Goal: Information Seeking & Learning: Learn about a topic

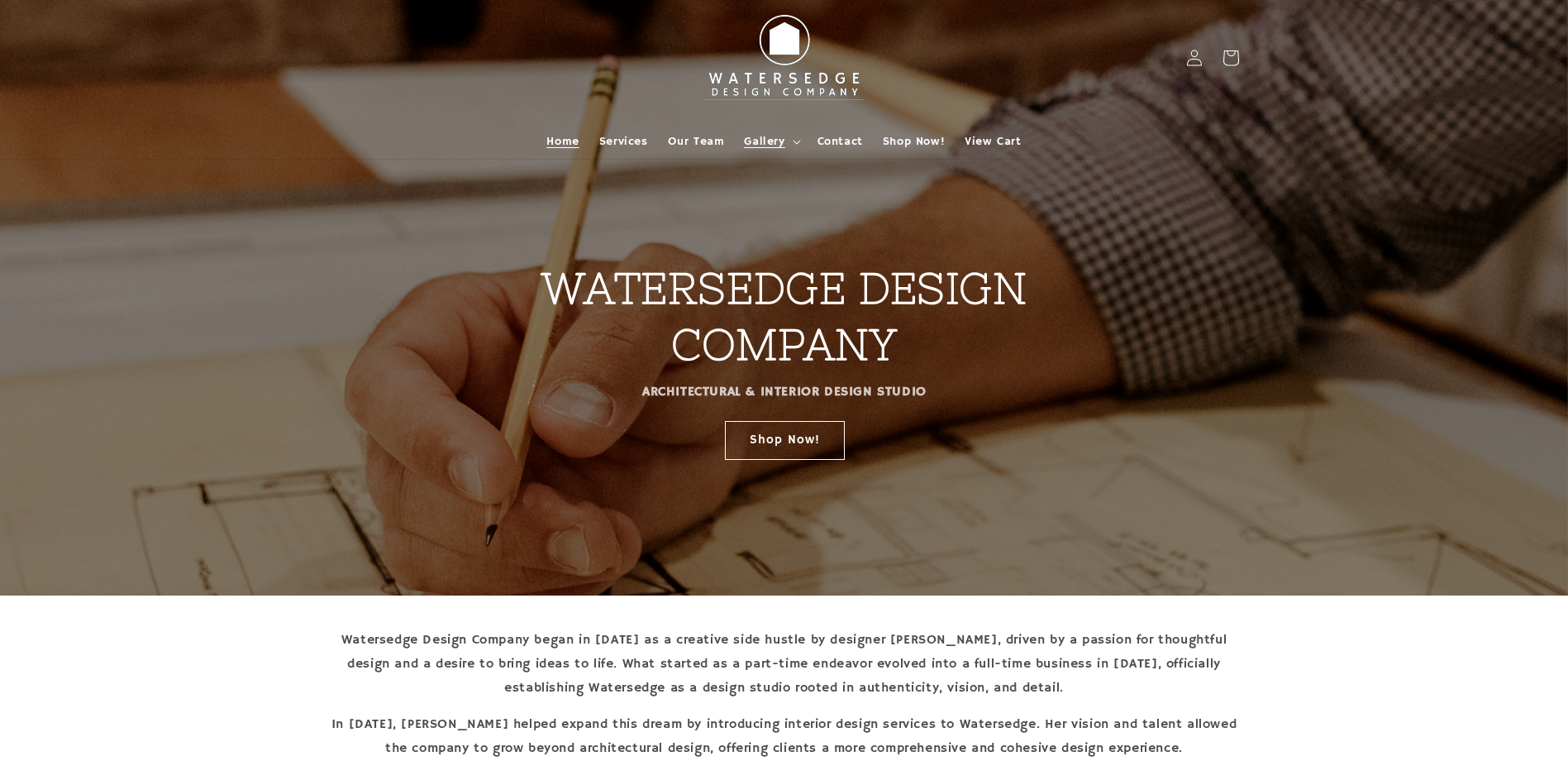
click at [791, 142] on summary "Gallery" at bounding box center [770, 142] width 72 height 35
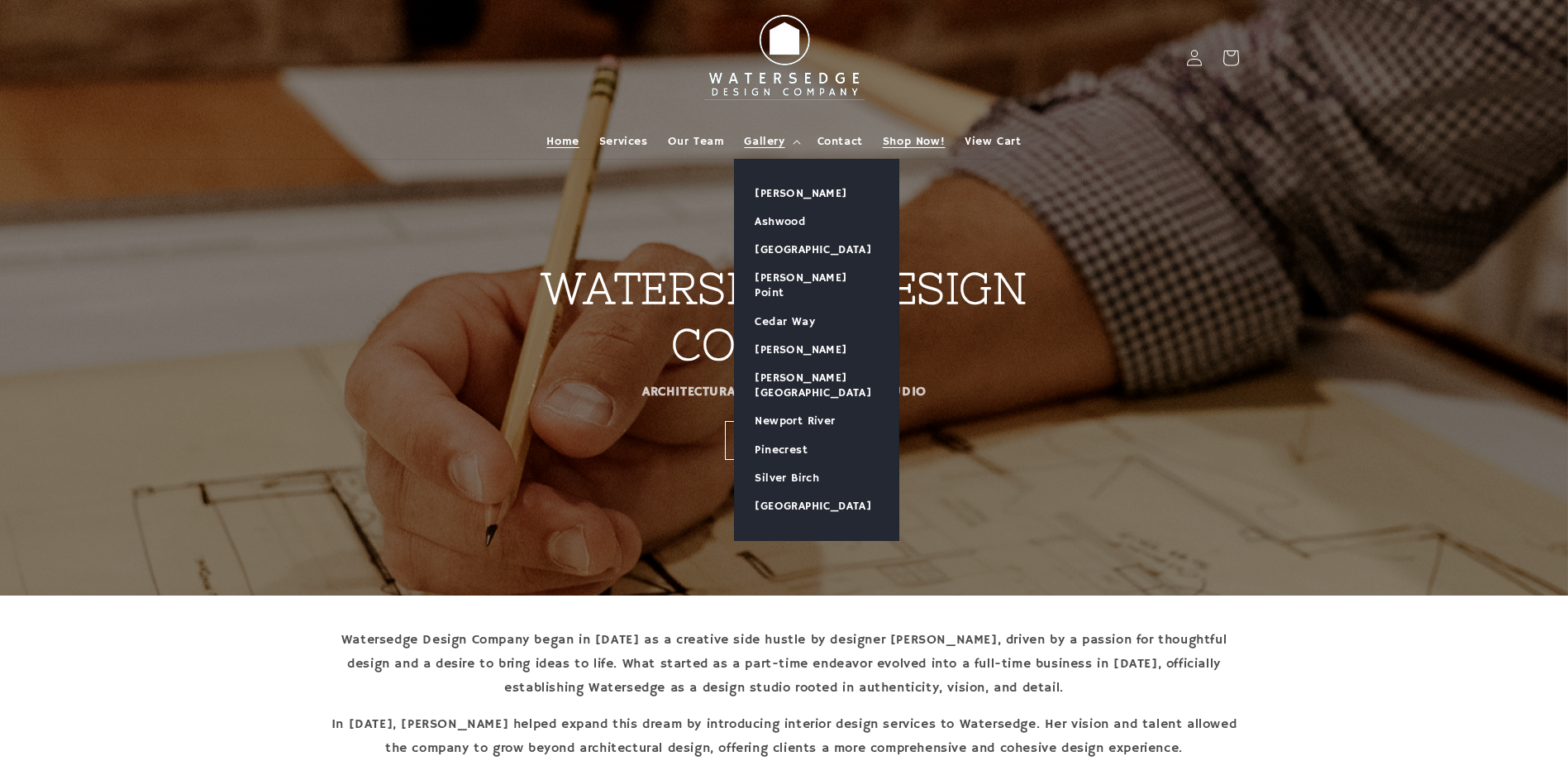
click at [909, 136] on span "Shop Now!" at bounding box center [914, 142] width 62 height 15
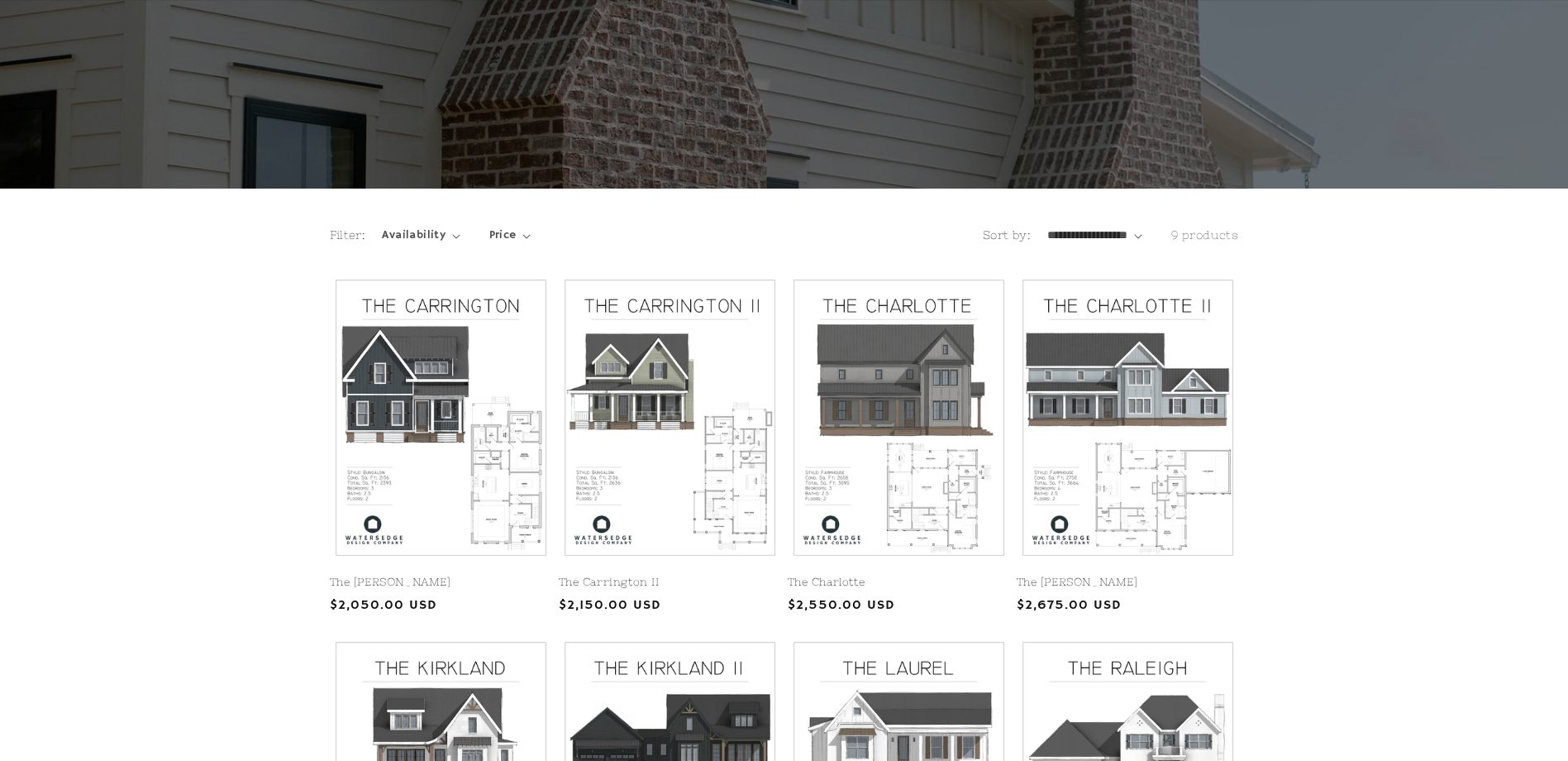
scroll to position [166, 0]
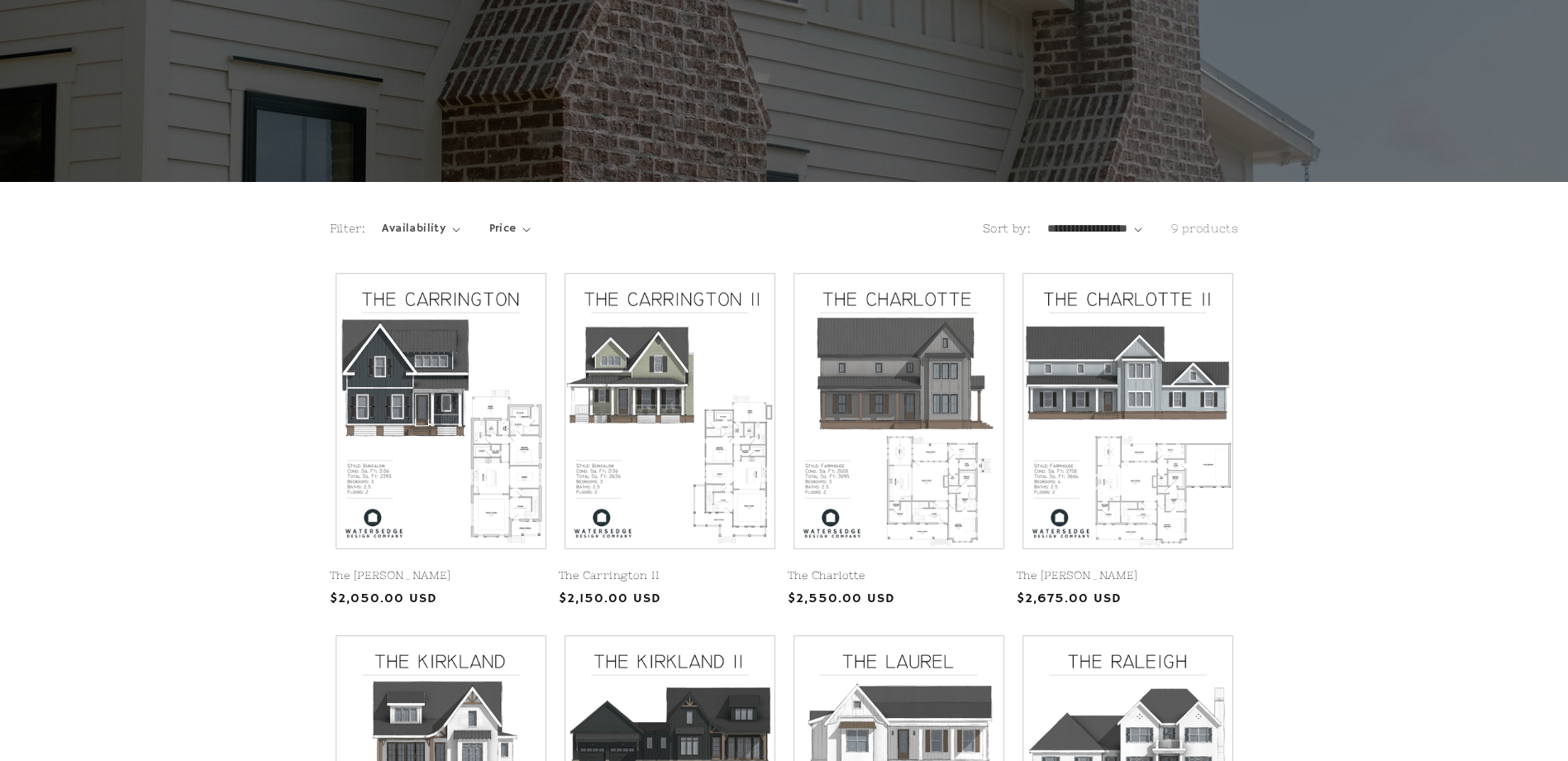
drag, startPoint x: 891, startPoint y: 470, endPoint x: 1517, endPoint y: 391, distance: 631.0
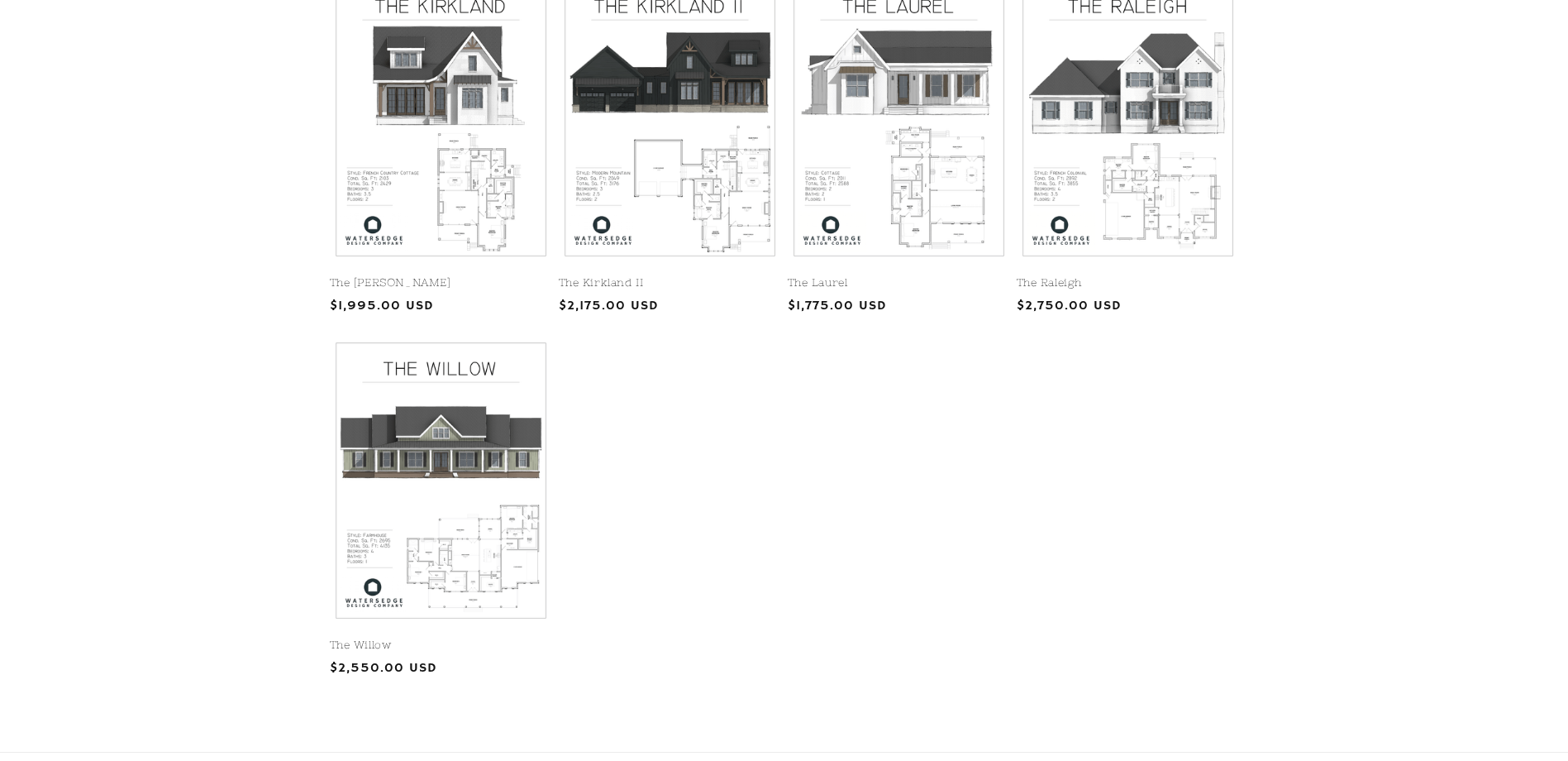
scroll to position [827, 0]
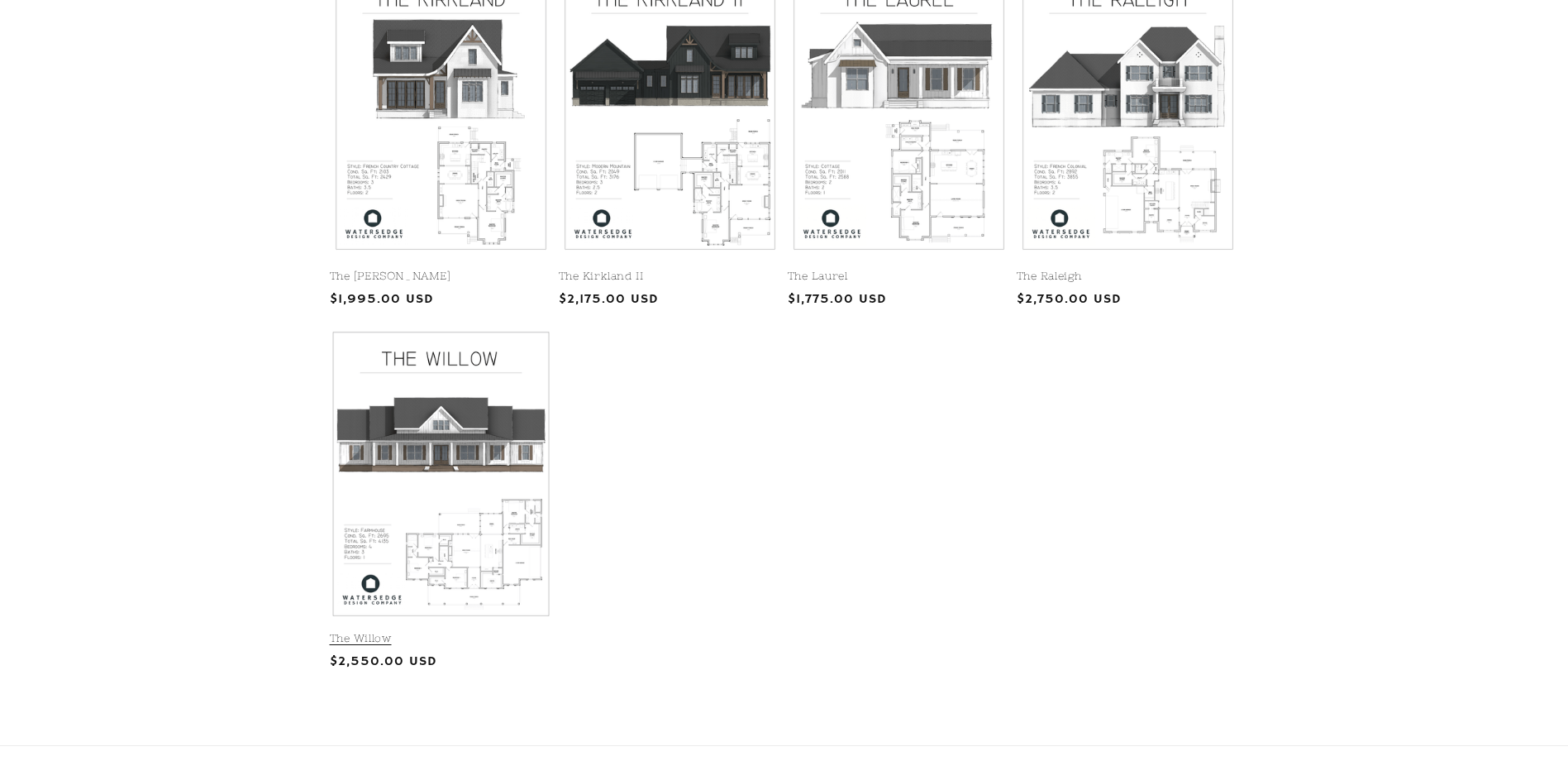
drag, startPoint x: 447, startPoint y: 435, endPoint x: 462, endPoint y: 540, distance: 106.1
click at [462, 632] on link "The Willow" at bounding box center [440, 639] width 222 height 14
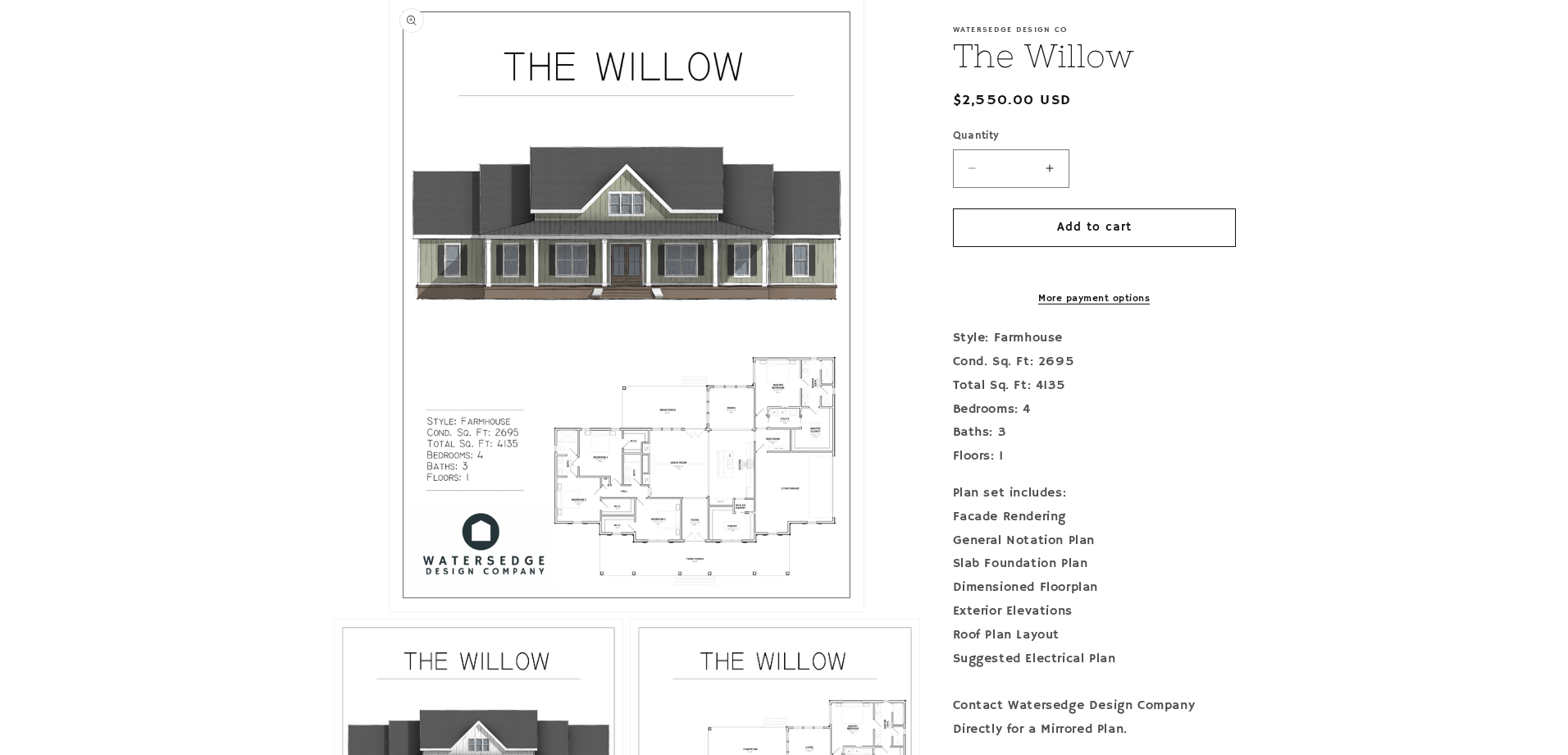
scroll to position [411, 0]
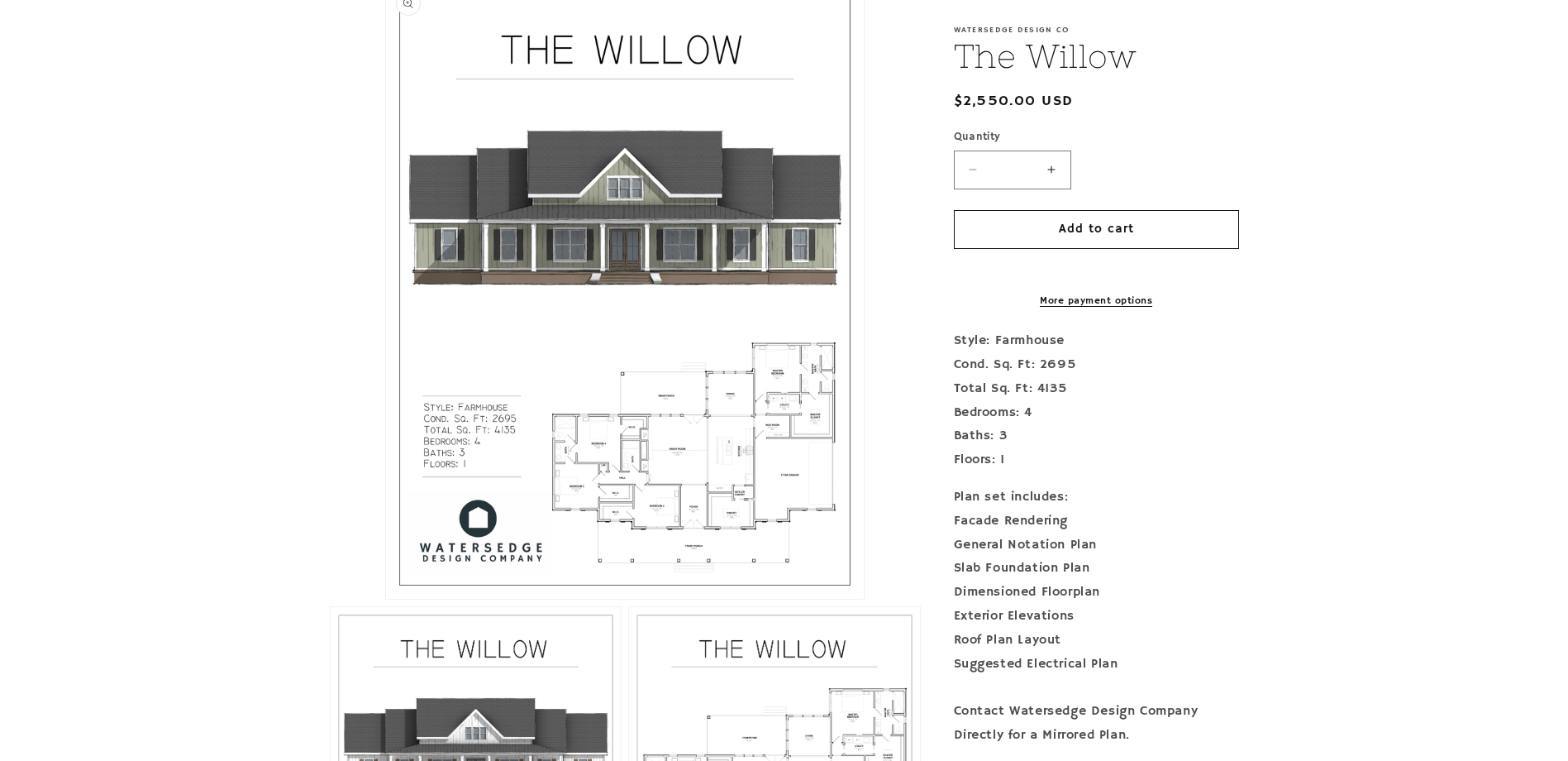
click at [386, 599] on button "Open media 1 in modal" at bounding box center [386, 599] width 0 height 0
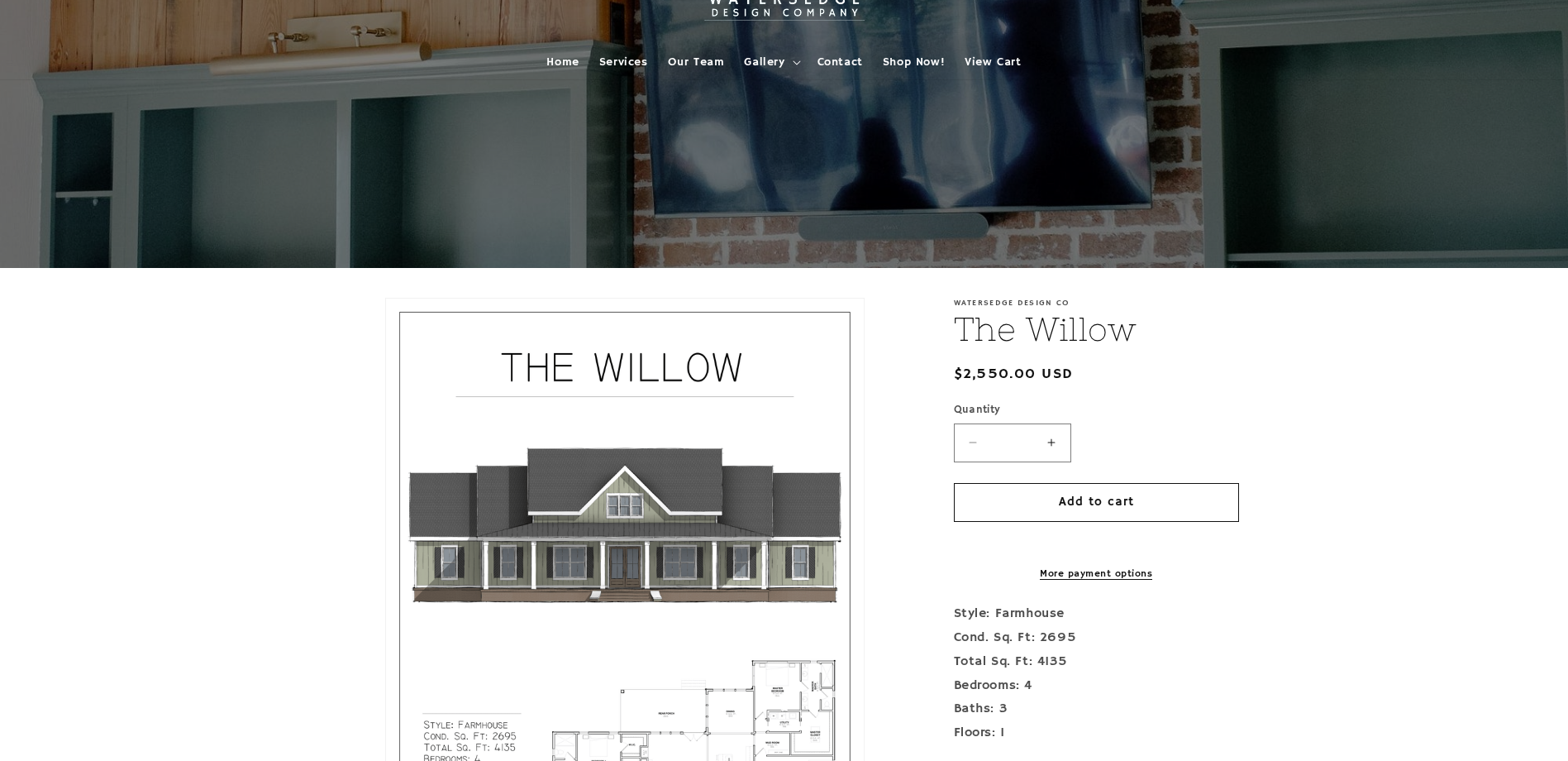
scroll to position [0, 0]
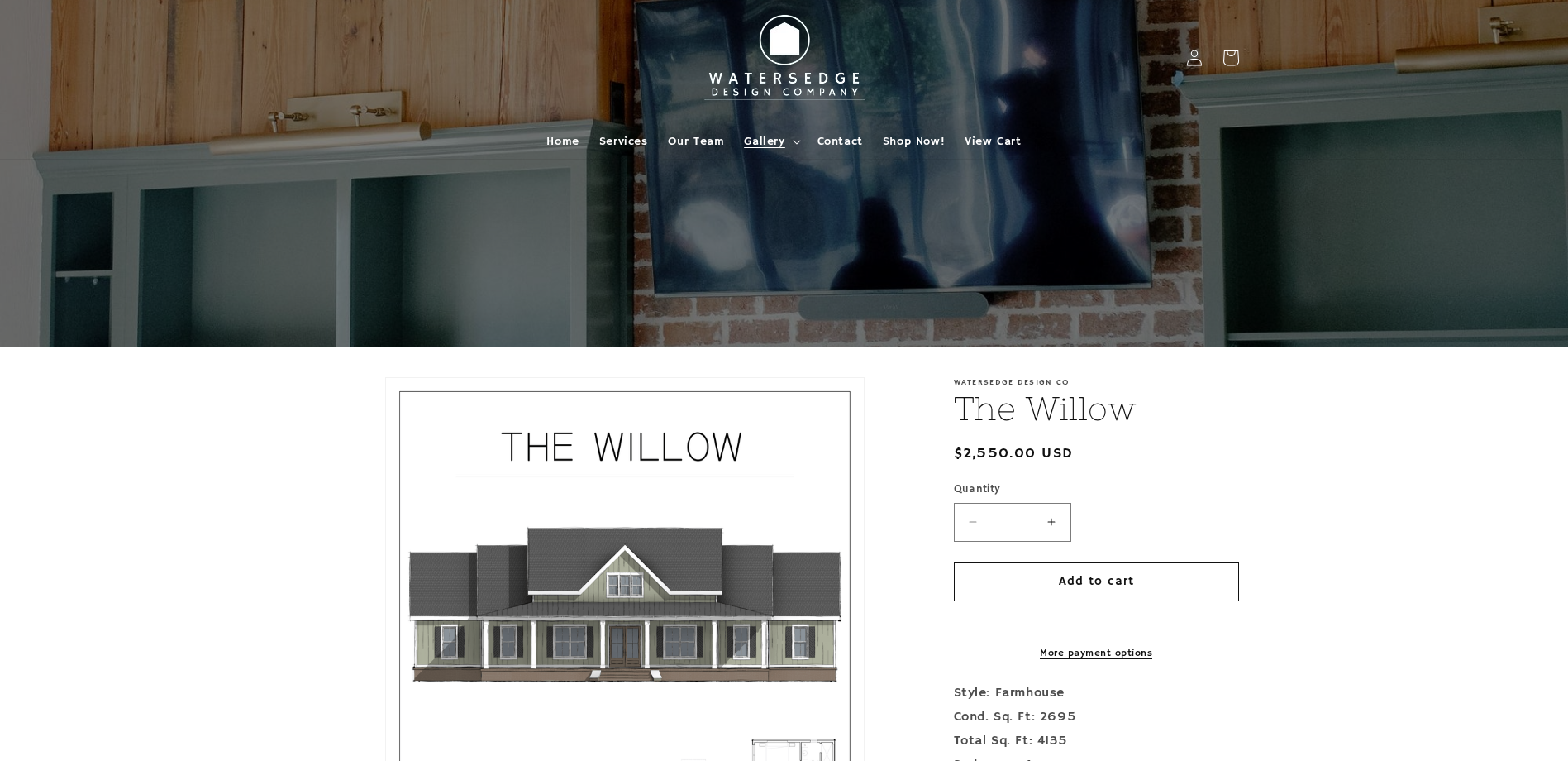
click at [761, 139] on span "Gallery" at bounding box center [764, 142] width 41 height 15
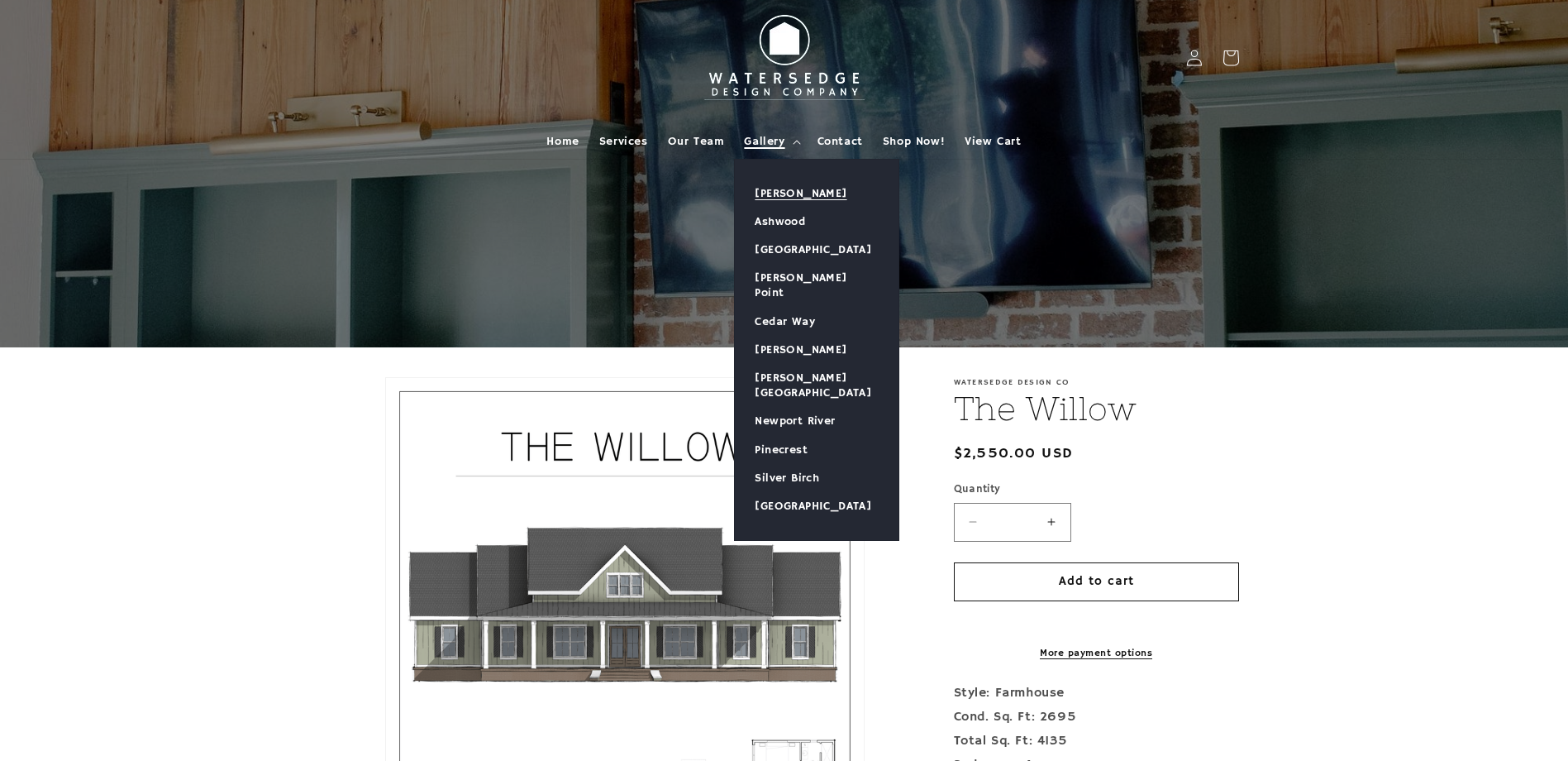
click at [777, 196] on link "[PERSON_NAME]" at bounding box center [816, 194] width 164 height 28
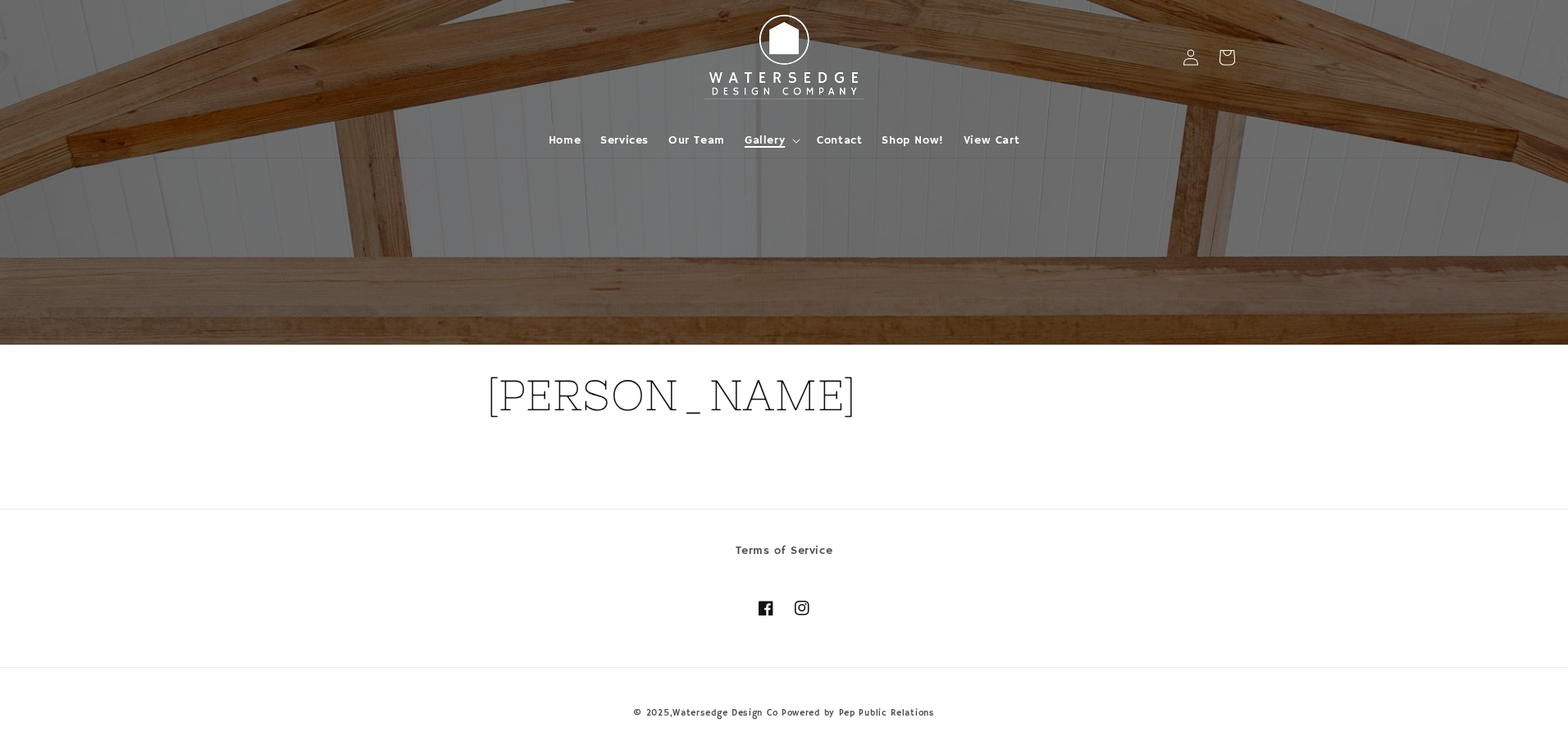
click at [775, 141] on span "Gallery" at bounding box center [765, 140] width 40 height 15
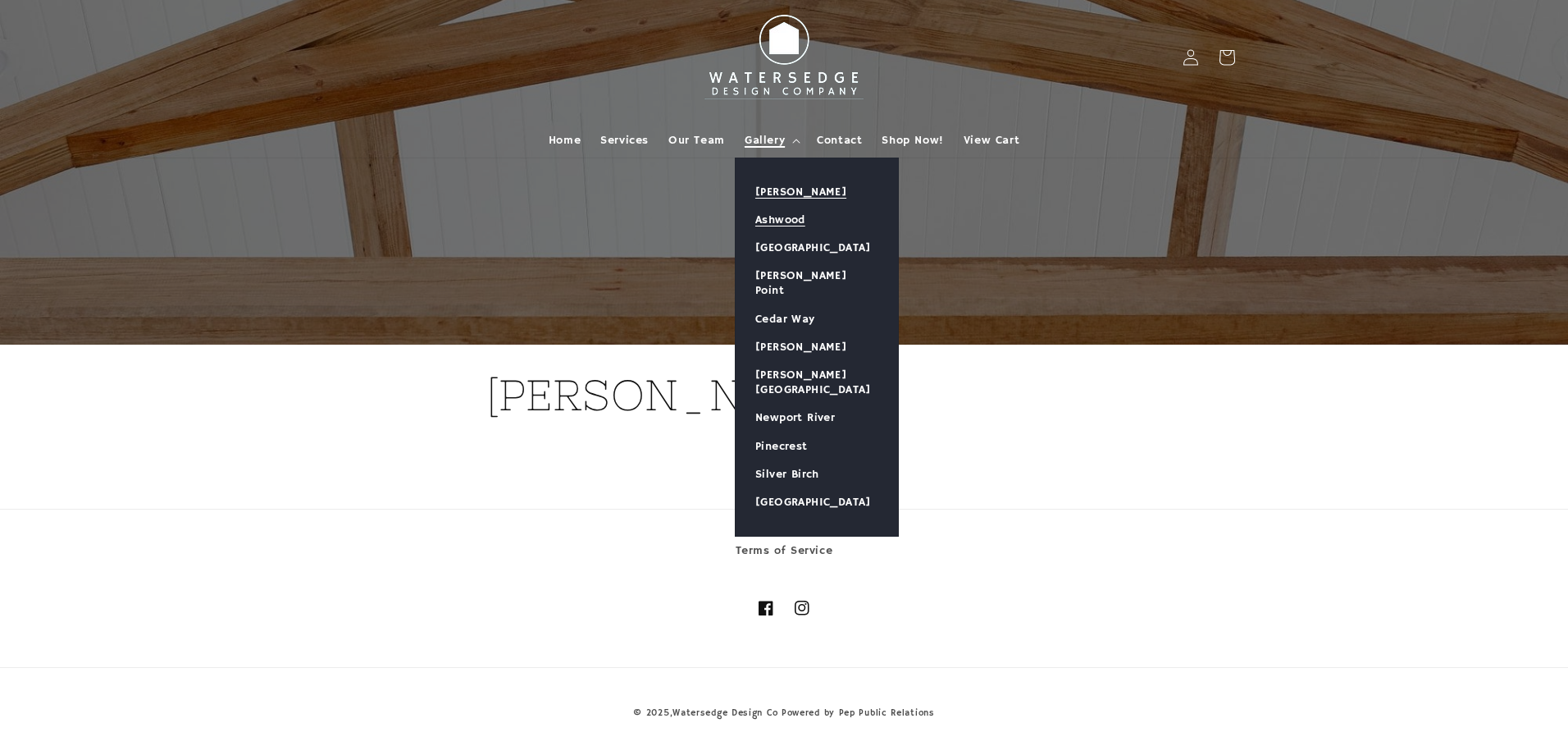
click at [770, 221] on link "Ashwood" at bounding box center [817, 220] width 163 height 28
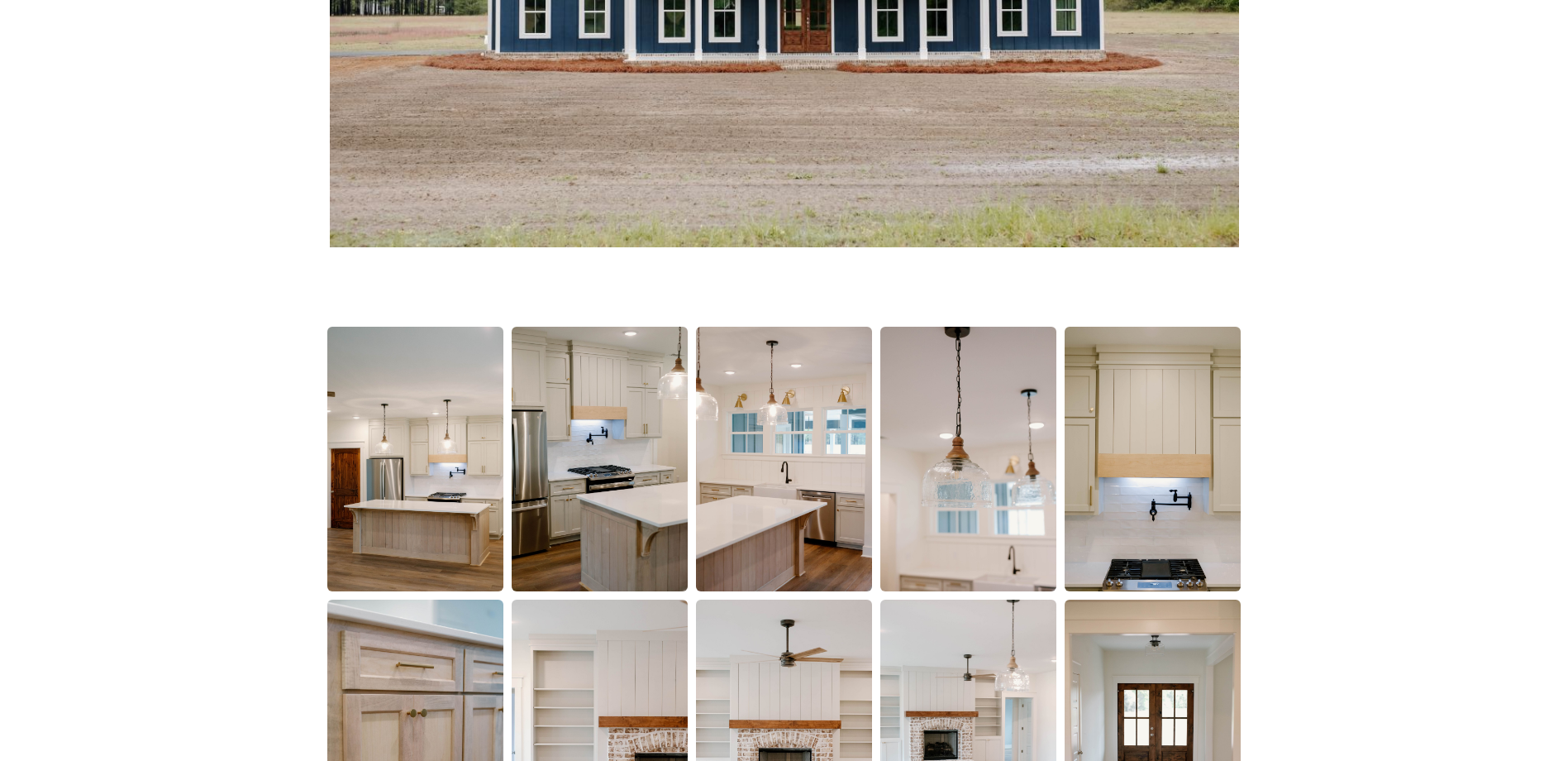
scroll to position [827, 0]
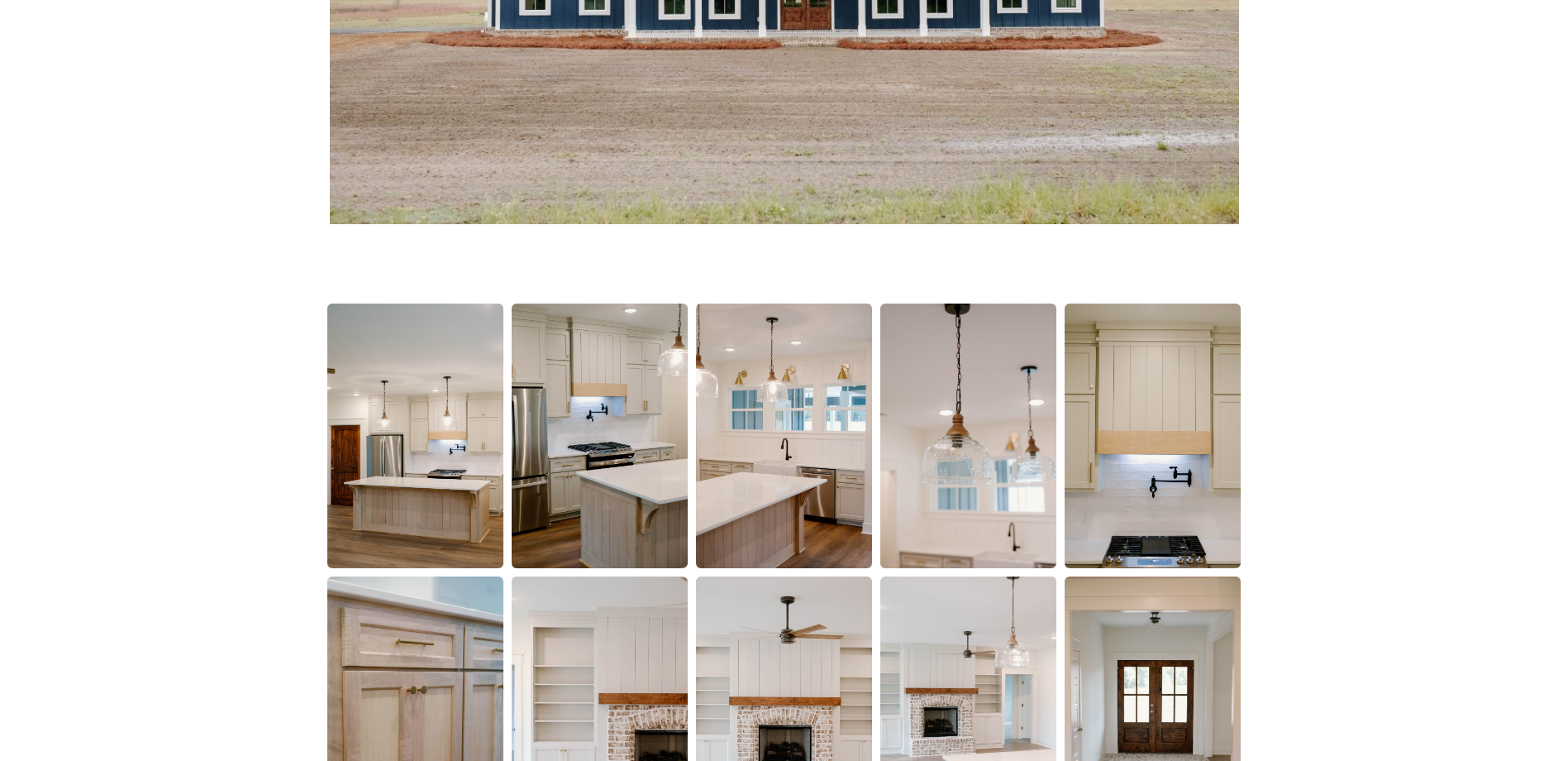
click at [437, 467] on img at bounding box center [415, 435] width 176 height 265
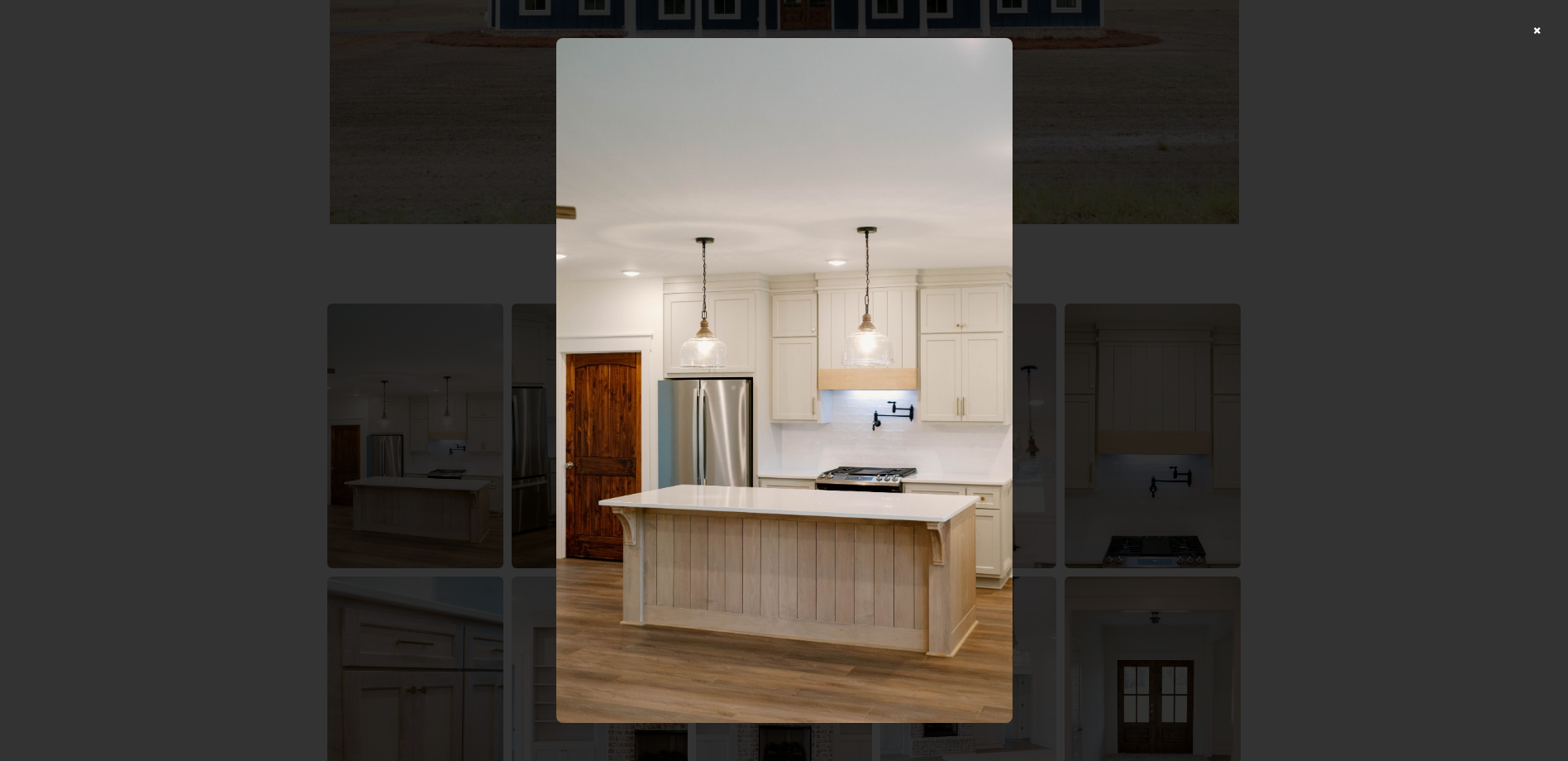
click at [922, 480] on img at bounding box center [784, 380] width 456 height 684
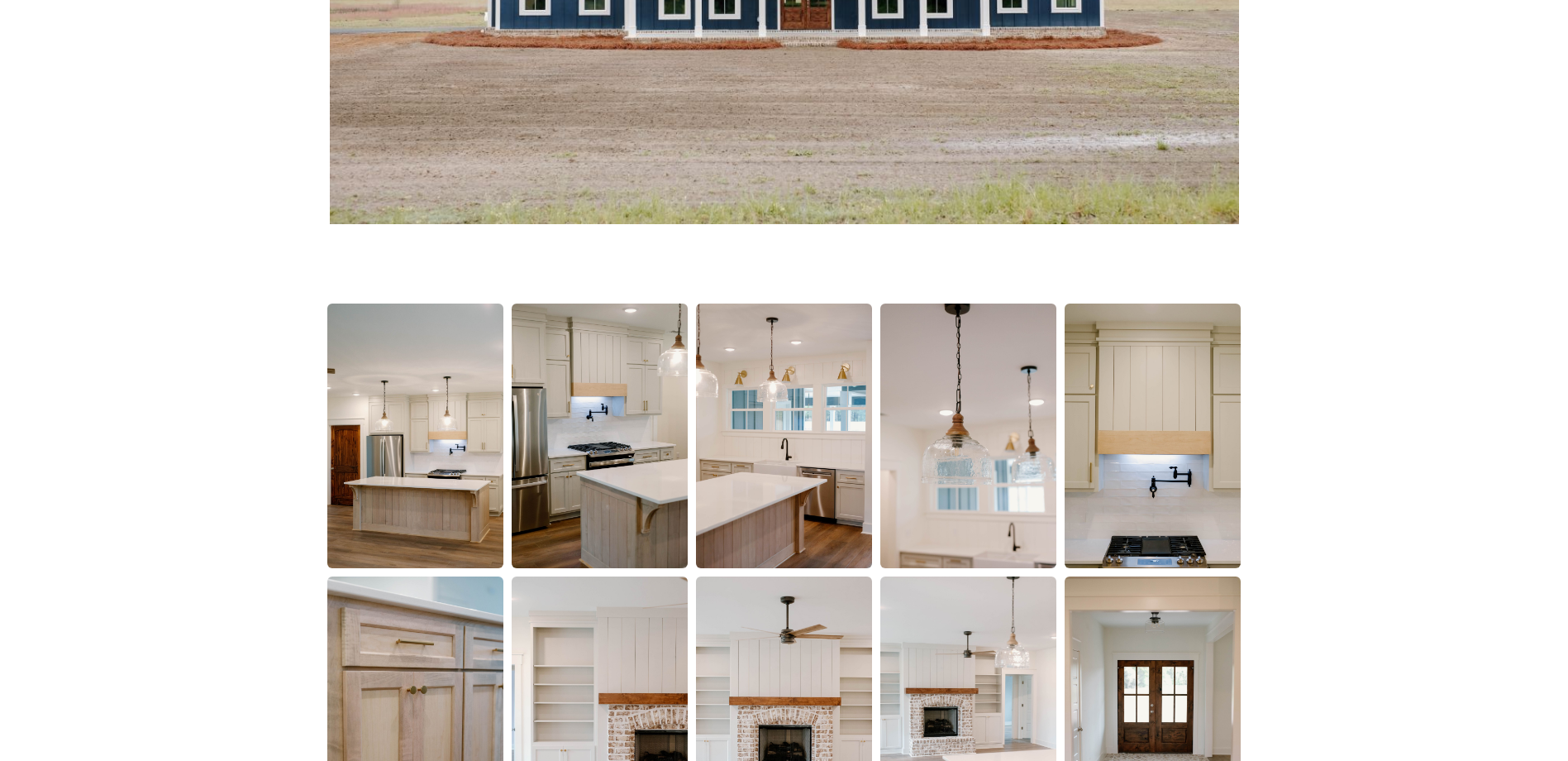
click at [591, 475] on img at bounding box center [600, 435] width 176 height 265
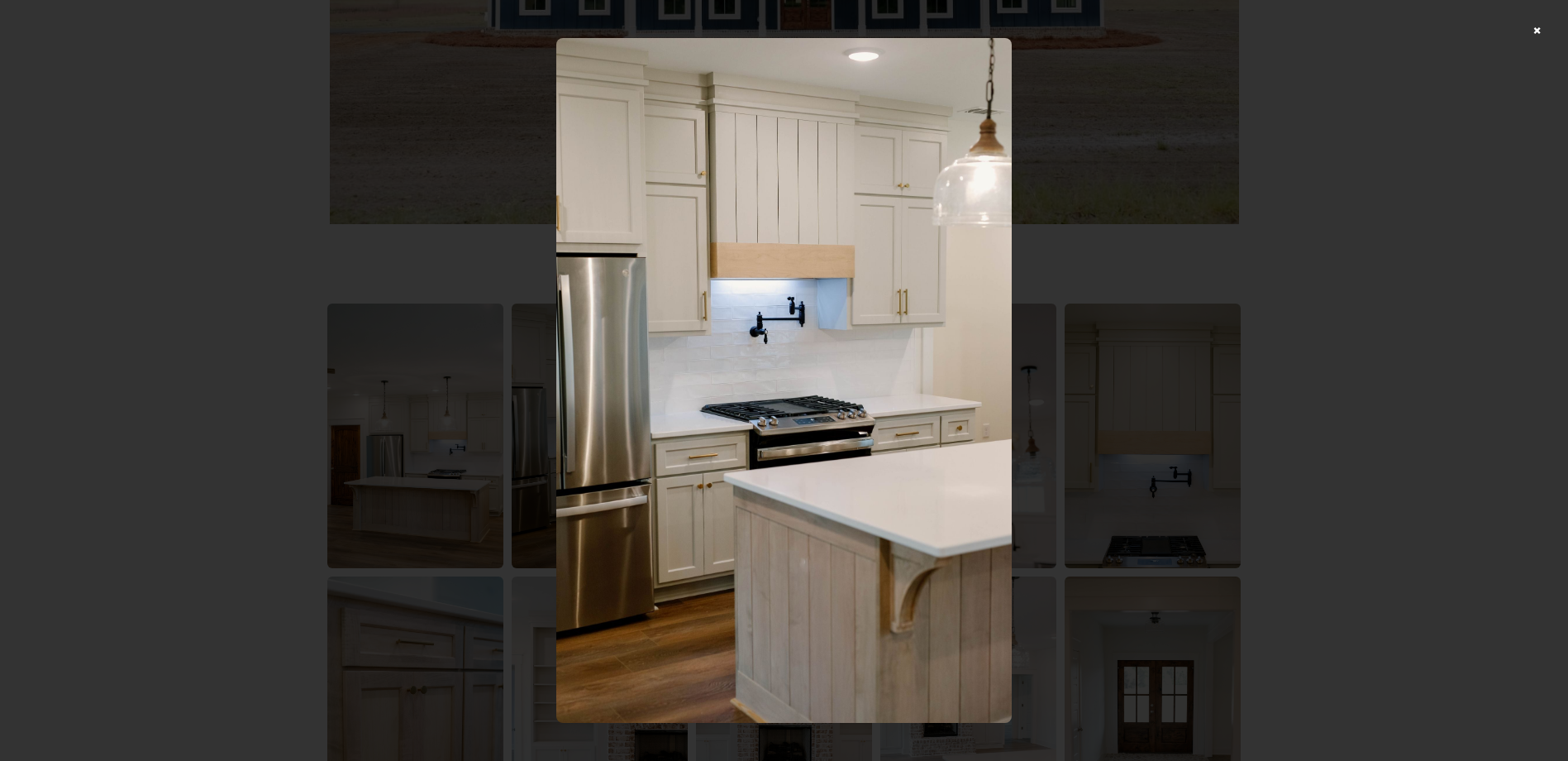
click at [1089, 471] on div at bounding box center [784, 380] width 1568 height 761
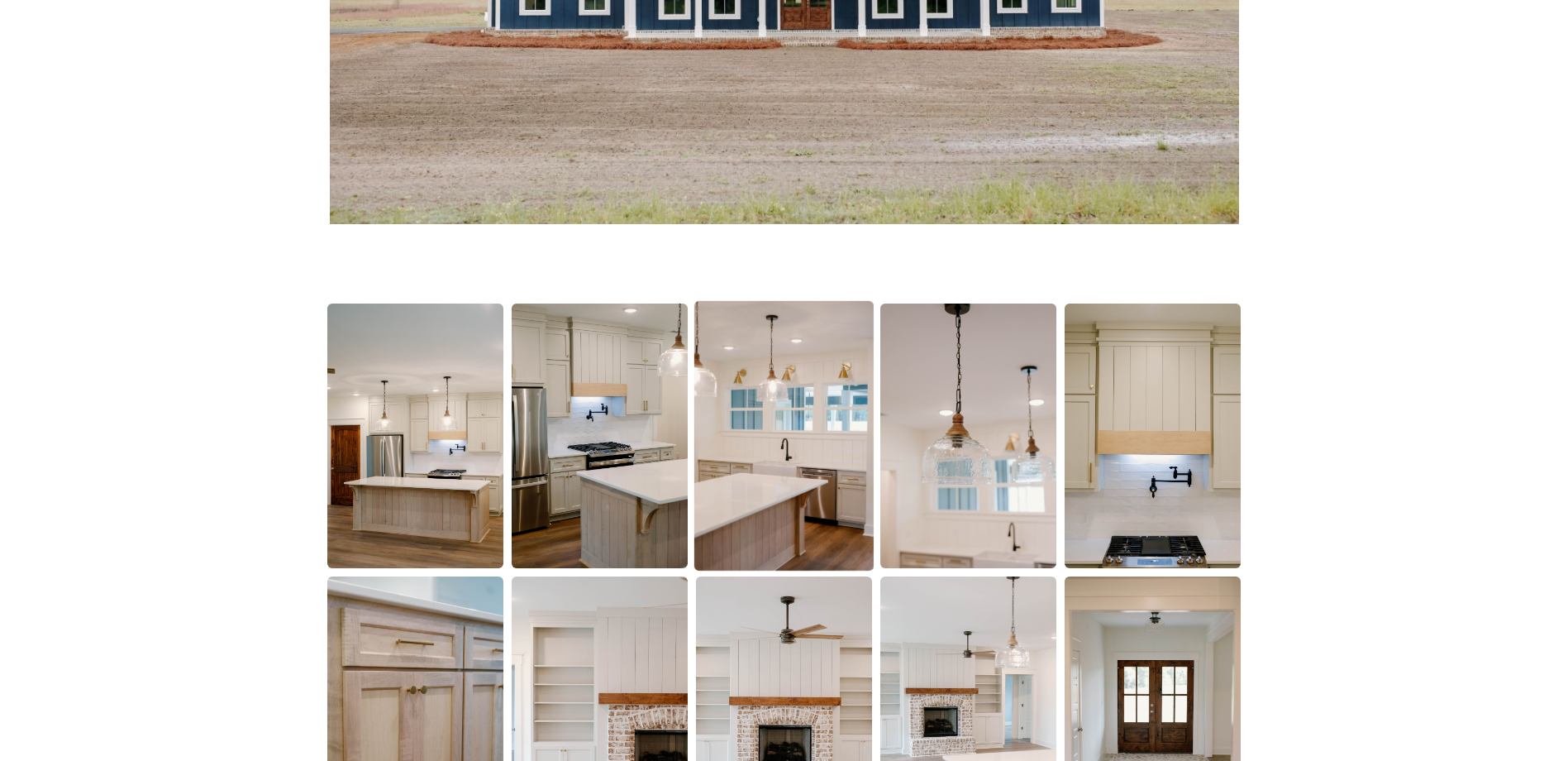
click at [812, 451] on img at bounding box center [784, 435] width 180 height 270
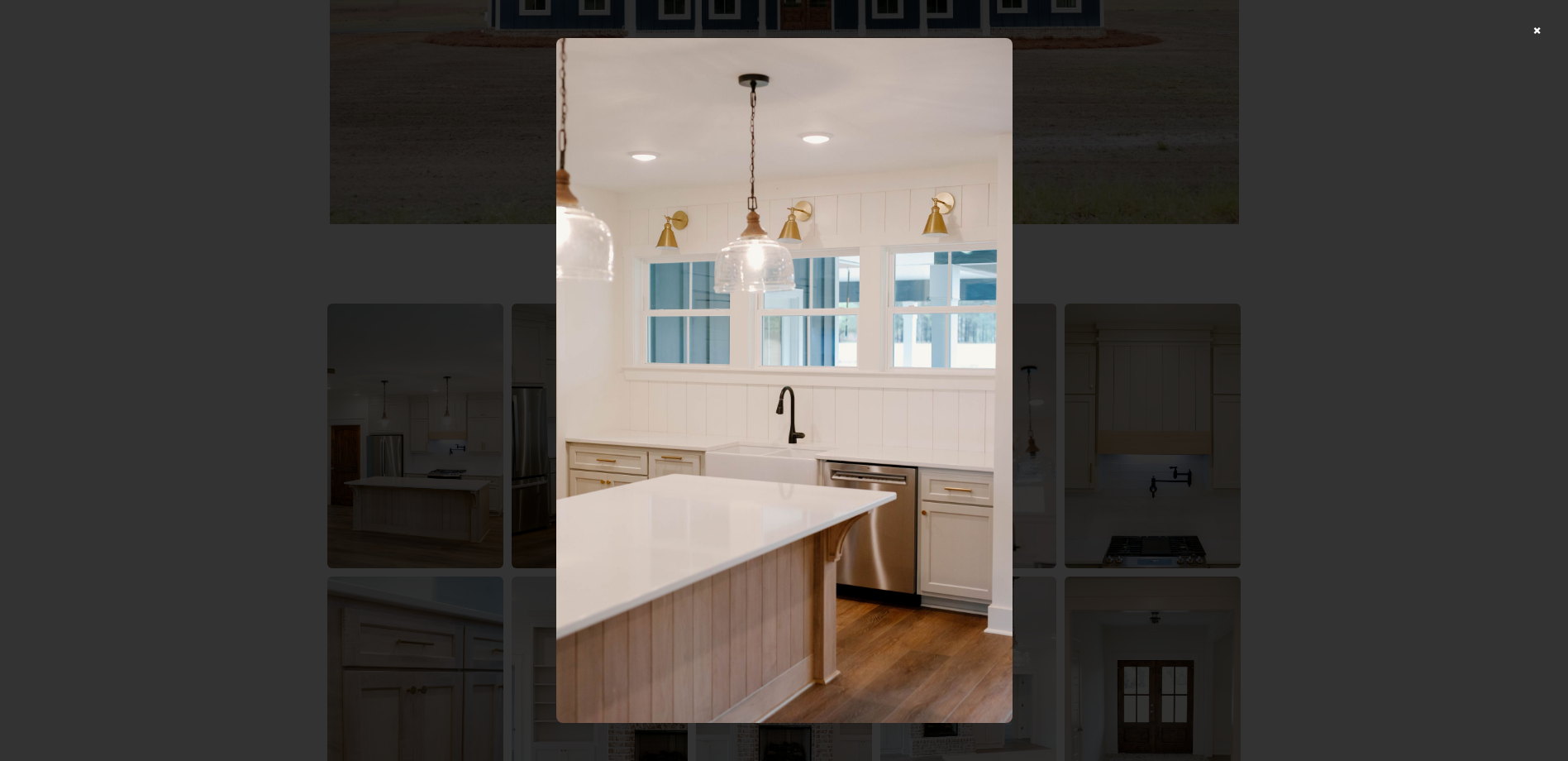
click at [971, 475] on img at bounding box center [784, 380] width 456 height 684
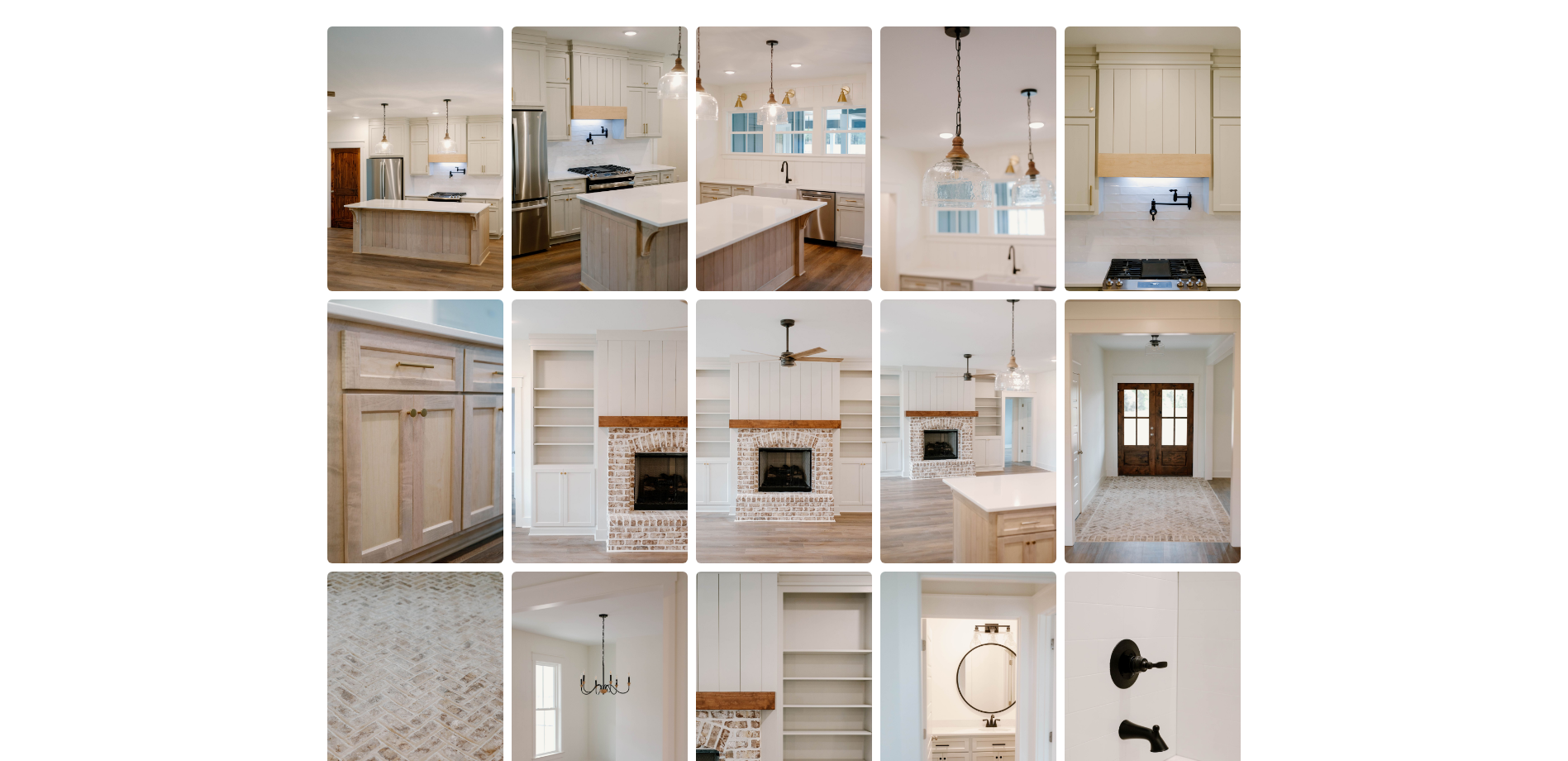
scroll to position [1241, 0]
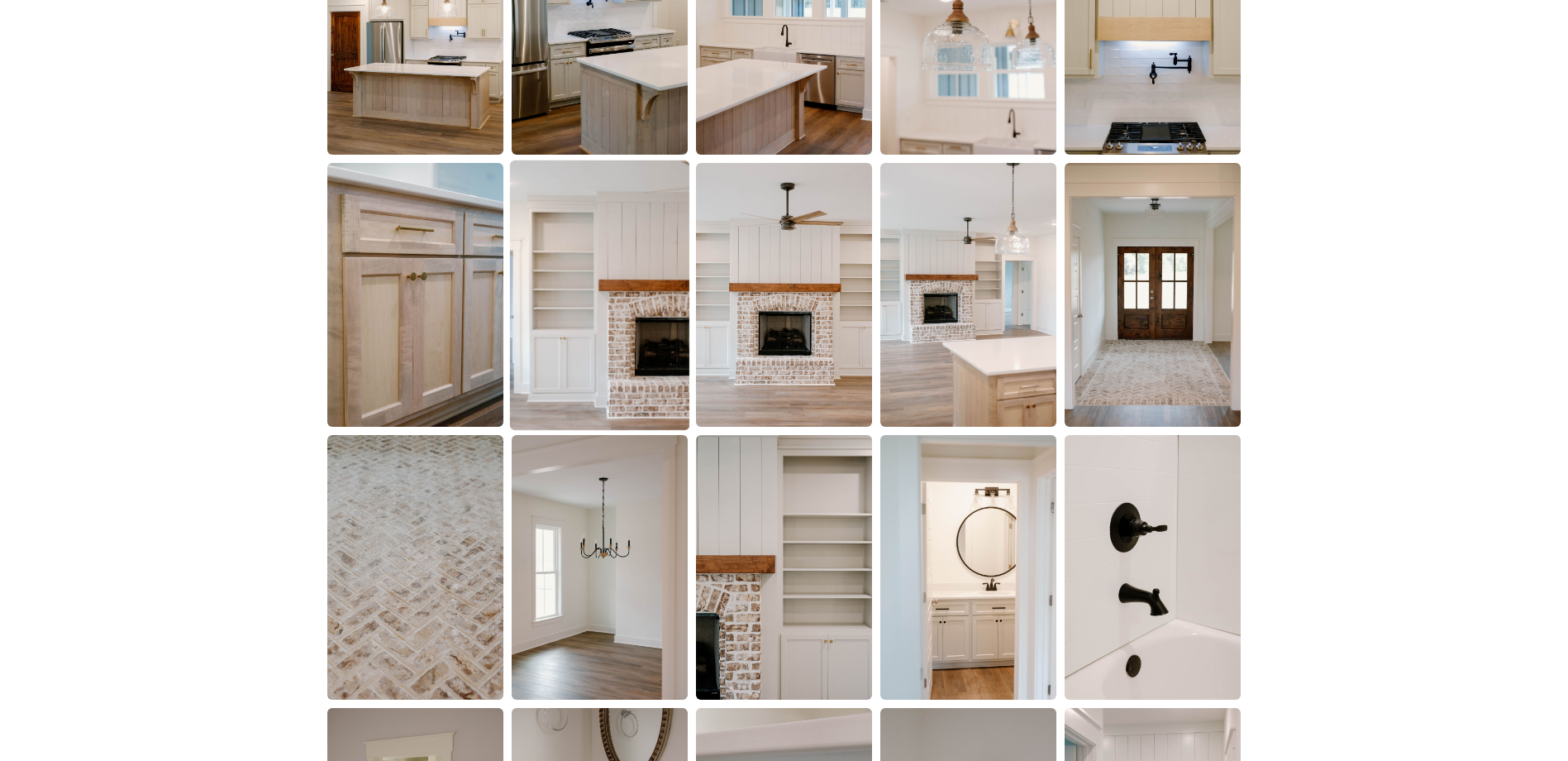
click at [633, 258] on img at bounding box center [600, 296] width 180 height 270
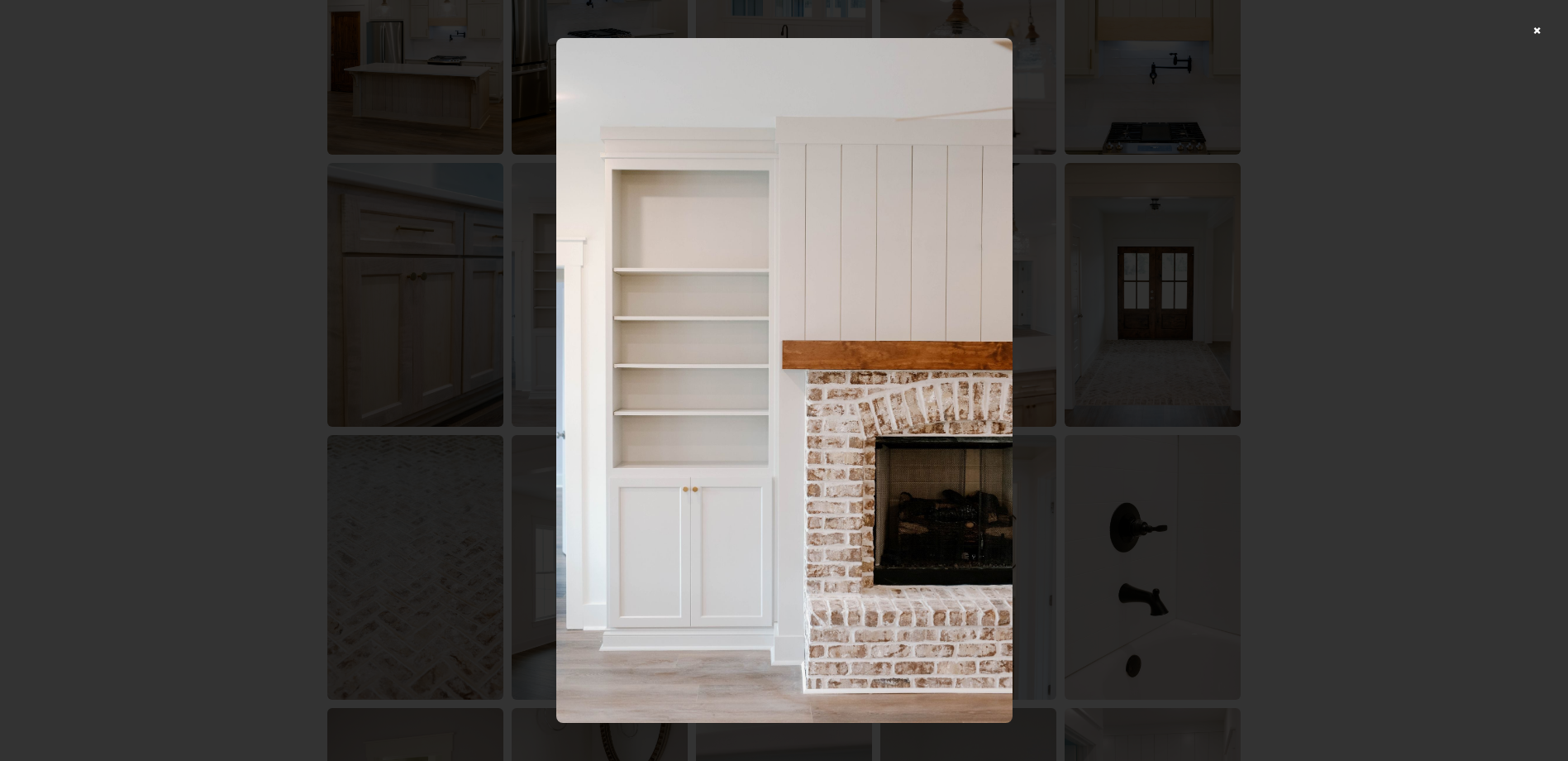
click at [980, 553] on img at bounding box center [784, 380] width 456 height 684
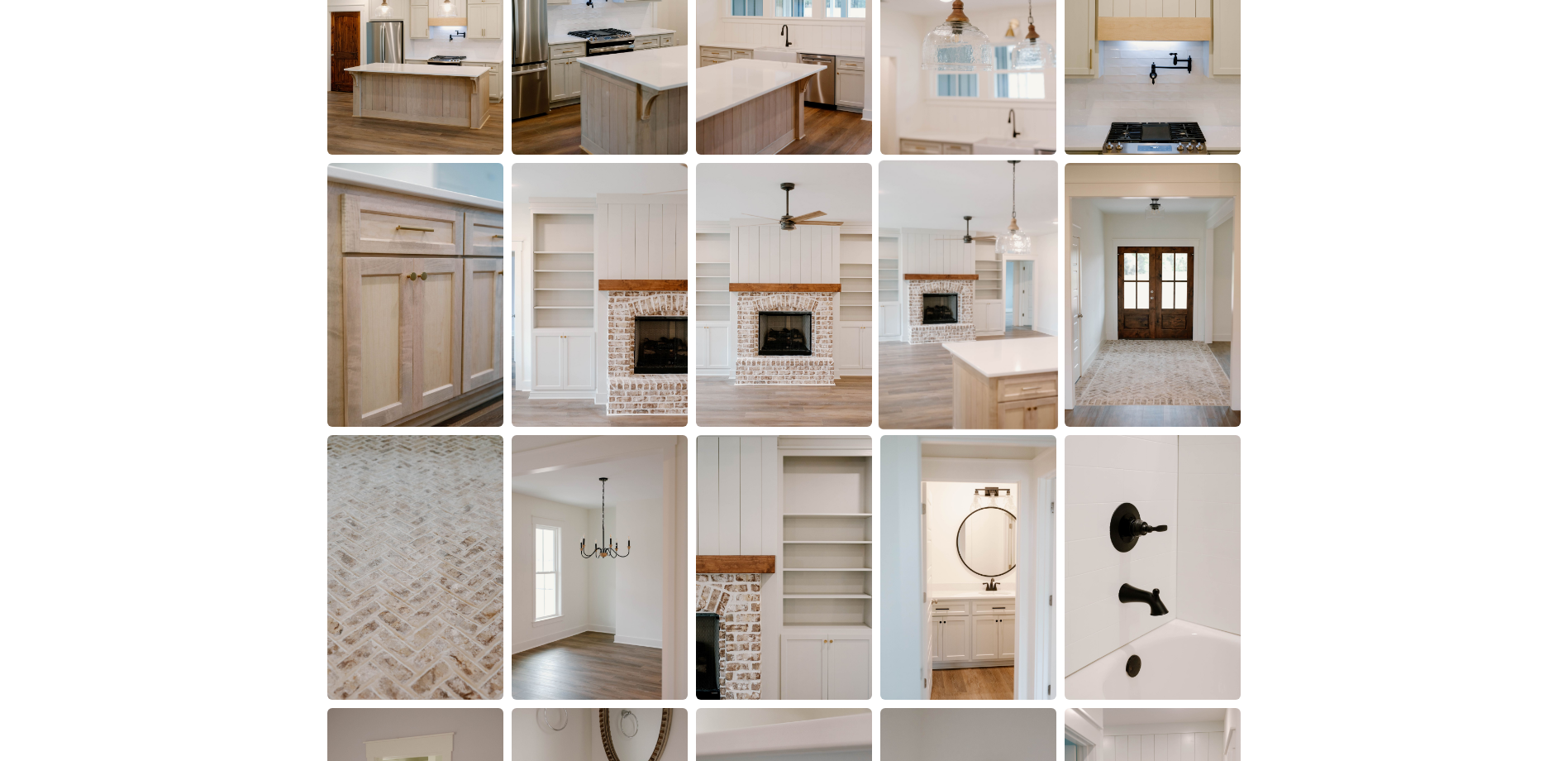
click at [990, 363] on img at bounding box center [969, 296] width 180 height 270
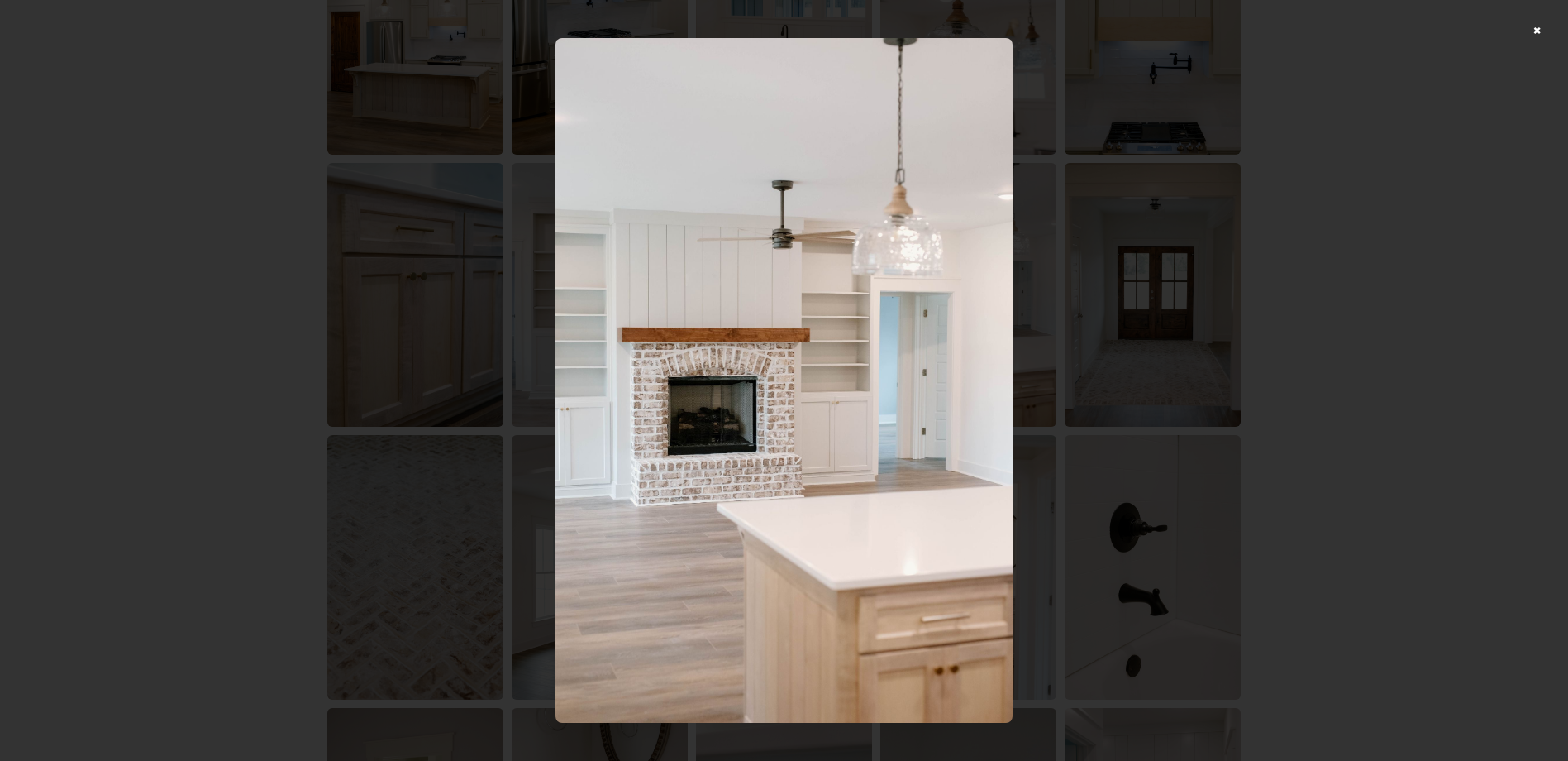
drag, startPoint x: 807, startPoint y: 448, endPoint x: 837, endPoint y: 476, distance: 41.0
click at [806, 448] on img at bounding box center [783, 380] width 456 height 684
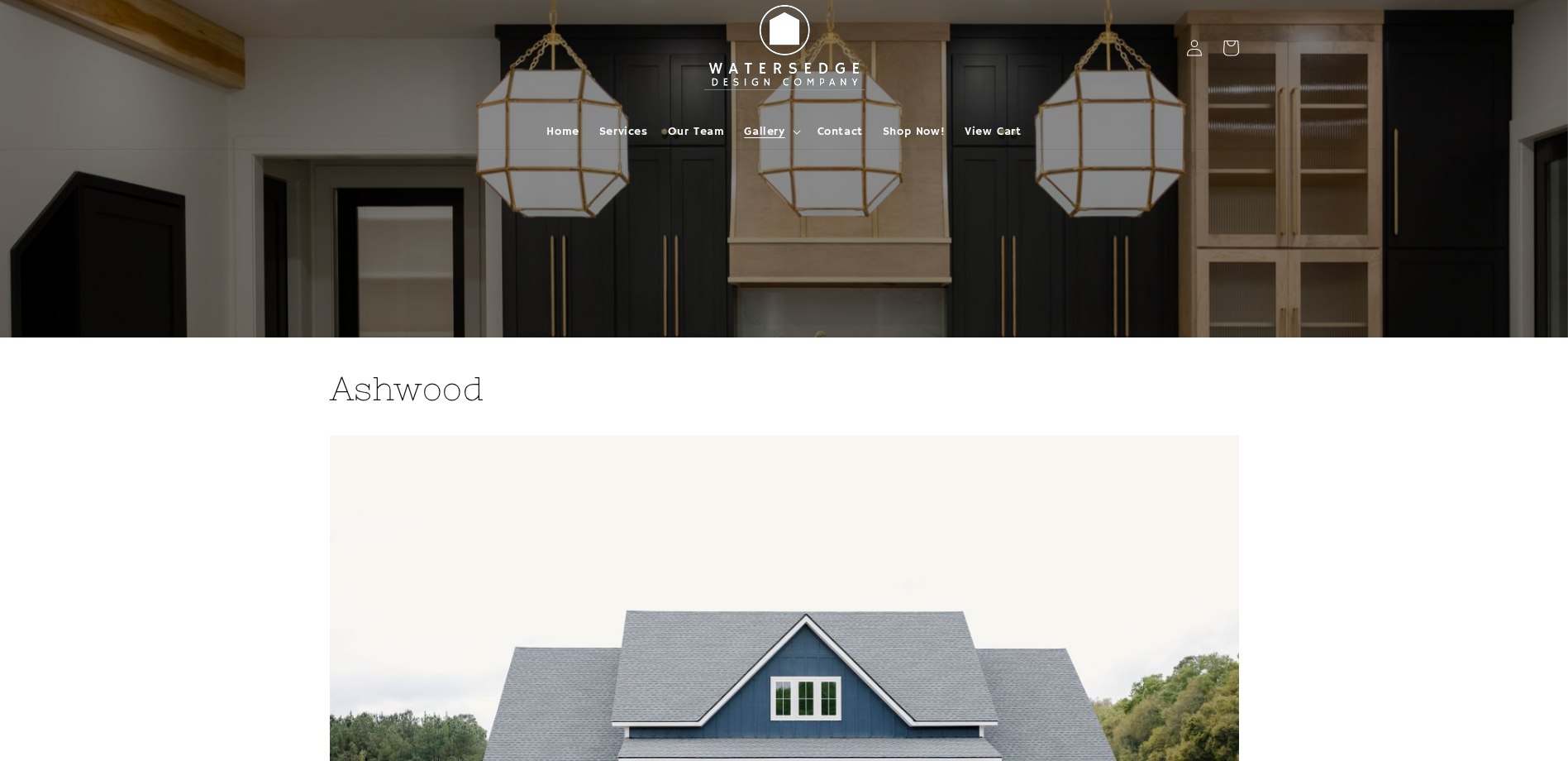
scroll to position [0, 0]
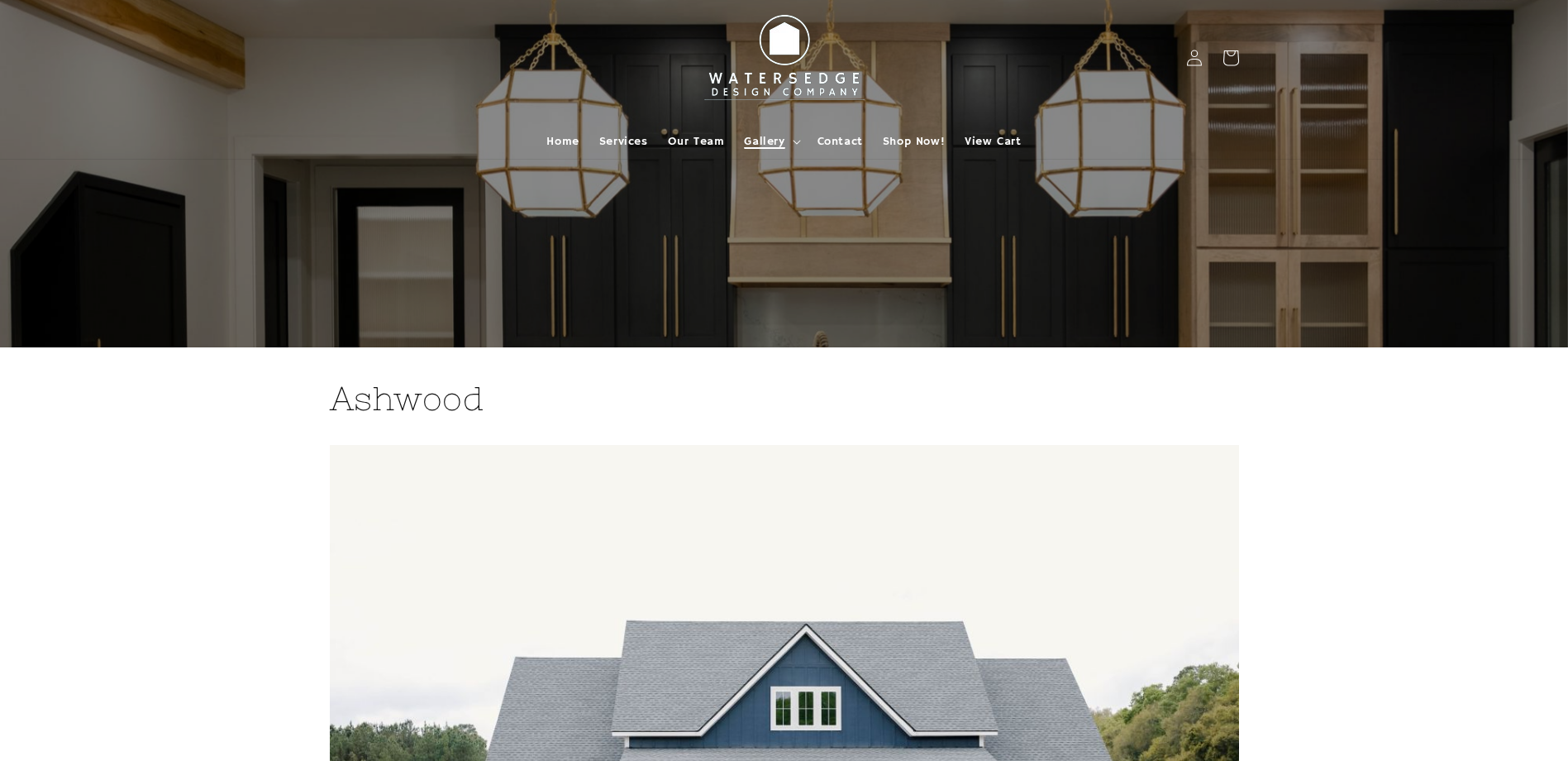
click at [790, 141] on summary "Gallery" at bounding box center [770, 142] width 72 height 35
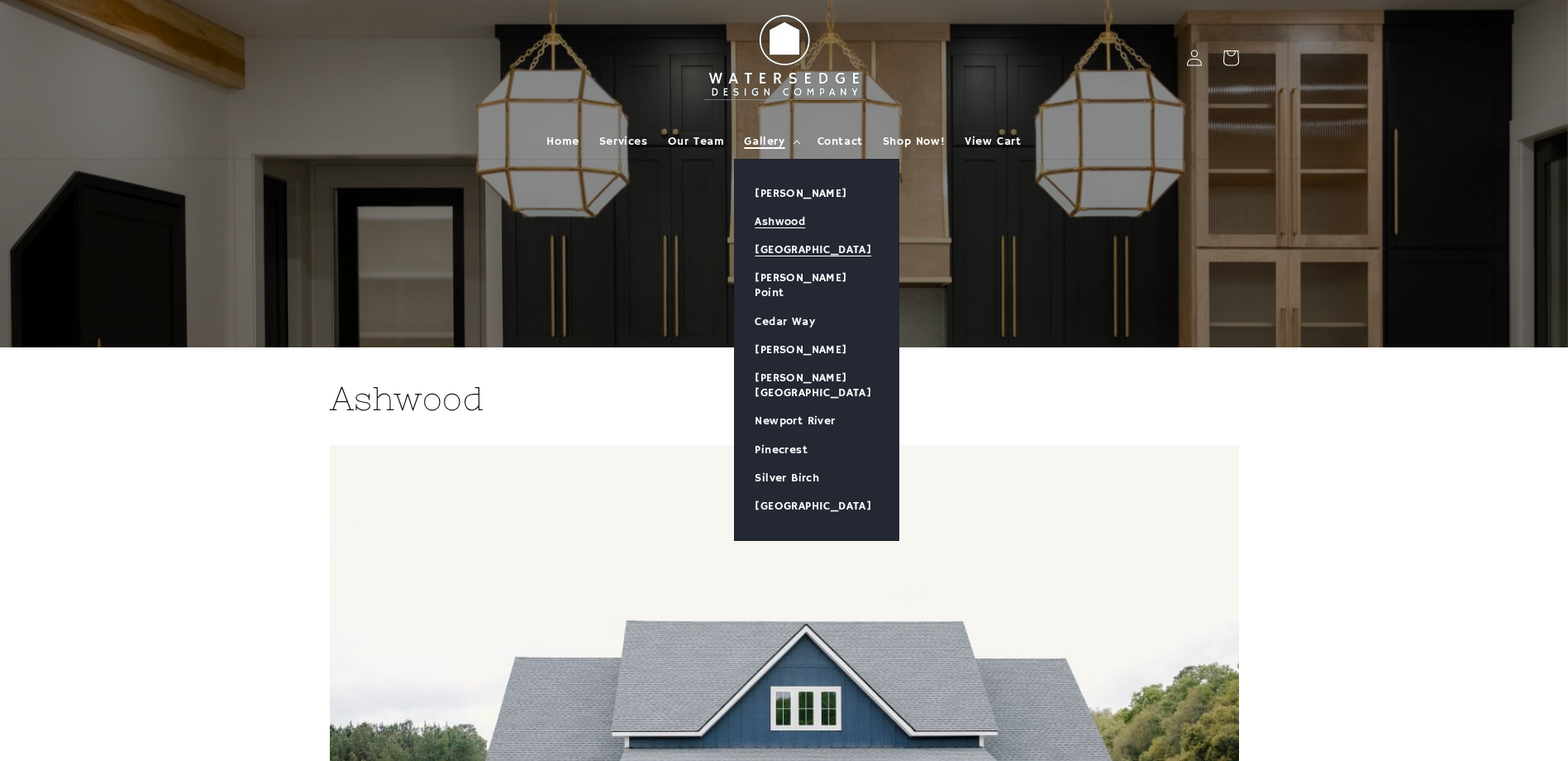
click at [789, 253] on link "[GEOGRAPHIC_DATA]" at bounding box center [816, 250] width 164 height 28
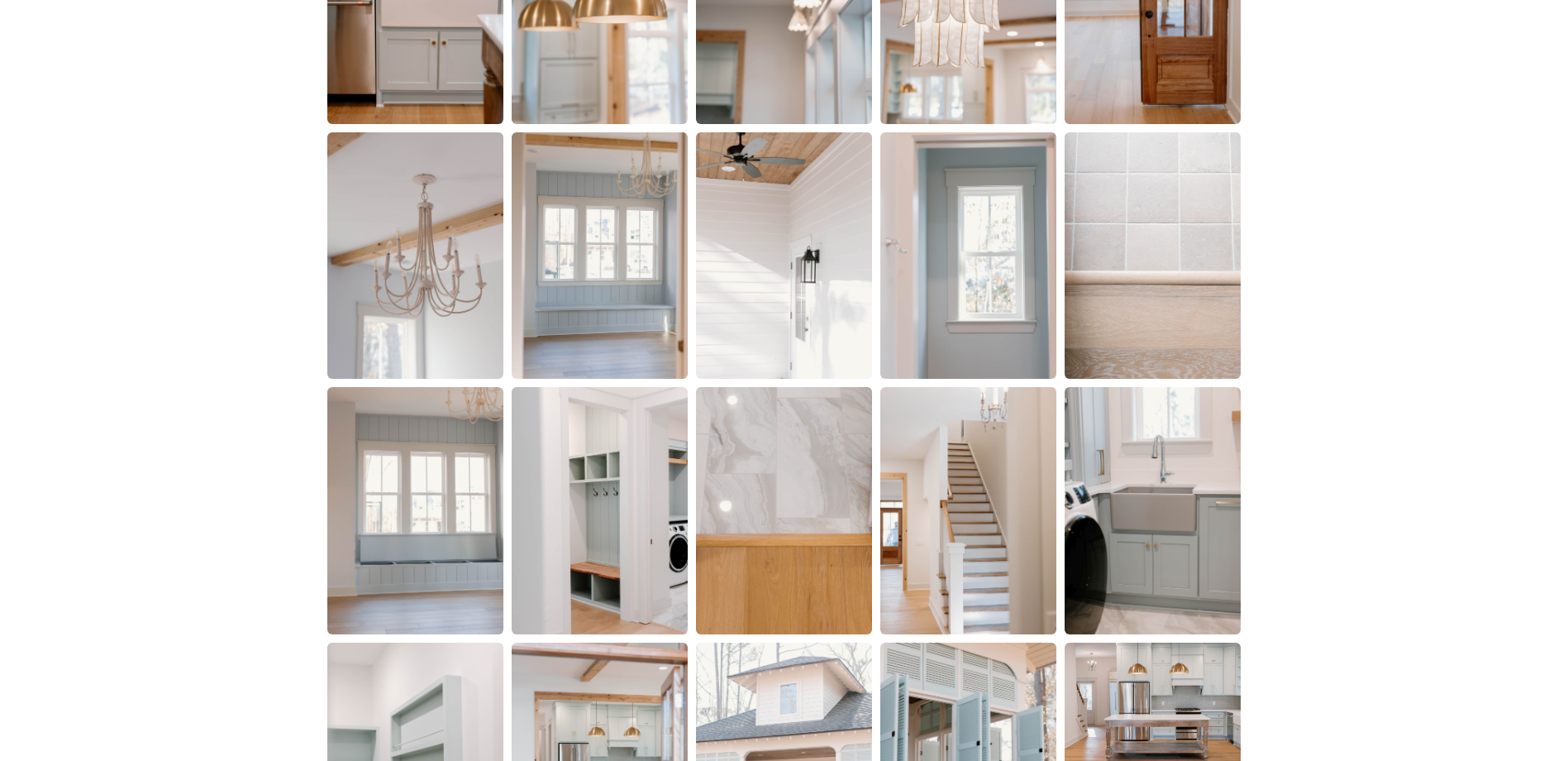
scroll to position [3060, 0]
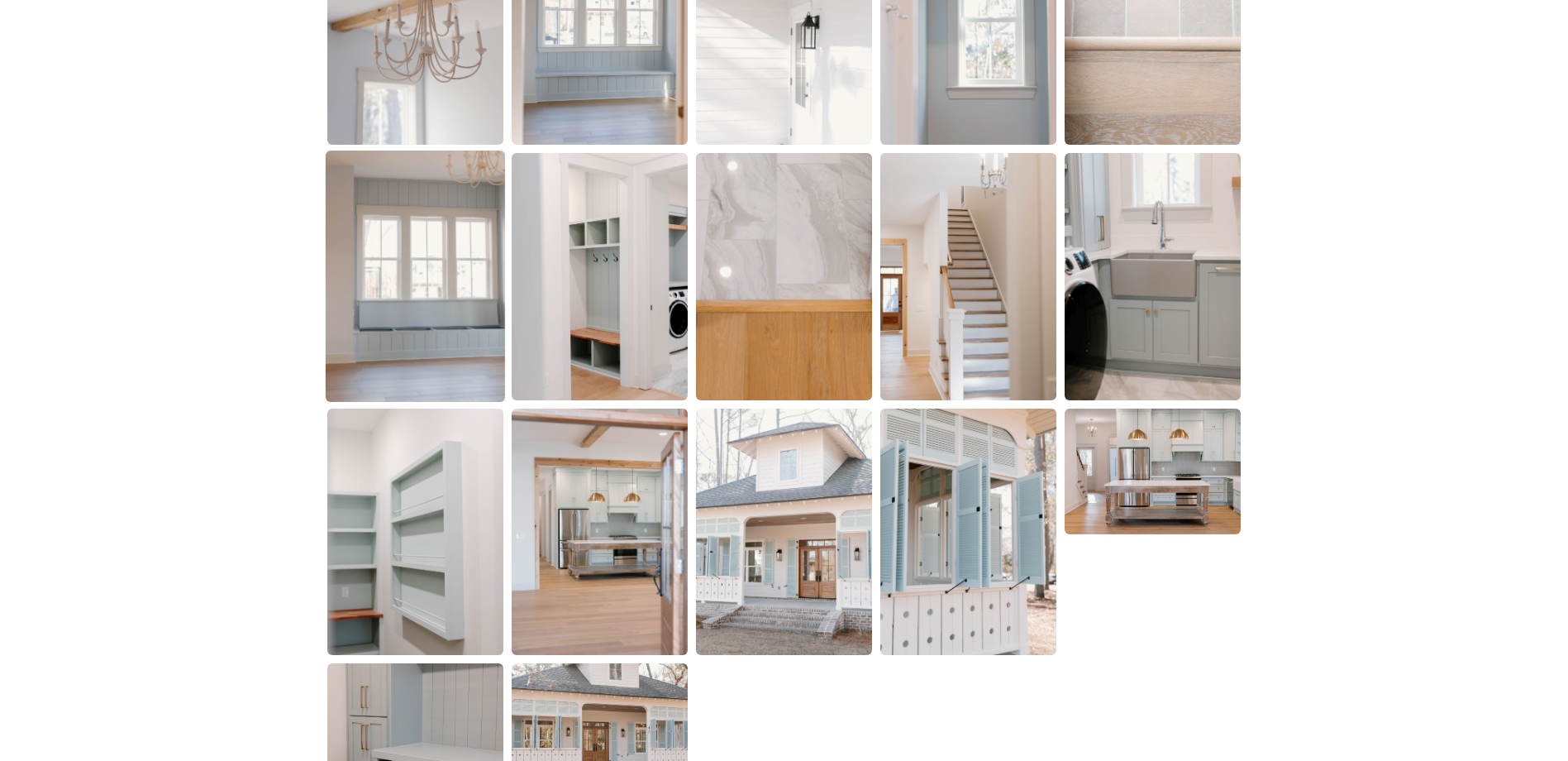
click at [468, 291] on img at bounding box center [415, 276] width 180 height 251
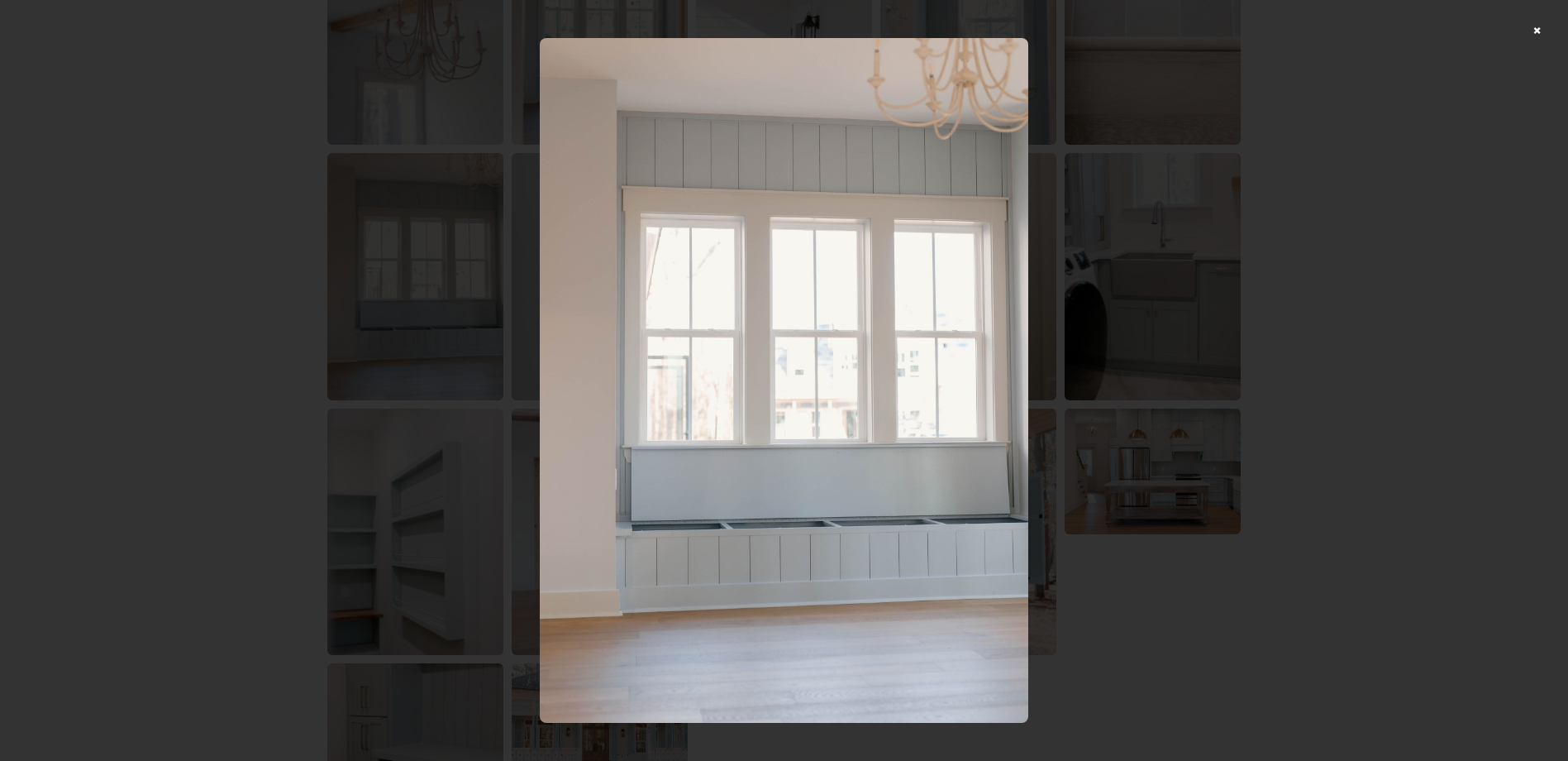
click at [1131, 415] on div at bounding box center [784, 380] width 1568 height 761
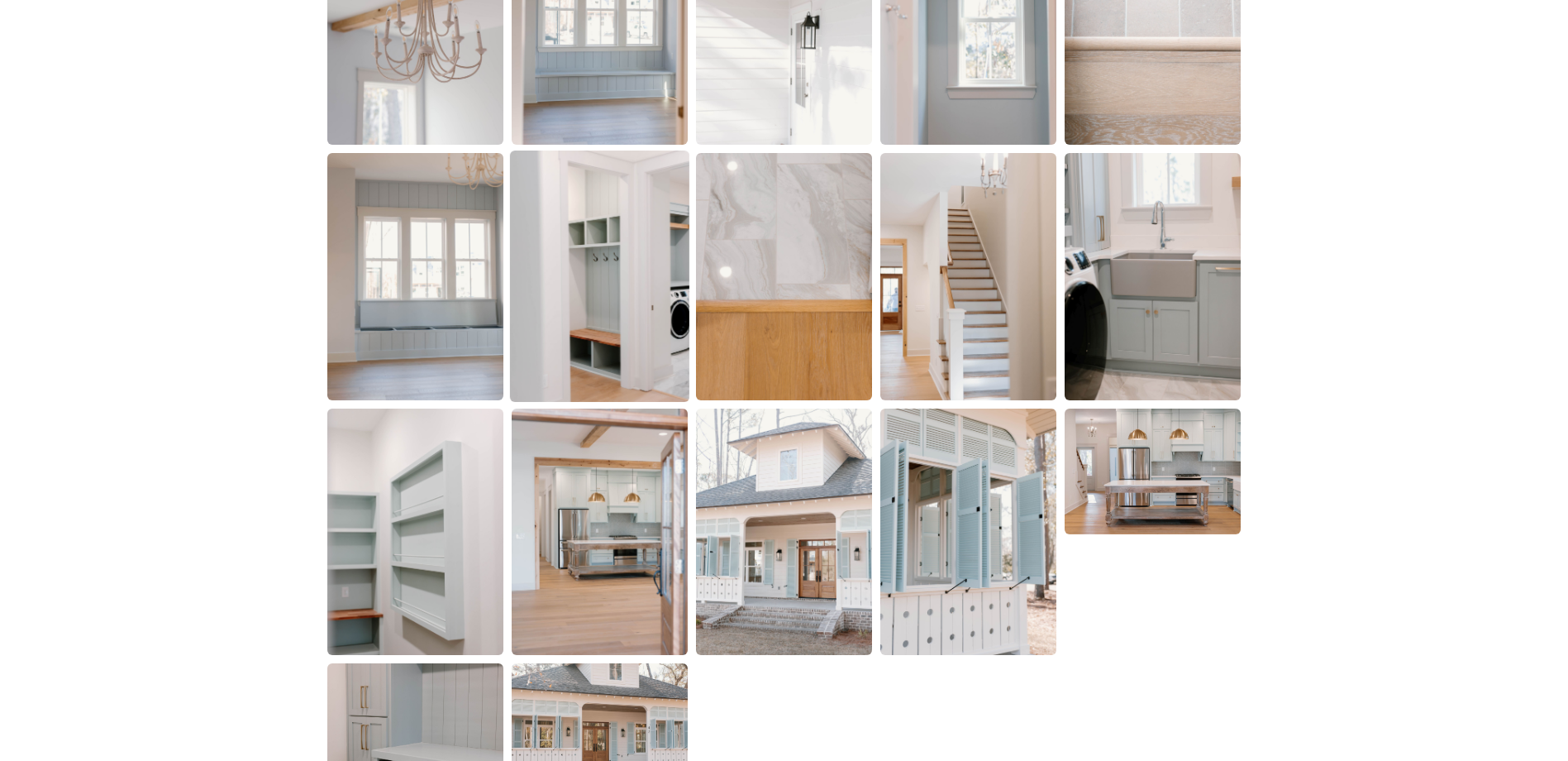
click at [556, 266] on img at bounding box center [600, 276] width 180 height 251
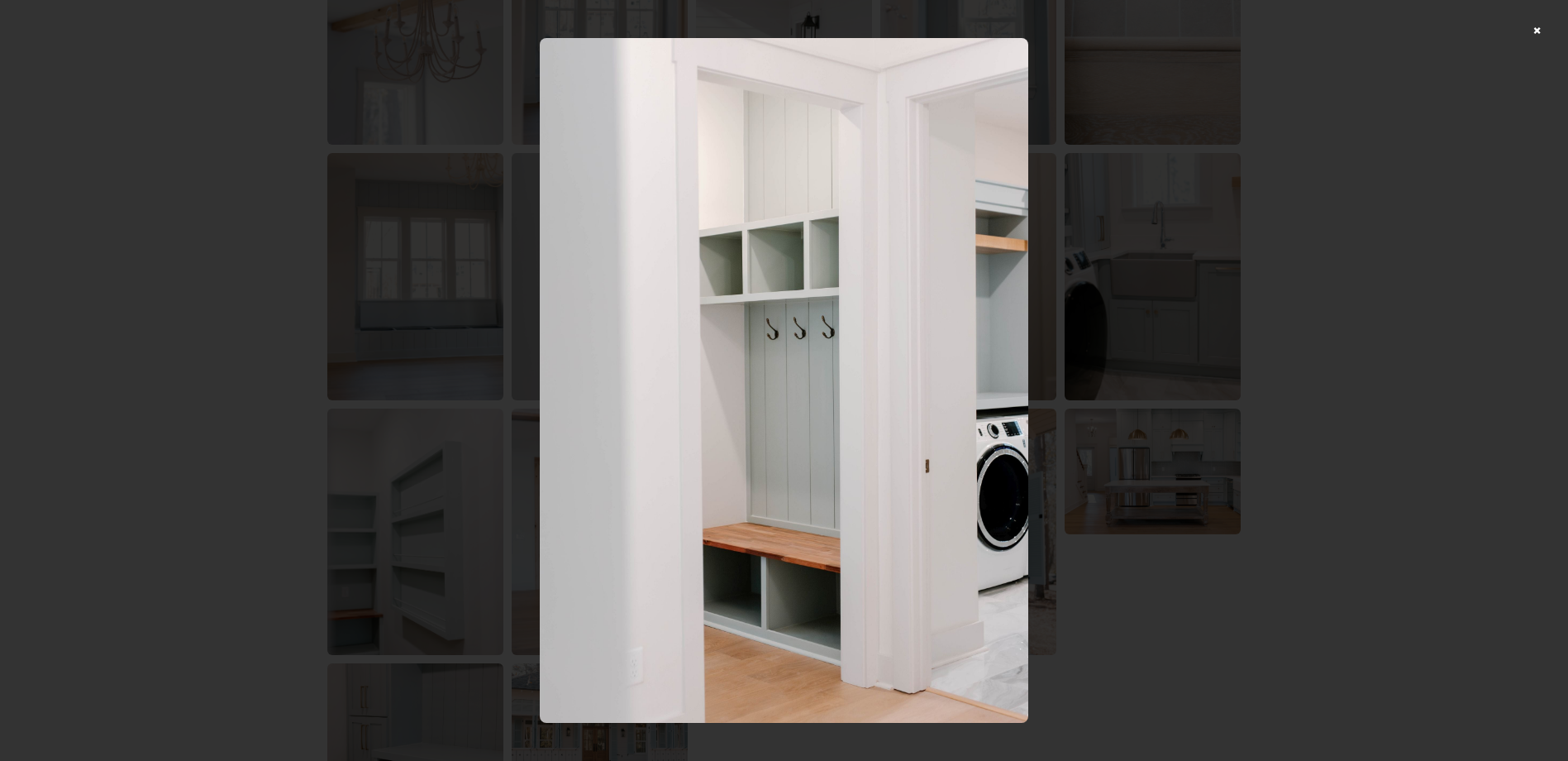
click at [861, 337] on img at bounding box center [784, 380] width 489 height 684
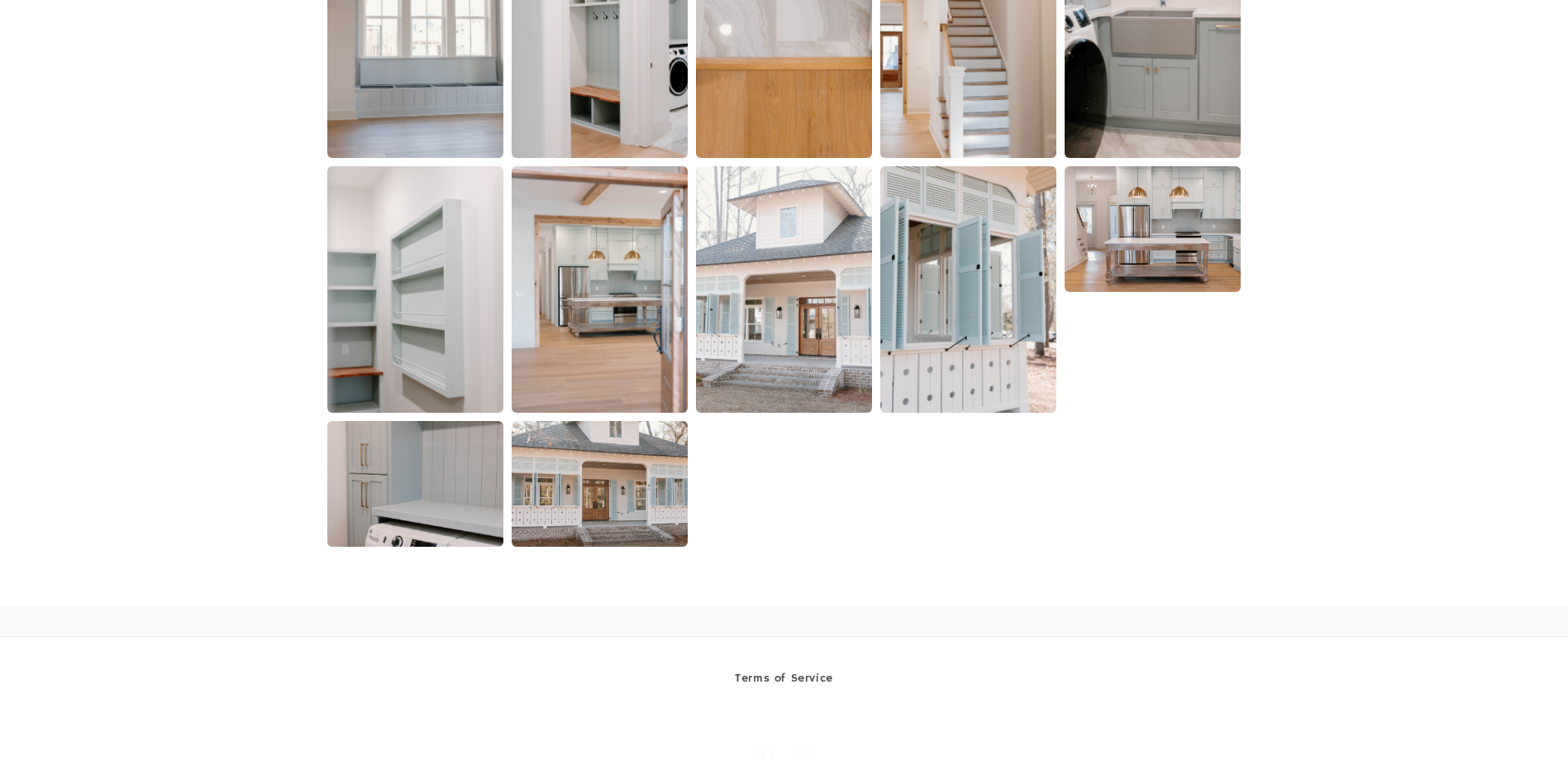
scroll to position [3307, 0]
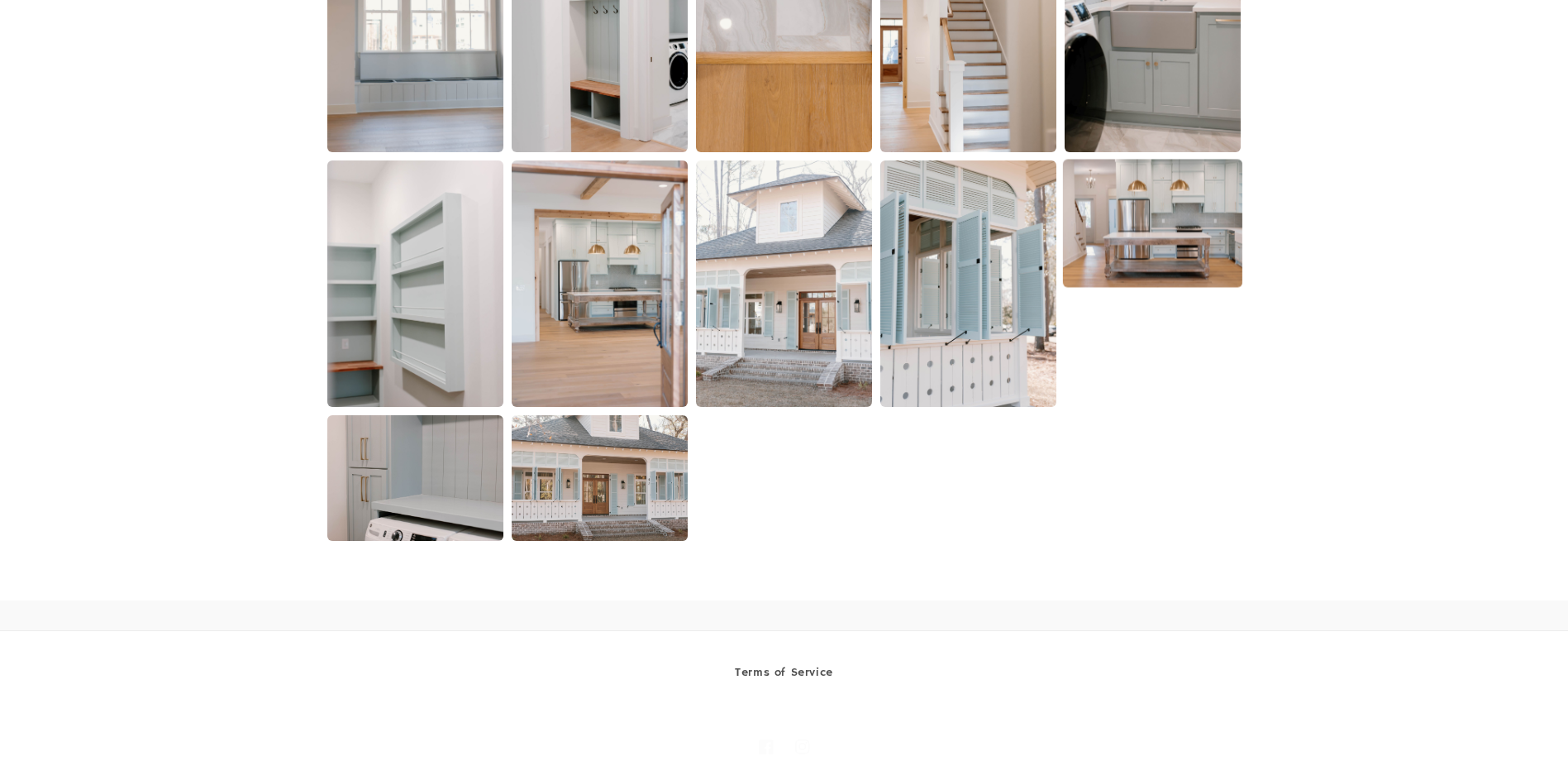
click at [1154, 260] on img at bounding box center [1153, 223] width 180 height 128
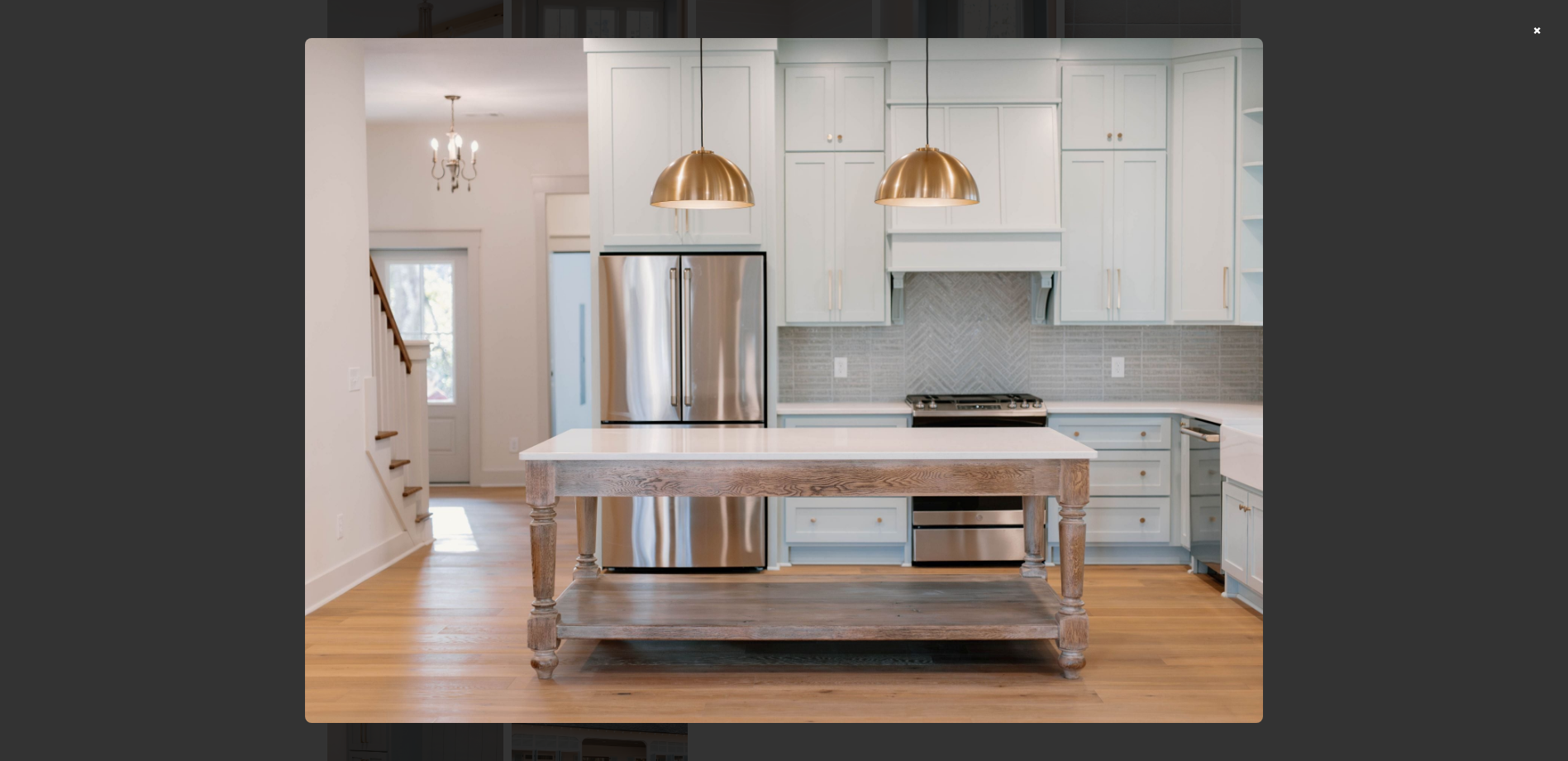
scroll to position [2678, 0]
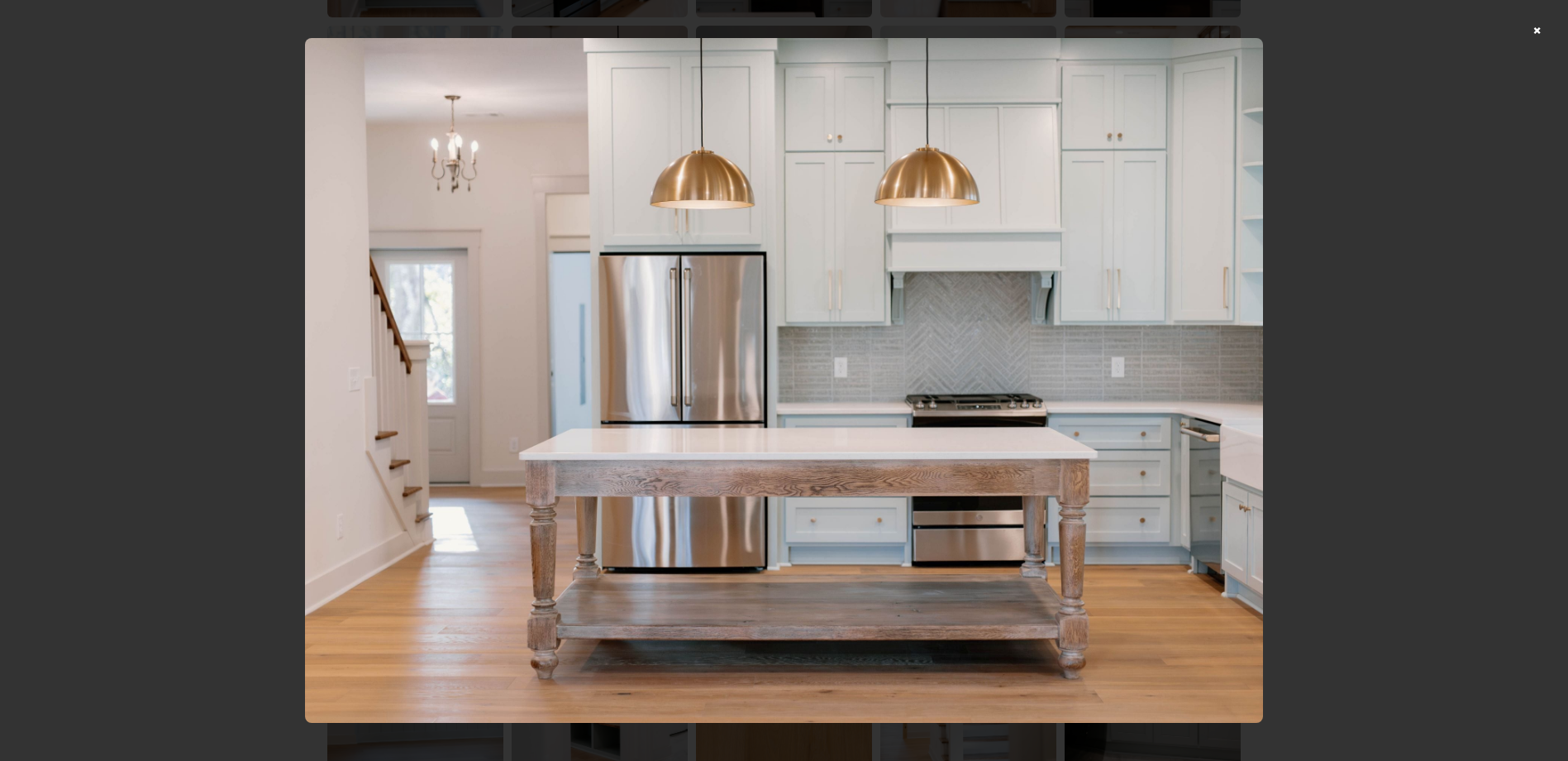
click at [1522, 162] on div at bounding box center [784, 380] width 1568 height 761
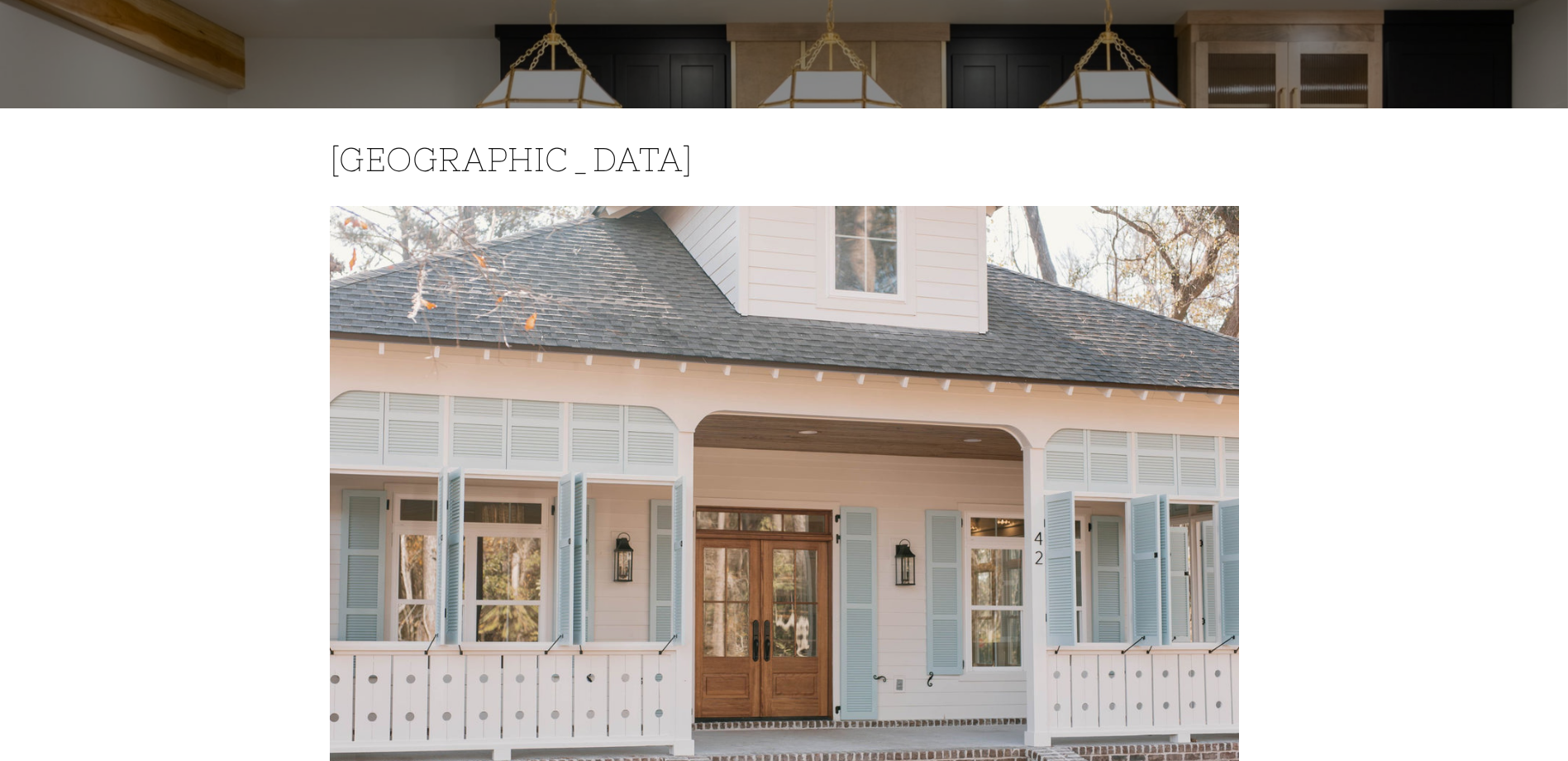
scroll to position [0, 0]
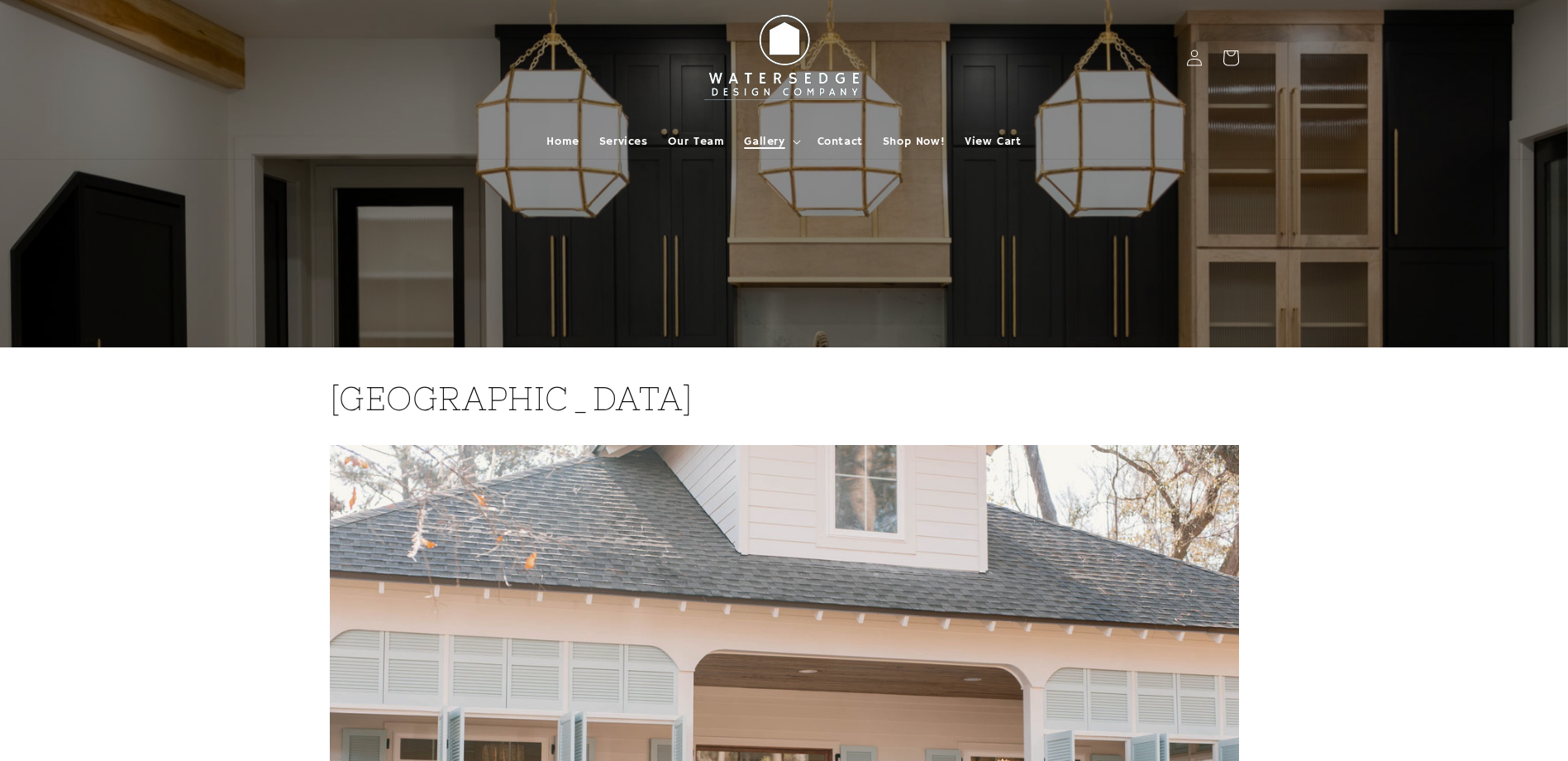
click at [780, 134] on span "Gallery" at bounding box center [764, 142] width 41 height 15
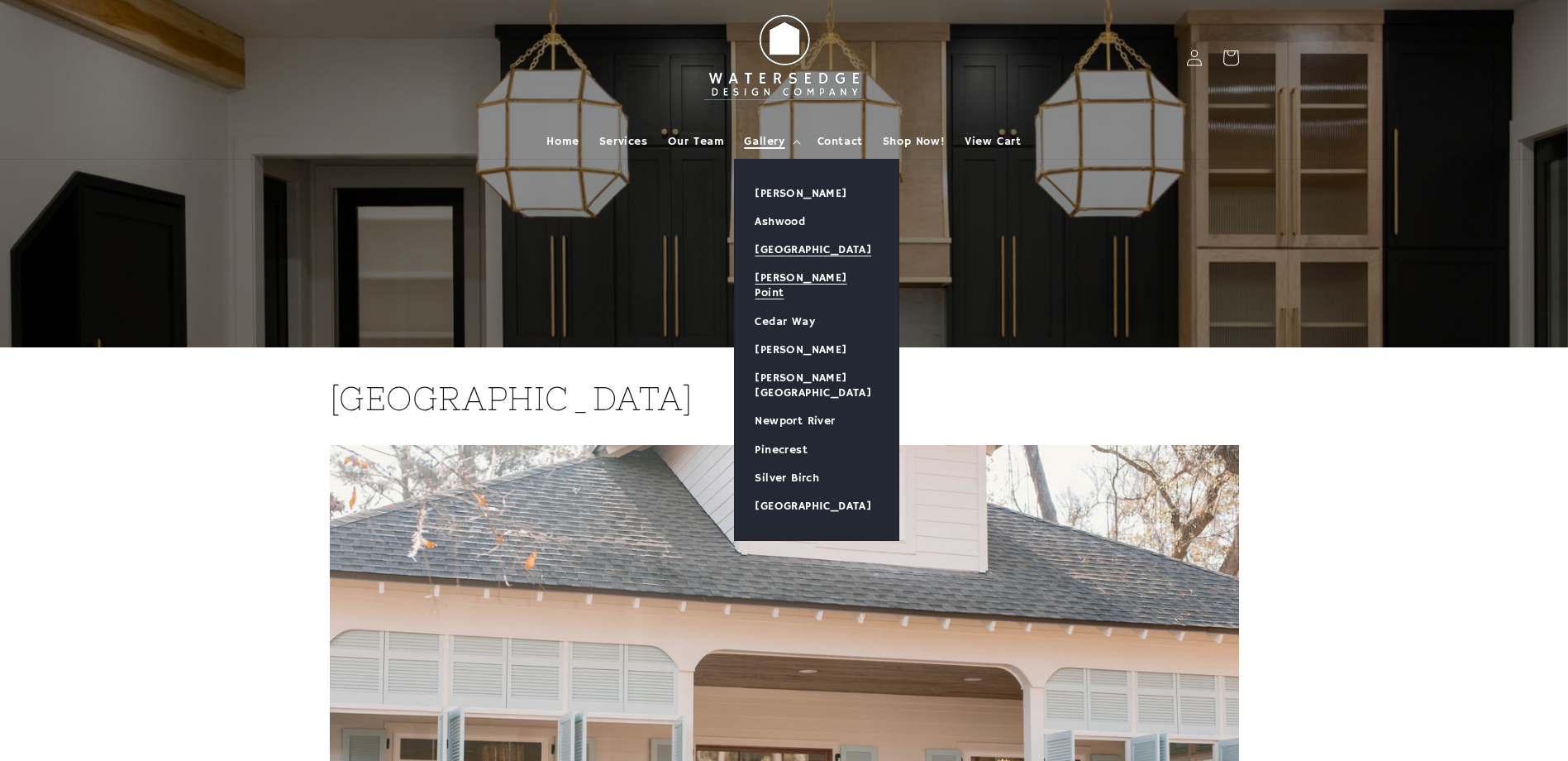
click at [793, 273] on link "[PERSON_NAME] Point" at bounding box center [816, 286] width 164 height 43
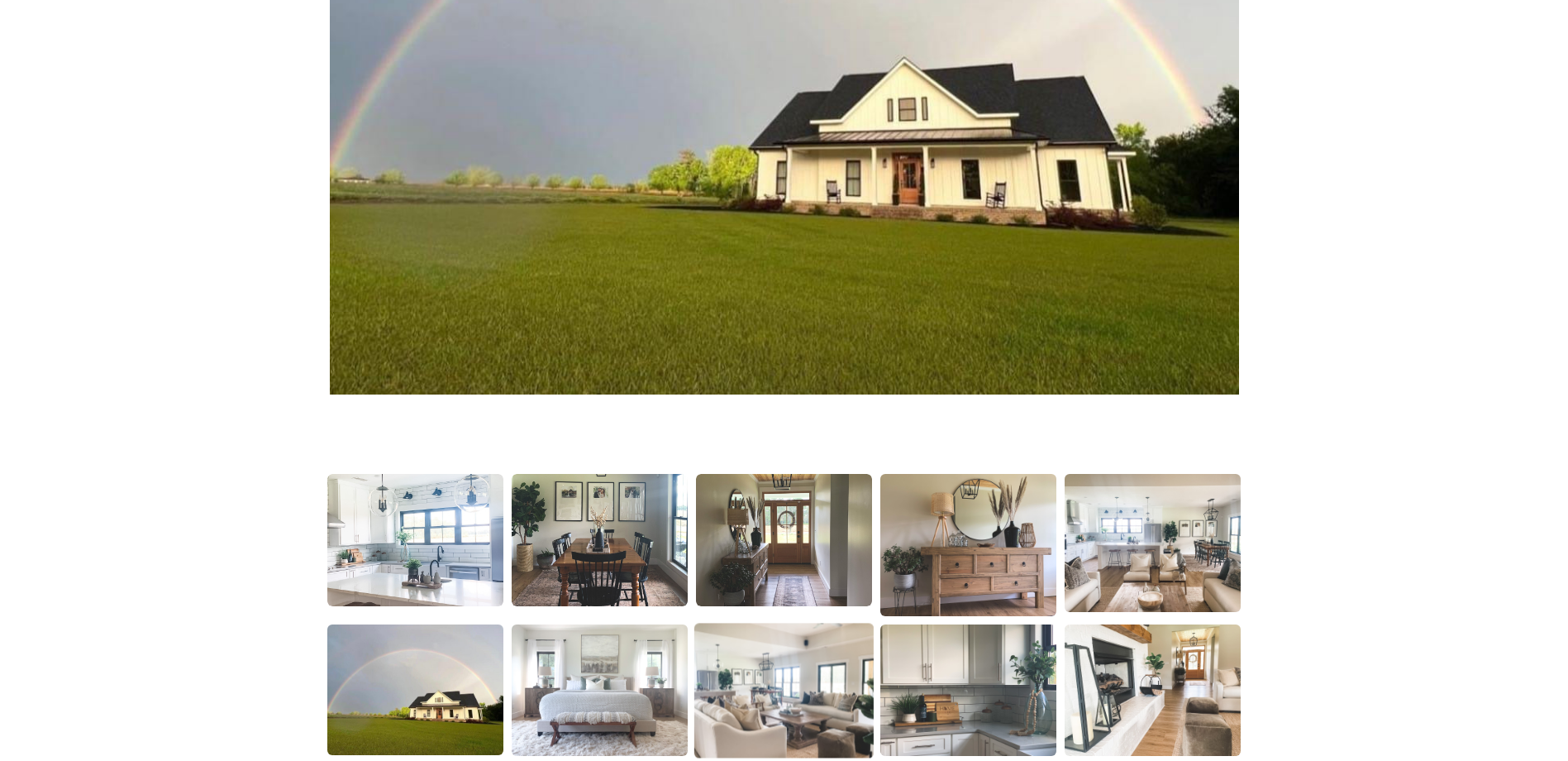
scroll to position [909, 0]
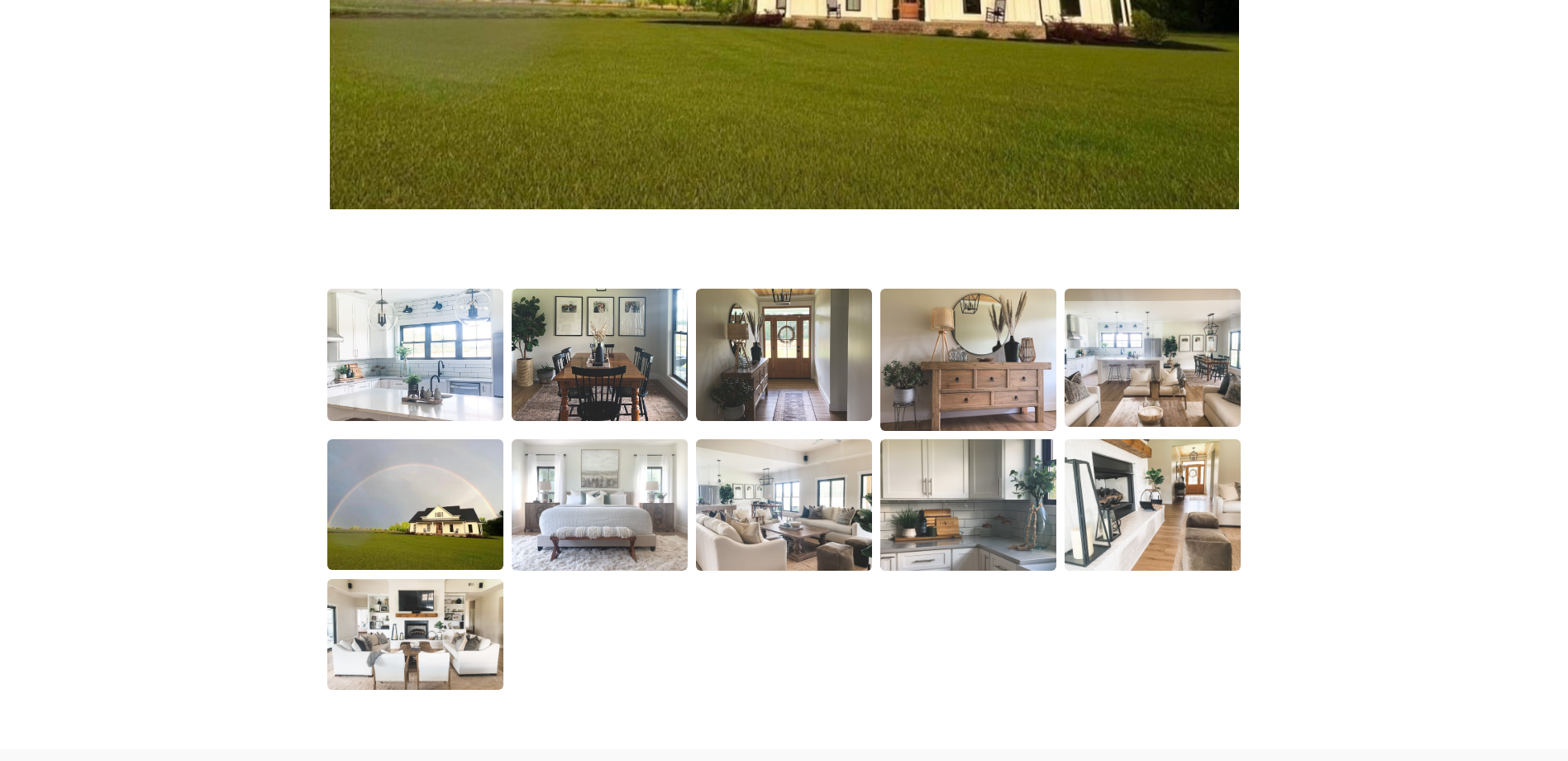
click at [369, 367] on img at bounding box center [415, 356] width 180 height 135
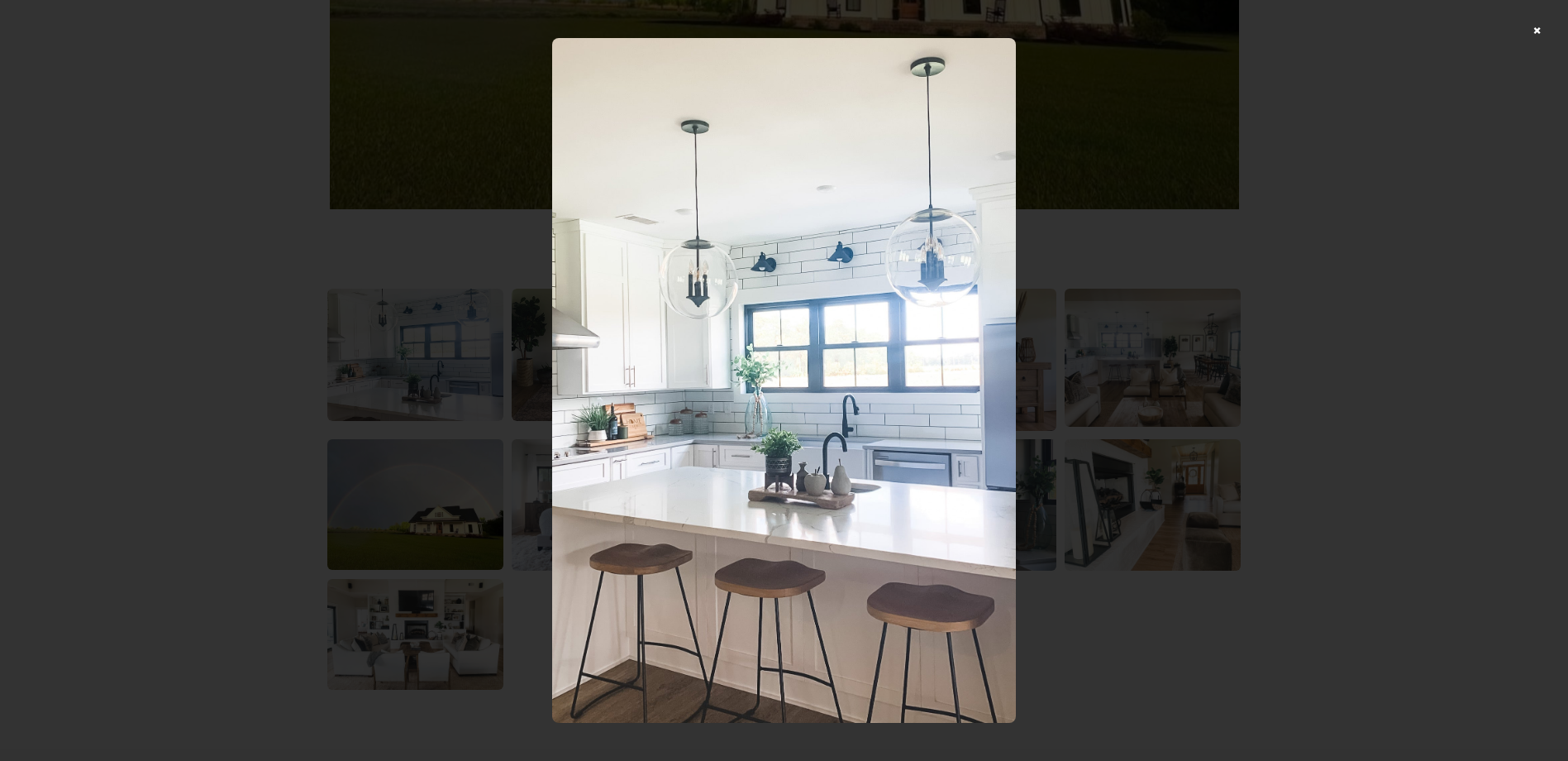
click at [1193, 387] on div at bounding box center [784, 380] width 1568 height 761
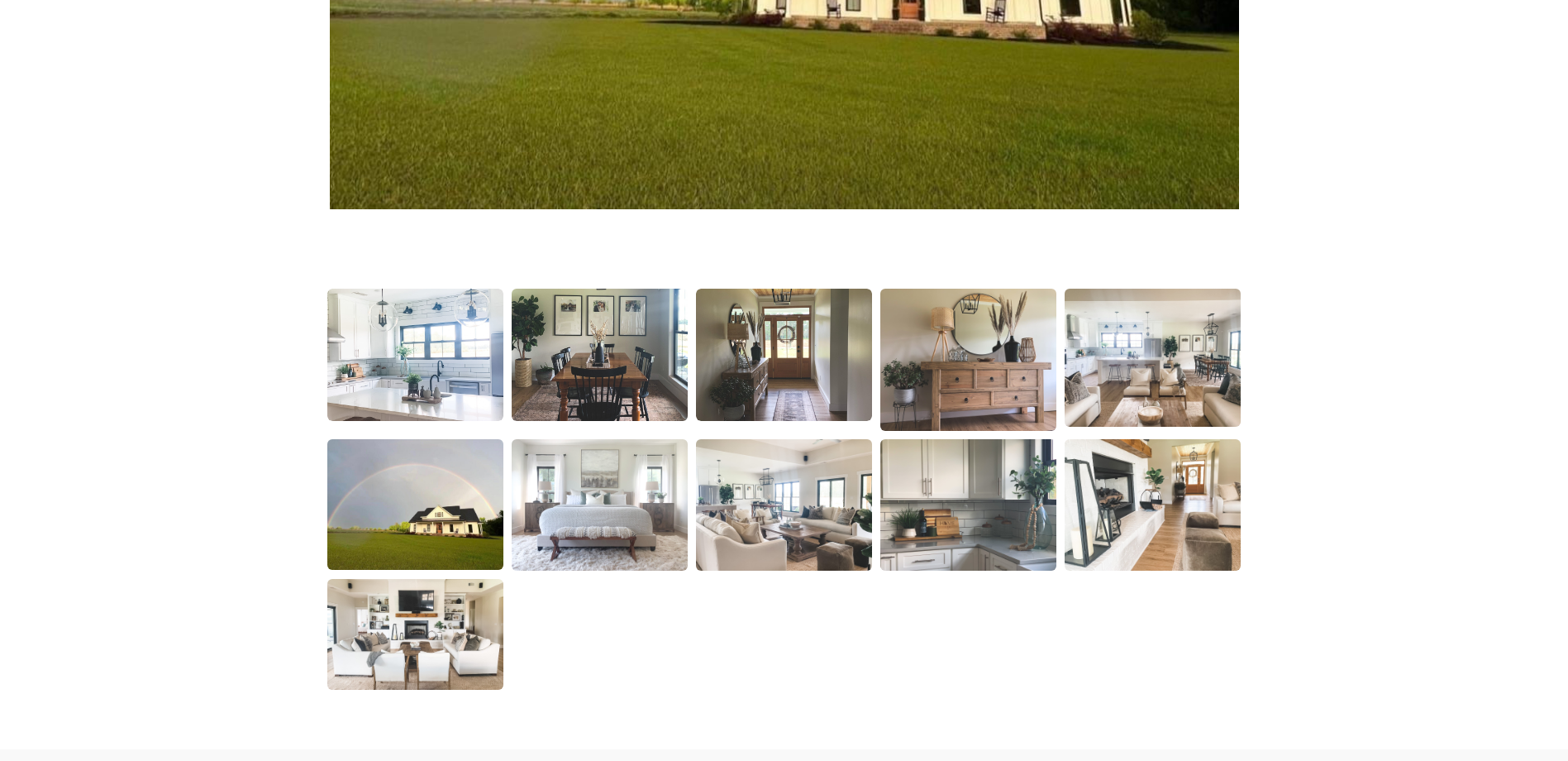
click at [595, 357] on img at bounding box center [600, 356] width 180 height 135
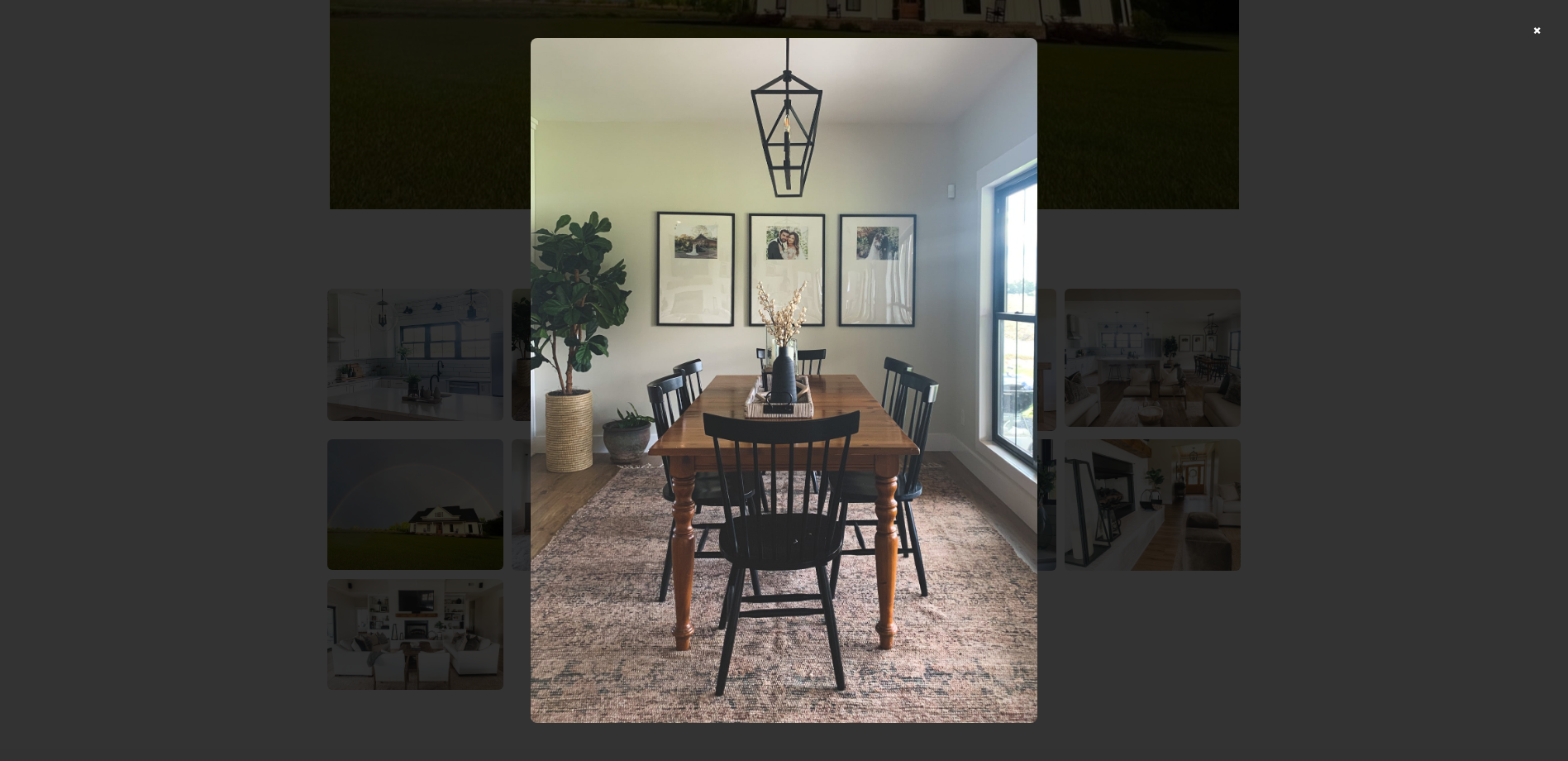
click at [1189, 456] on div at bounding box center [784, 380] width 1568 height 761
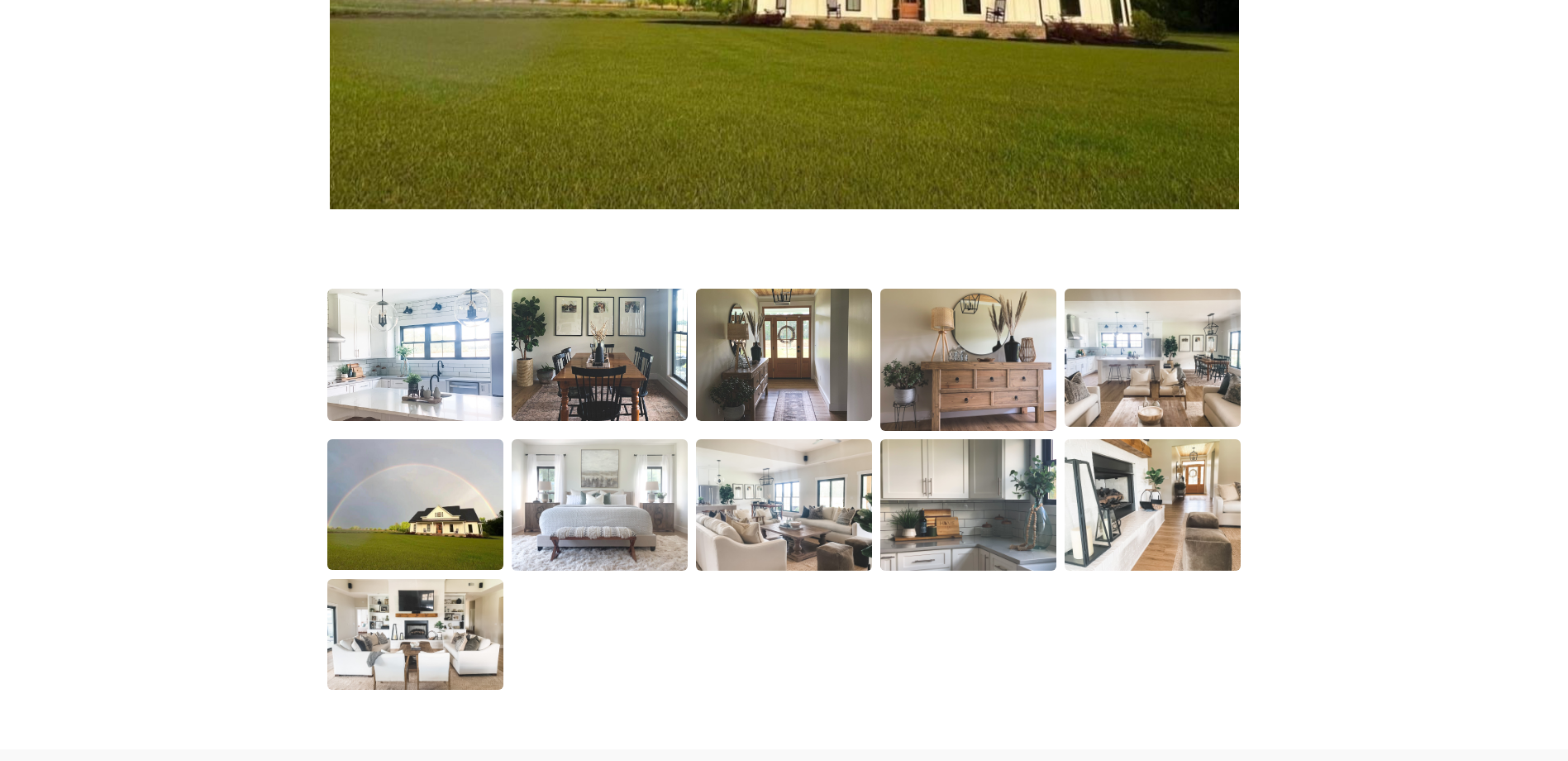
click at [793, 354] on img at bounding box center [784, 355] width 176 height 132
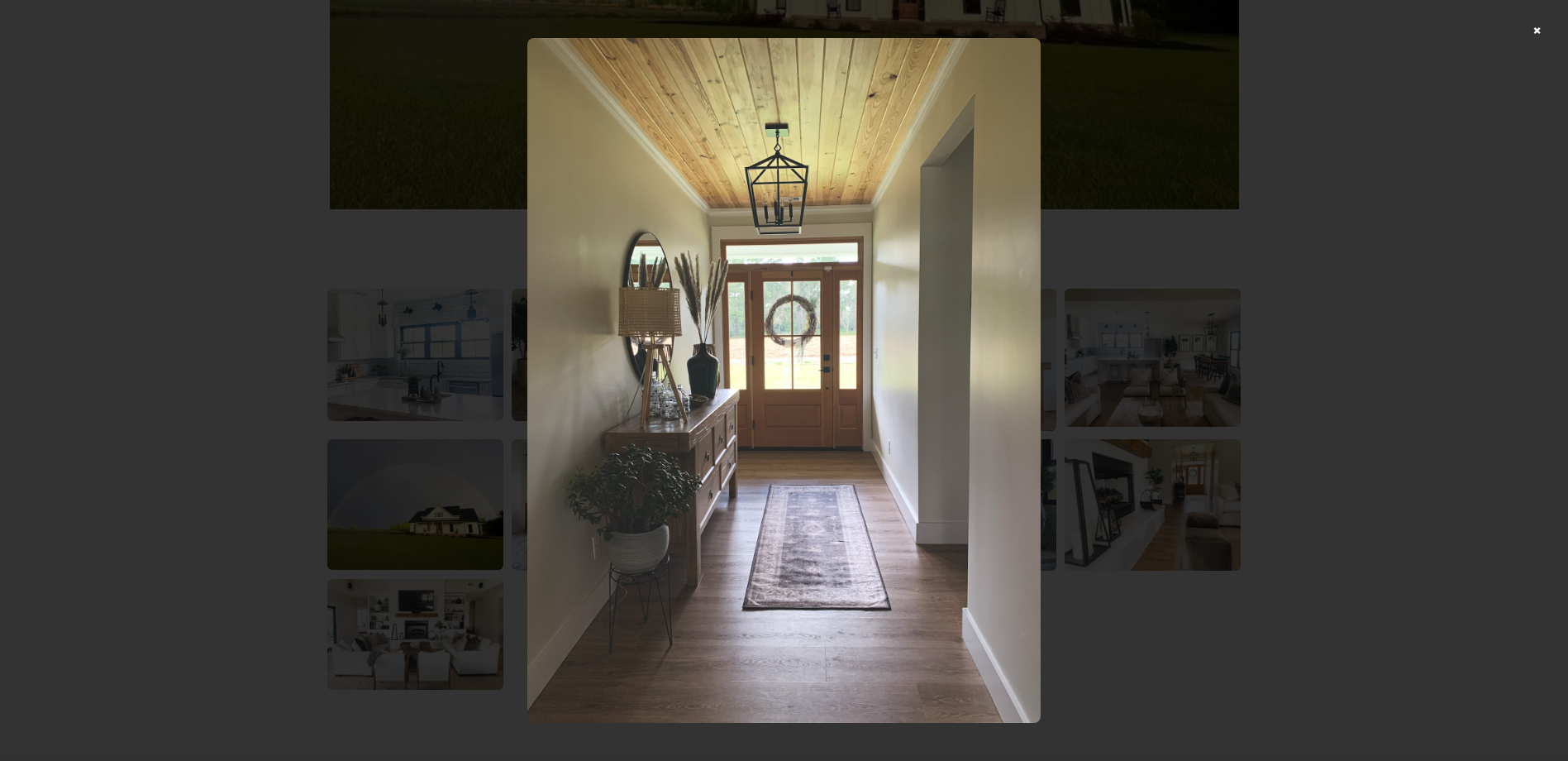
click at [1282, 502] on div at bounding box center [784, 380] width 1568 height 761
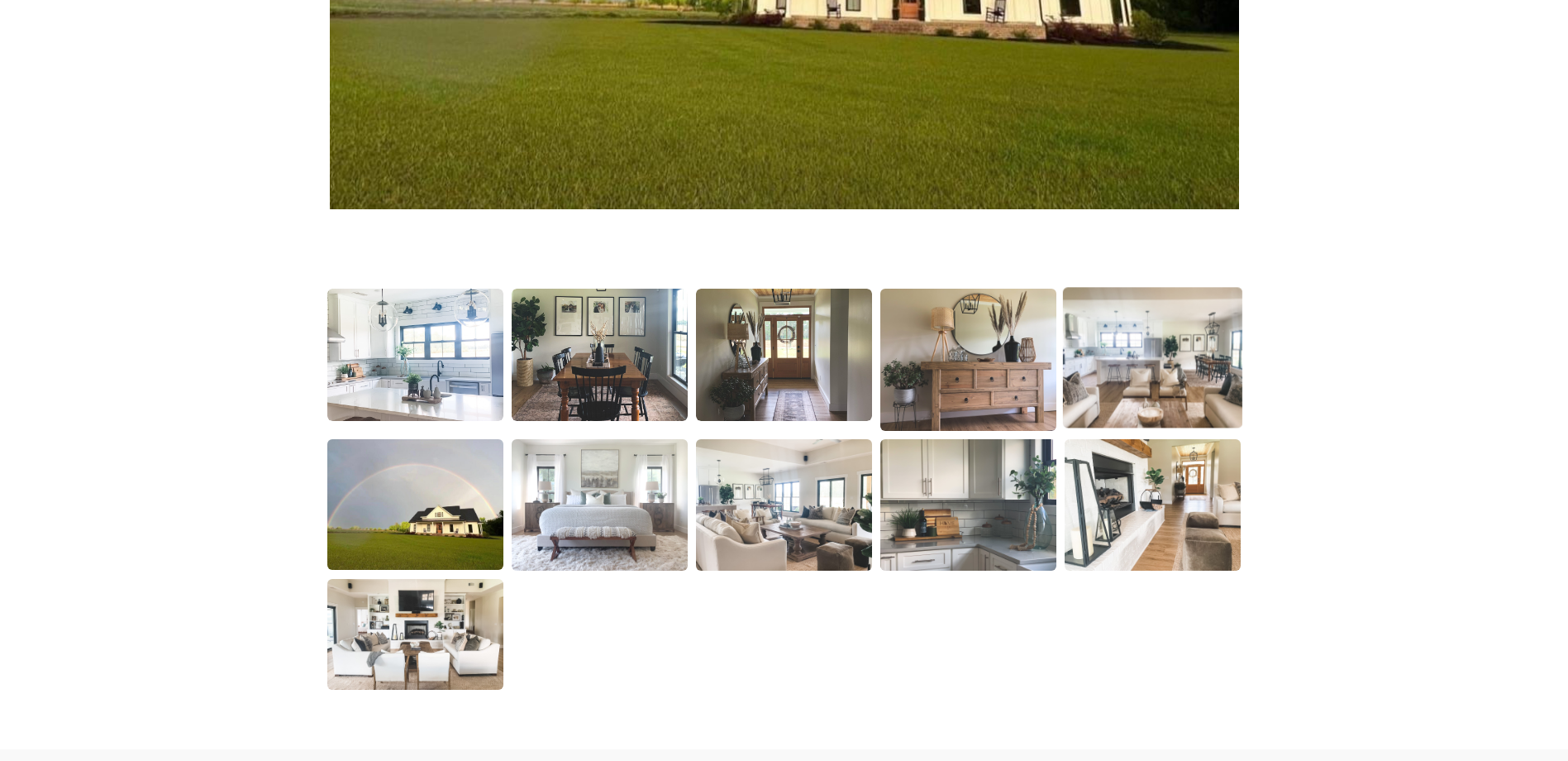
click at [1134, 375] on img at bounding box center [1153, 358] width 180 height 141
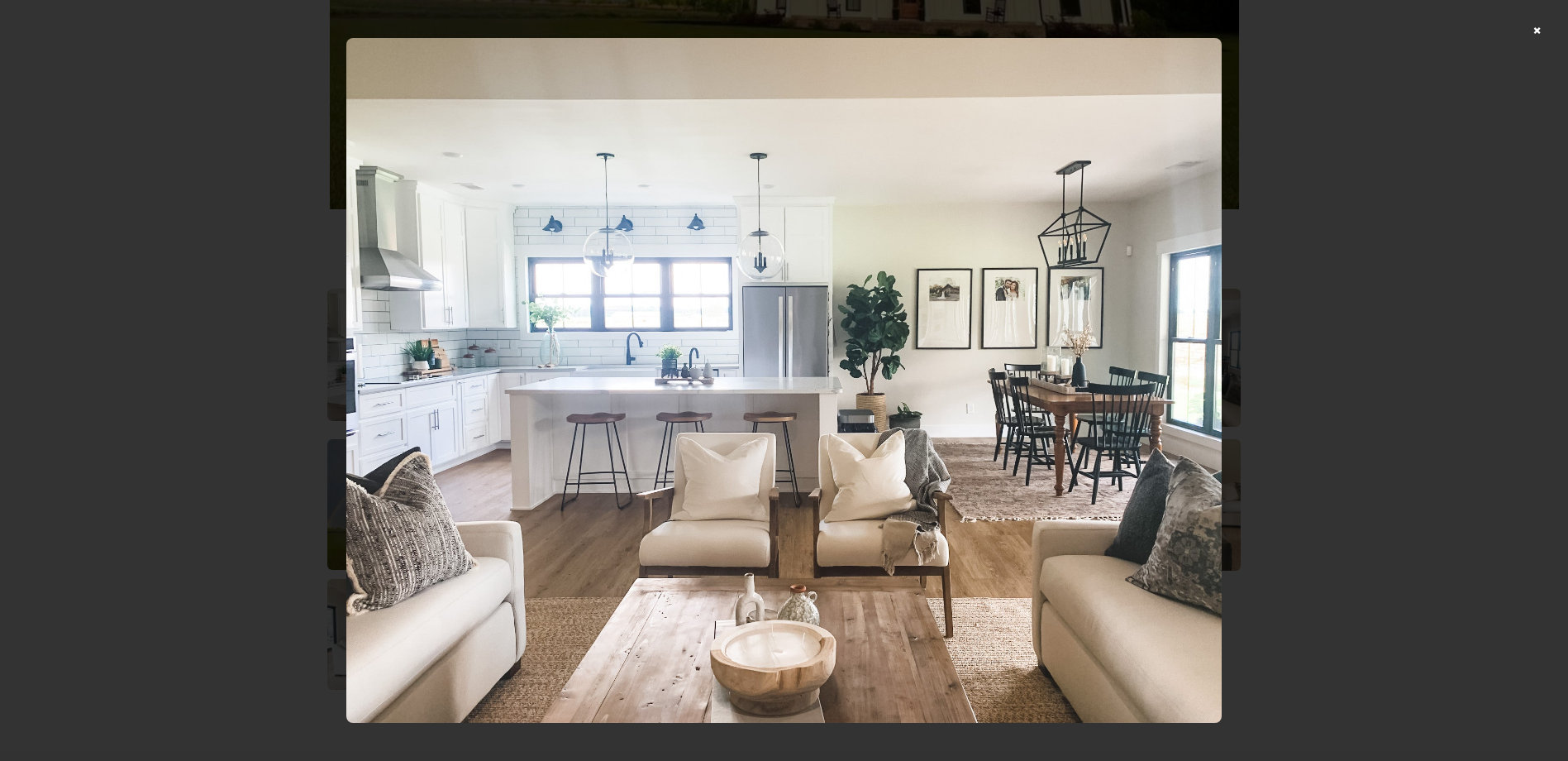
click at [1357, 433] on div at bounding box center [784, 380] width 1568 height 761
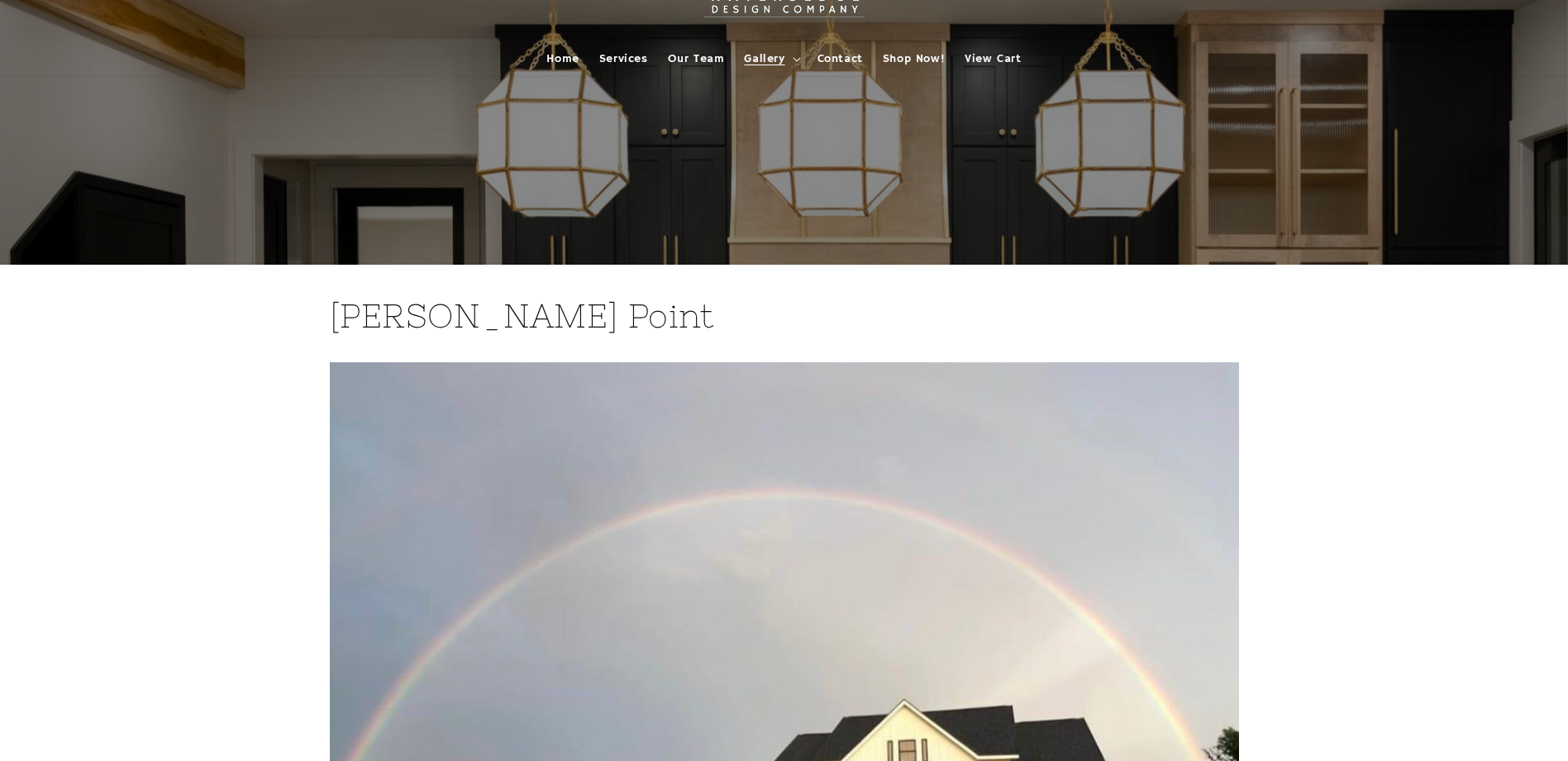
scroll to position [0, 0]
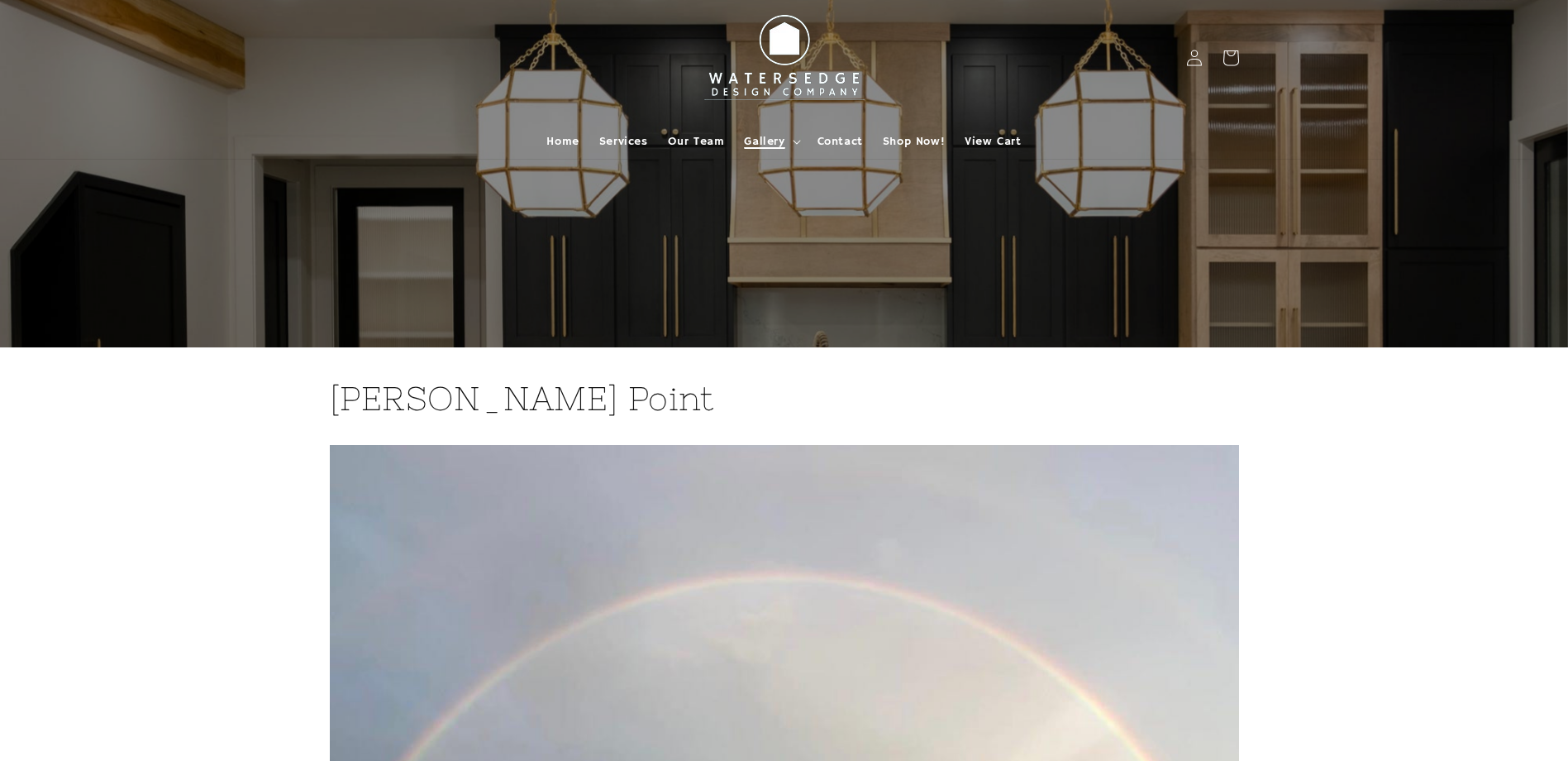
click at [772, 138] on span "Gallery" at bounding box center [764, 142] width 41 height 15
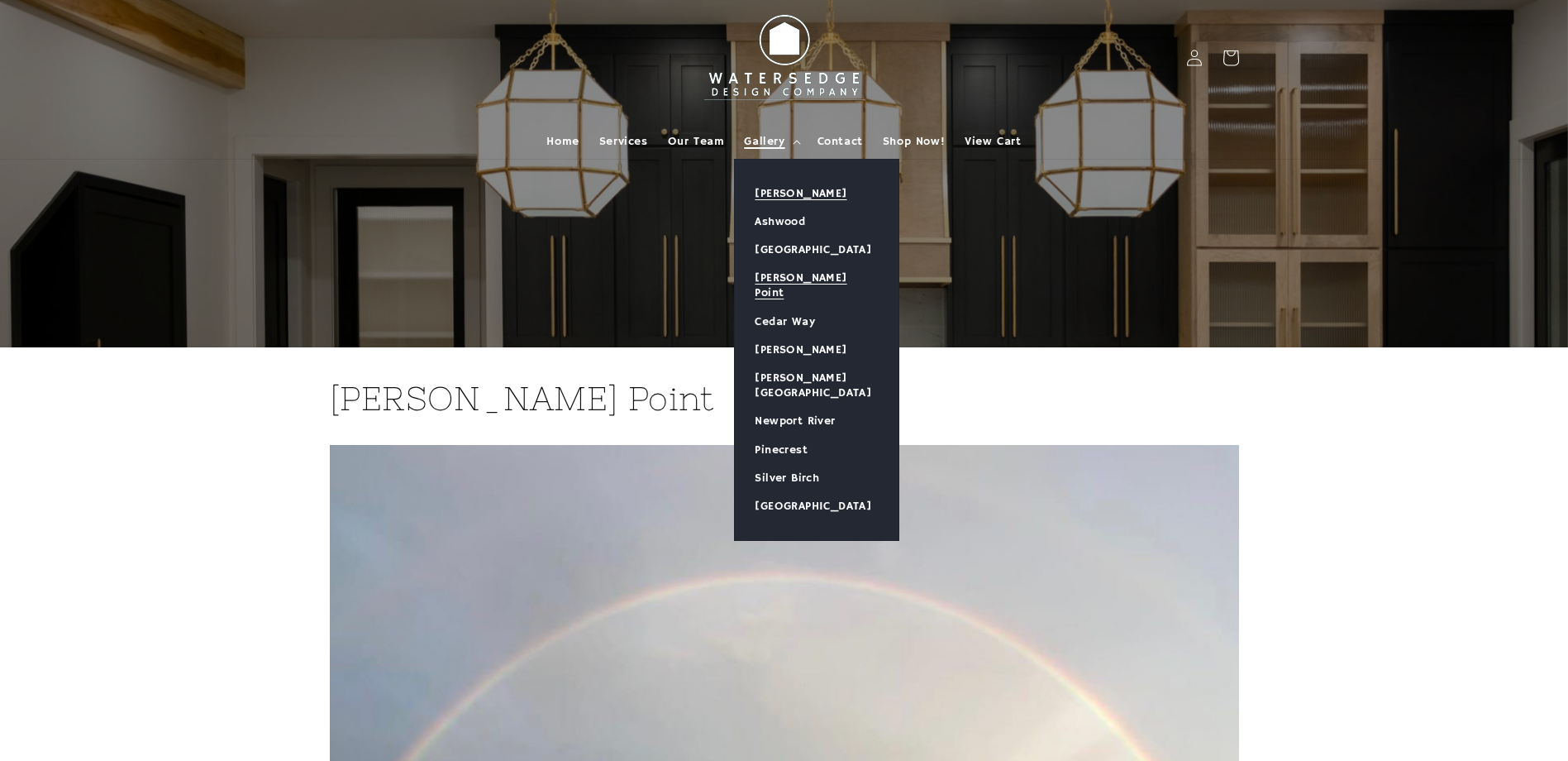
click at [784, 201] on link "[PERSON_NAME]" at bounding box center [816, 194] width 164 height 28
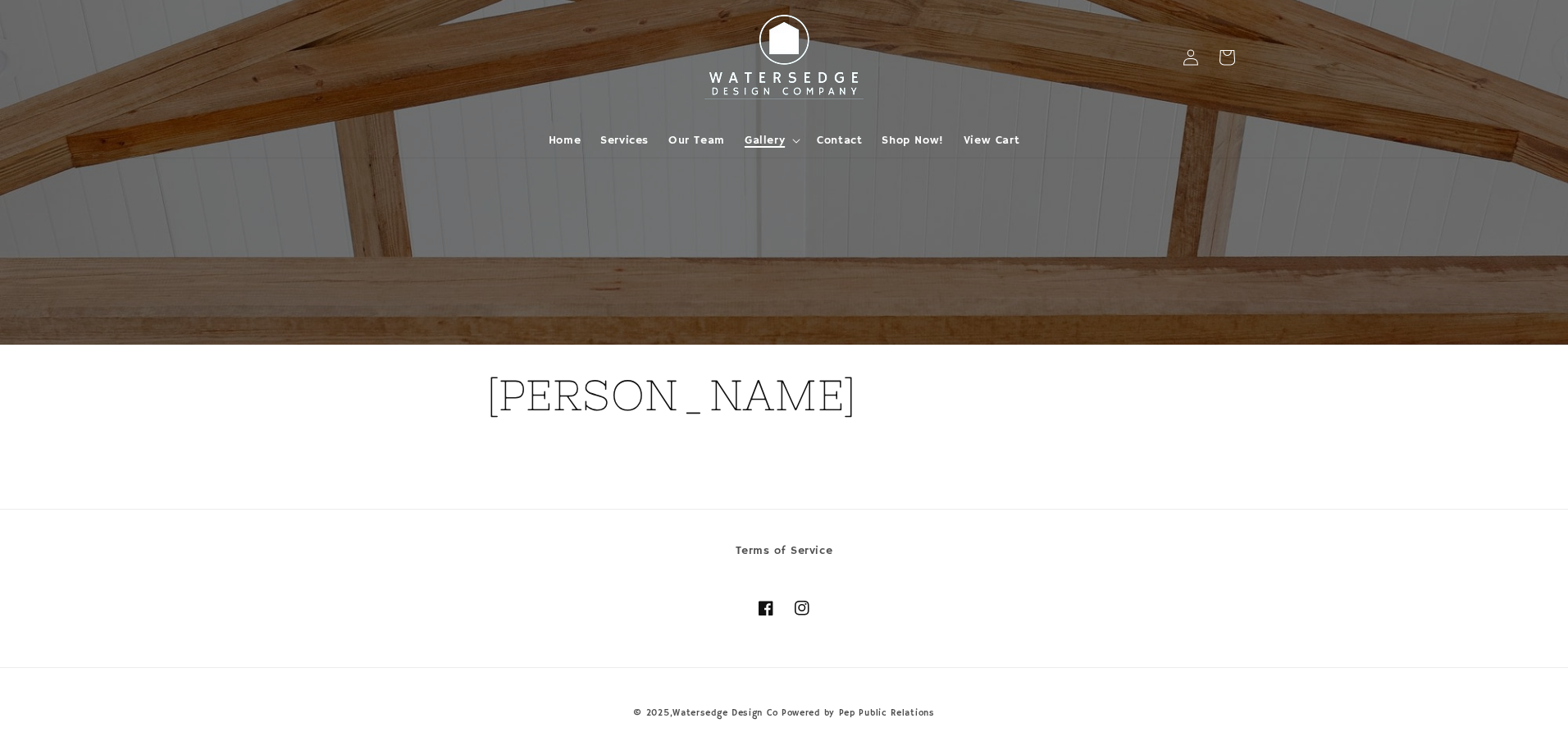
click at [751, 140] on span "Gallery" at bounding box center [765, 140] width 40 height 15
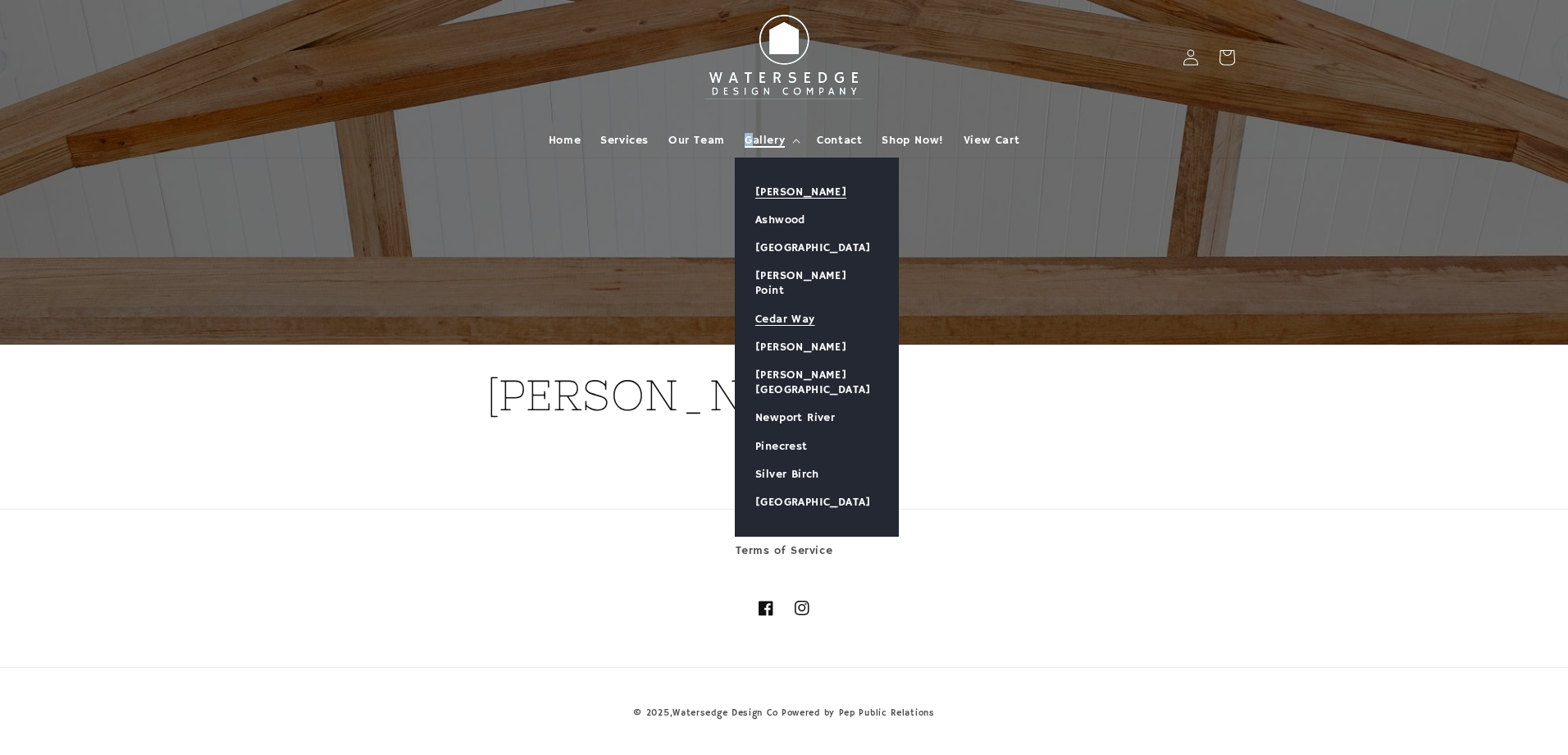
click at [767, 305] on link "Cedar Way" at bounding box center [817, 319] width 163 height 28
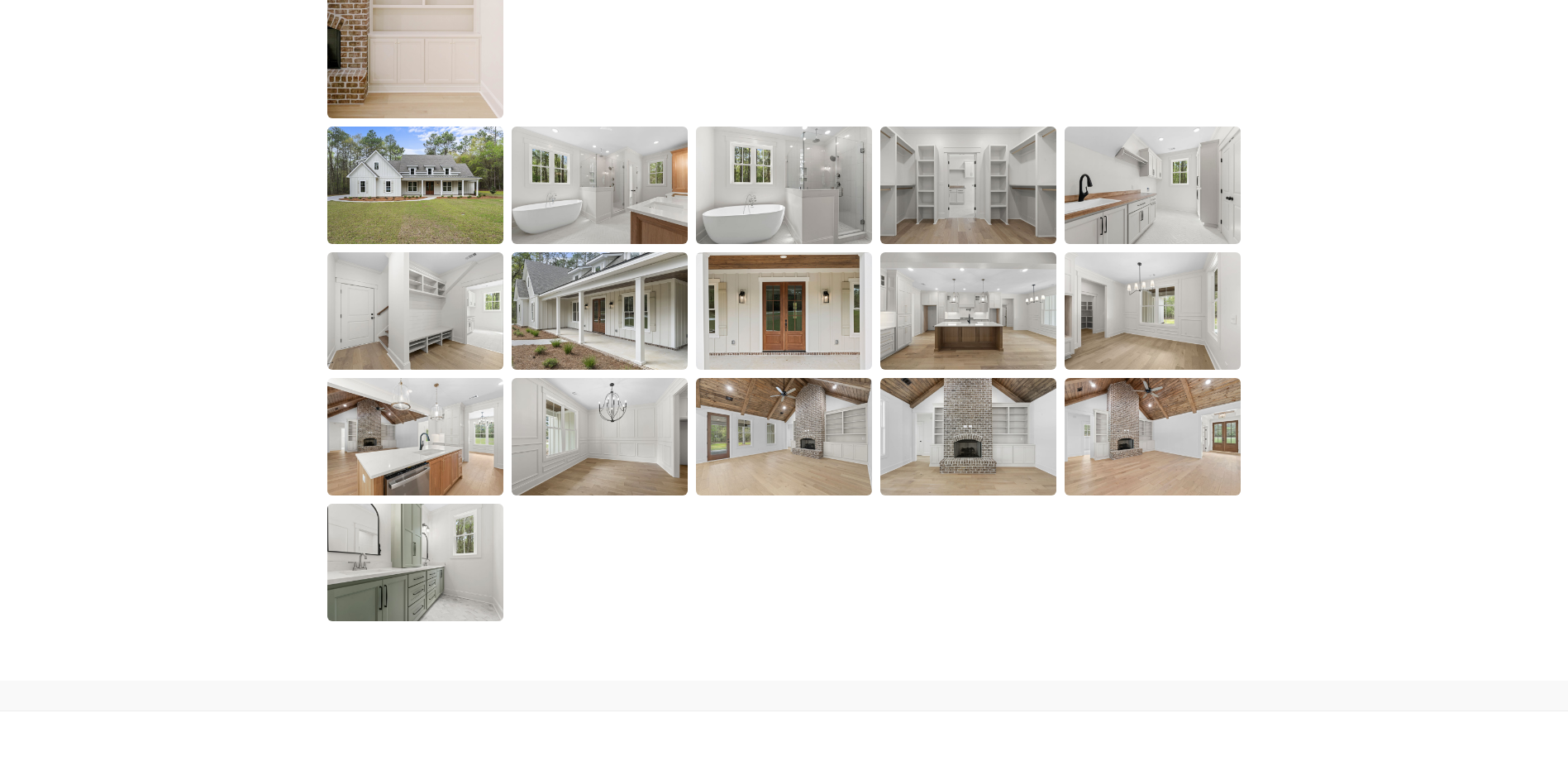
scroll to position [2480, 0]
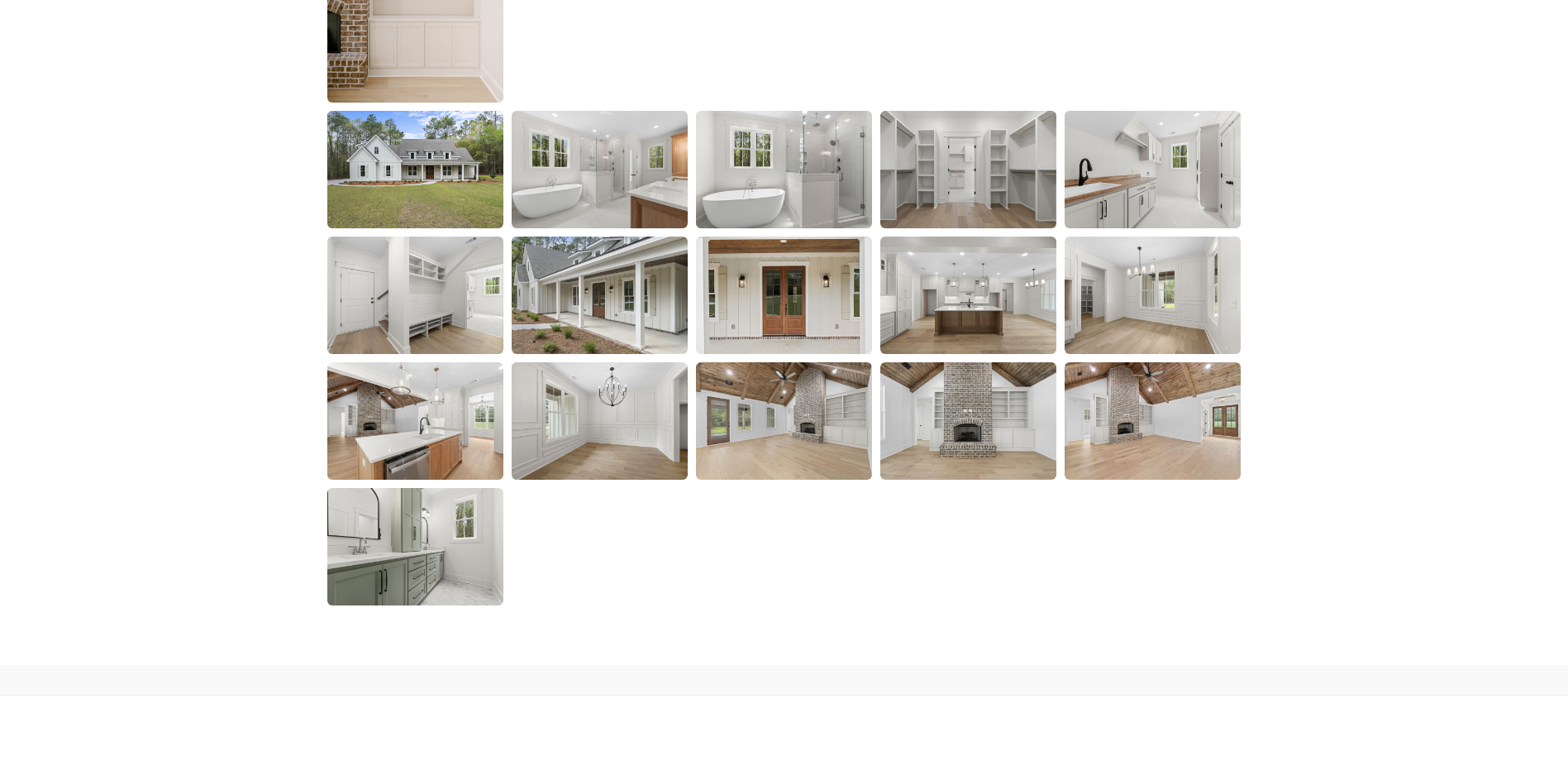
click at [411, 152] on img at bounding box center [415, 169] width 176 height 117
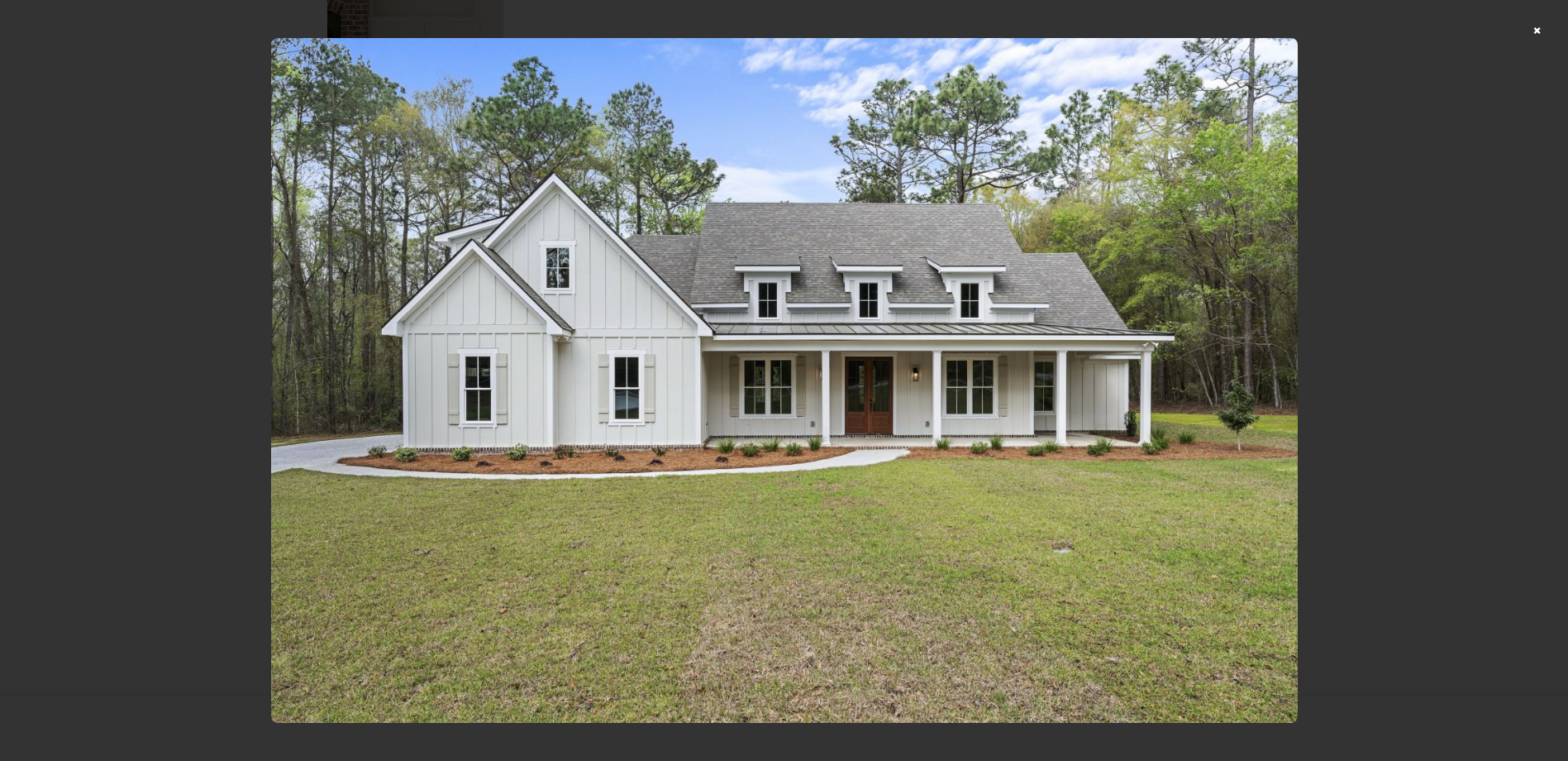
click at [1404, 347] on div at bounding box center [784, 380] width 1568 height 761
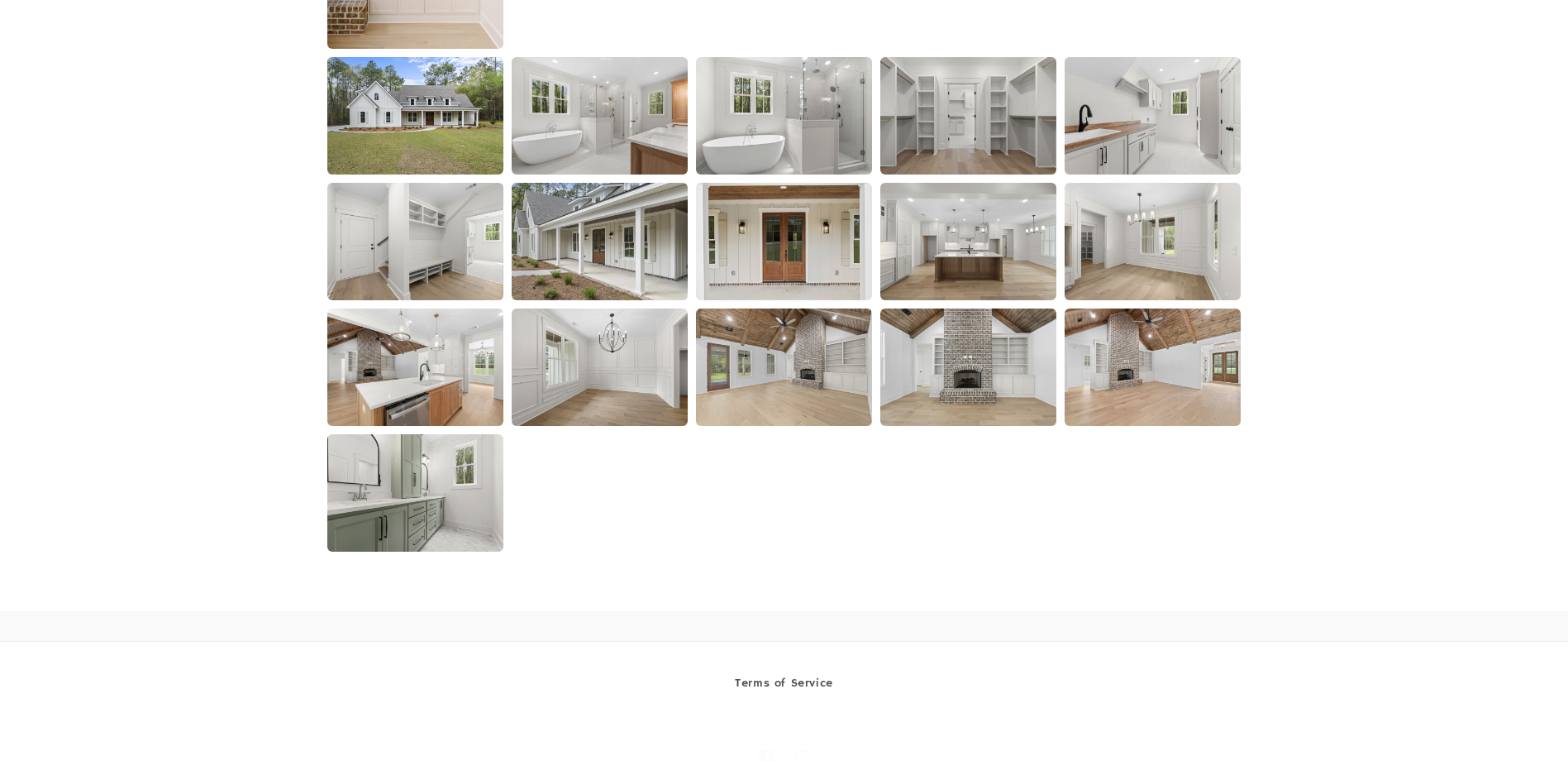
scroll to position [2564, 0]
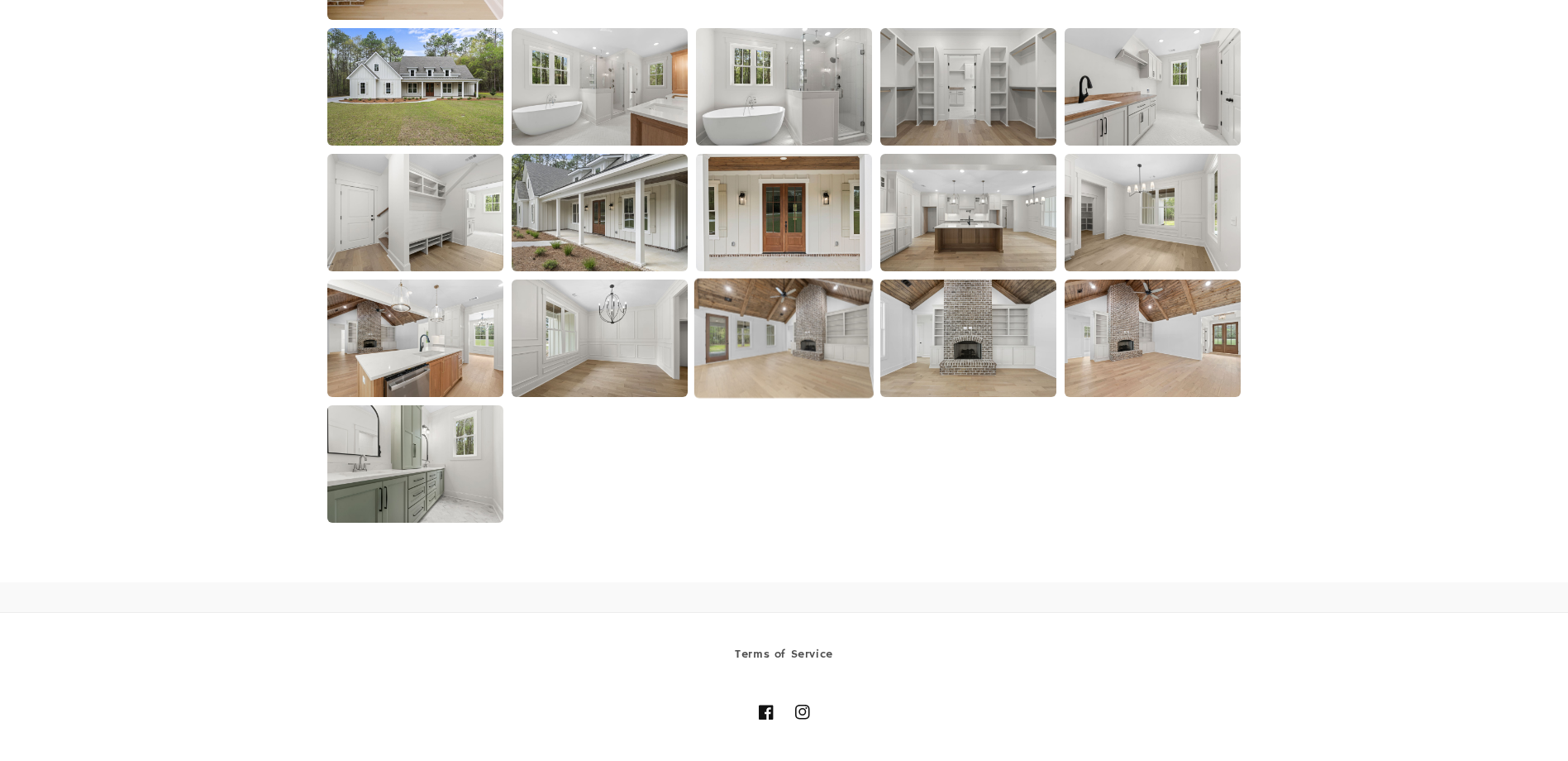
click at [789, 307] on img at bounding box center [784, 338] width 180 height 120
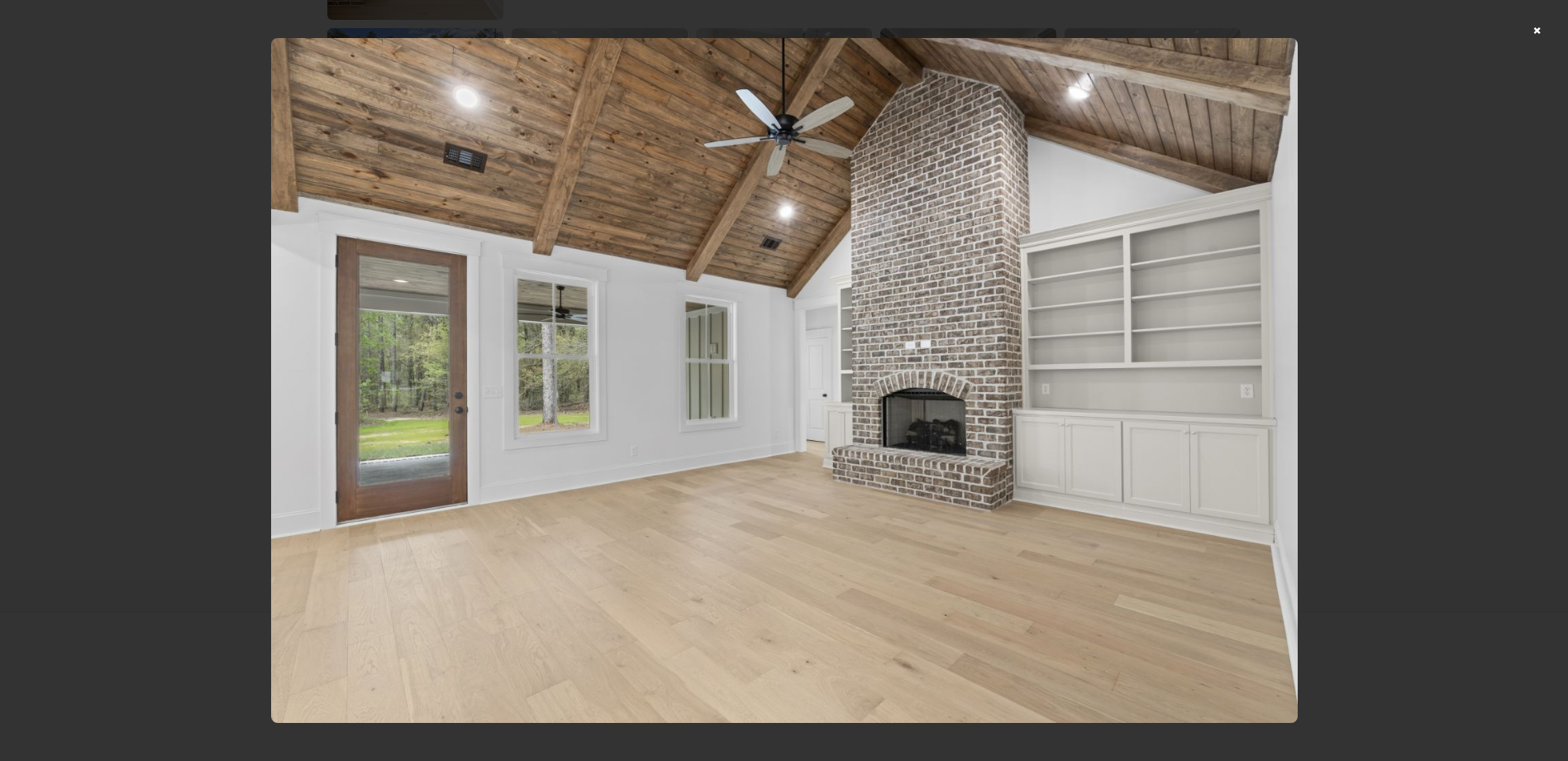
click at [1457, 466] on div at bounding box center [784, 380] width 1568 height 761
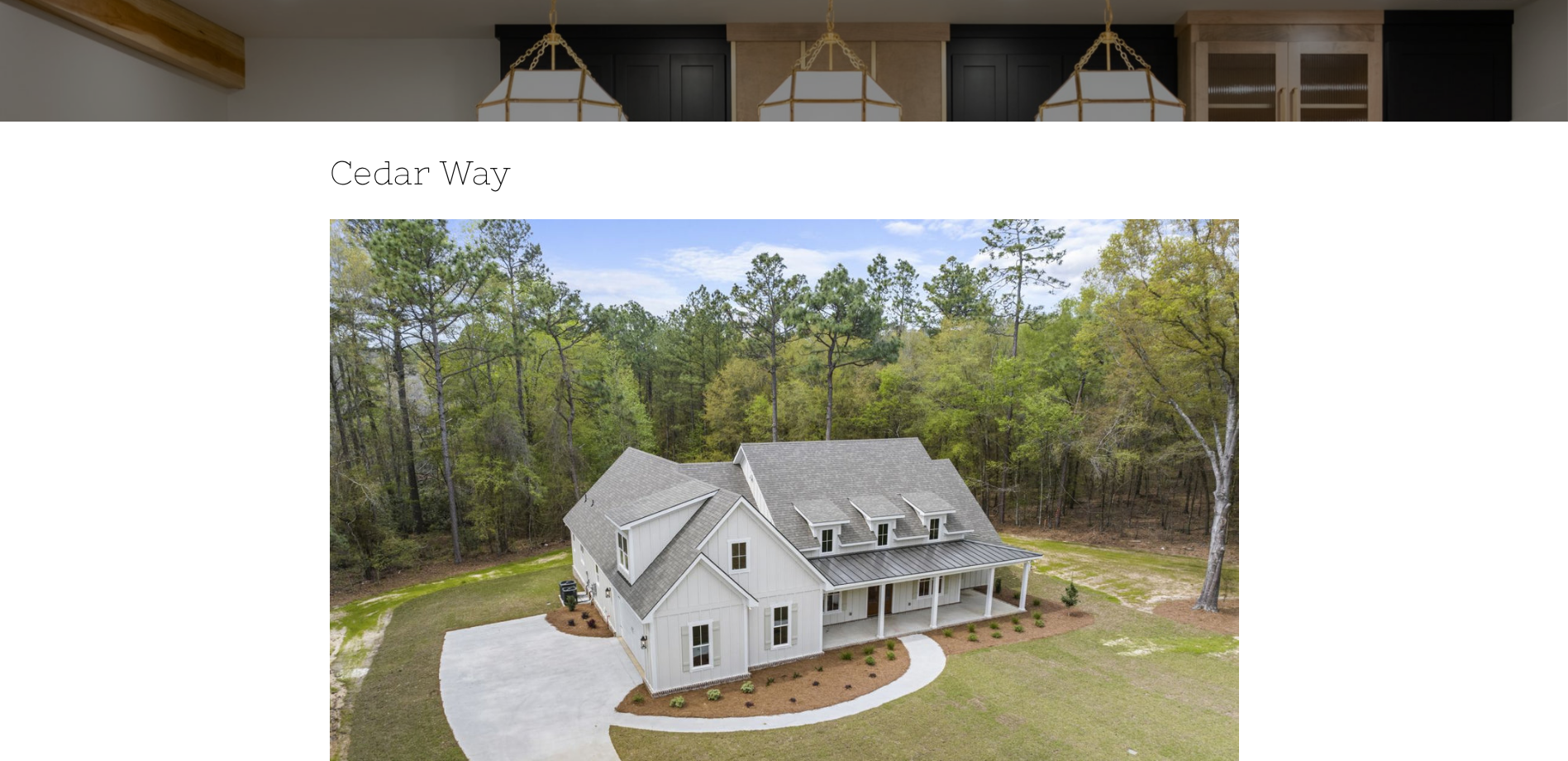
scroll to position [0, 0]
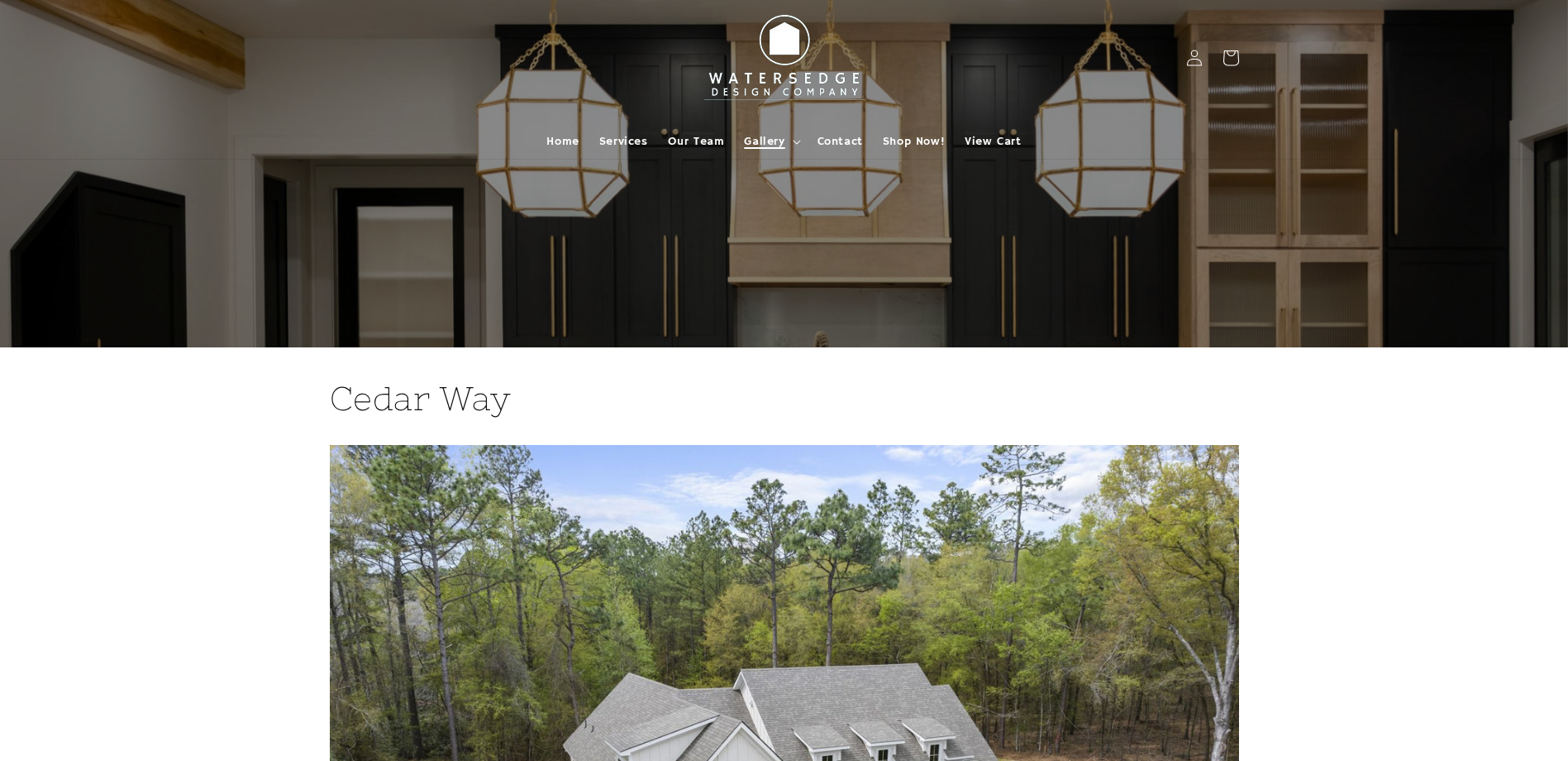
click at [762, 145] on span "Gallery" at bounding box center [764, 142] width 41 height 15
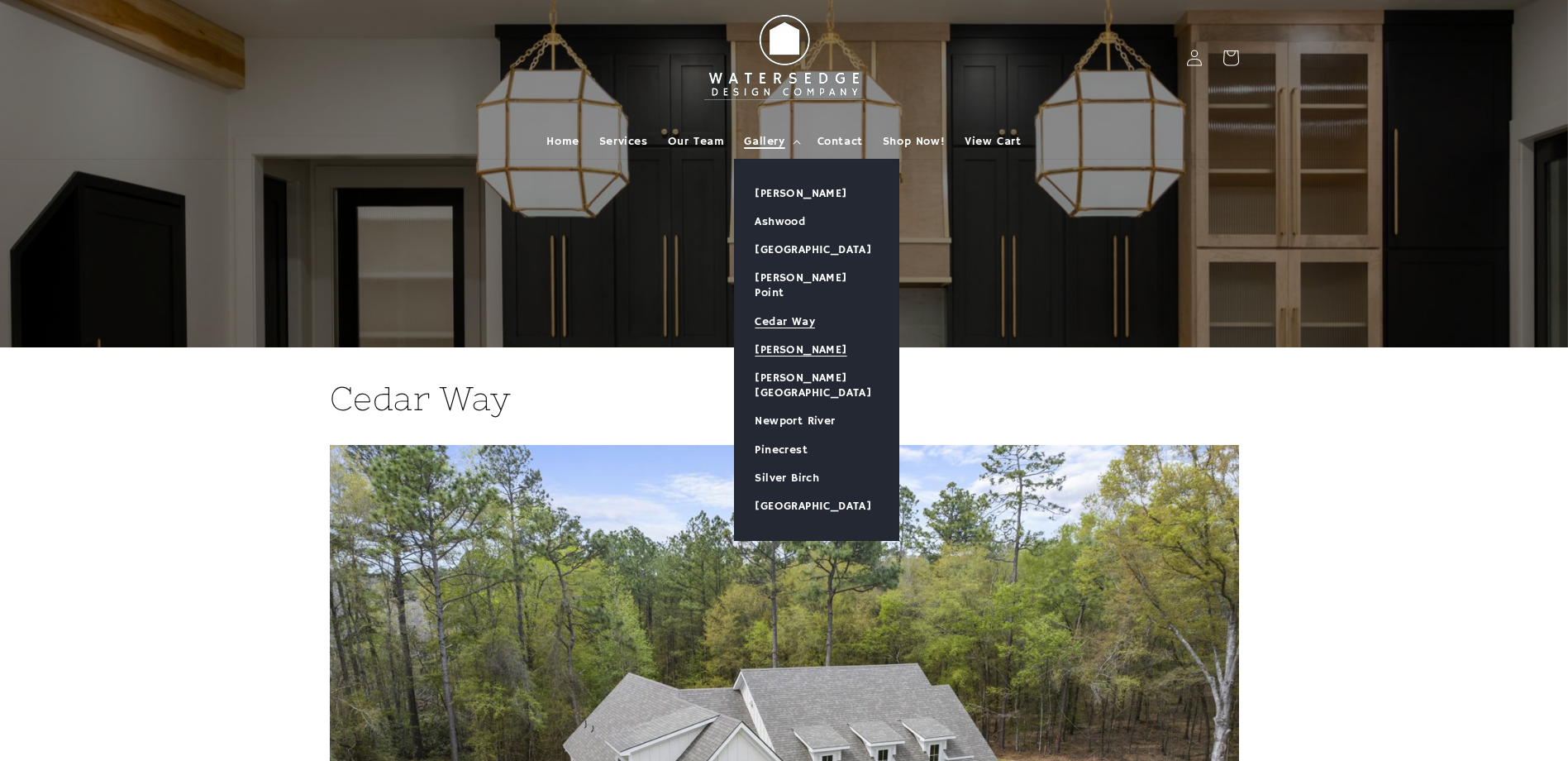
click at [777, 336] on link "[PERSON_NAME]" at bounding box center [816, 350] width 164 height 28
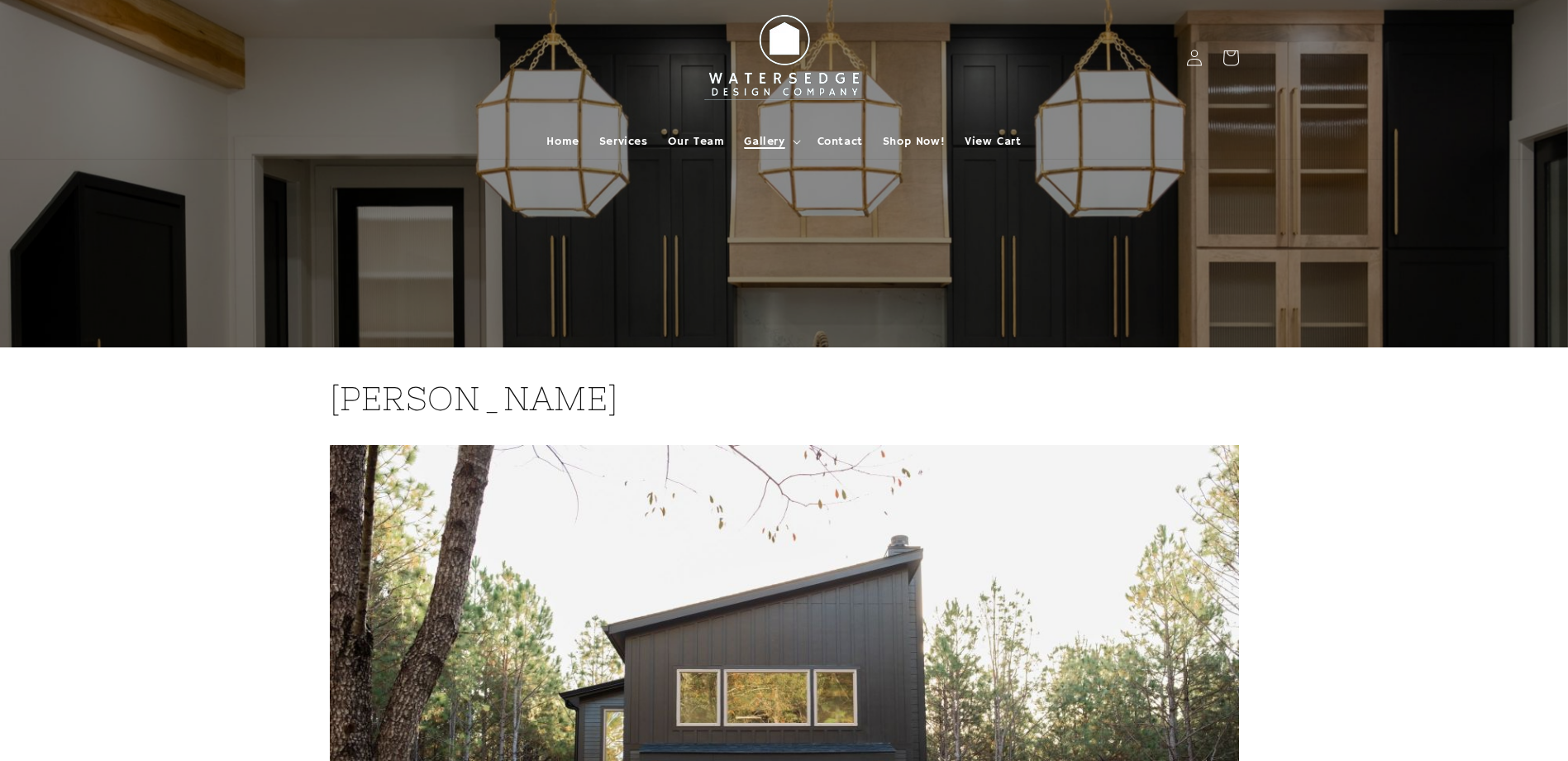
click at [766, 141] on span "Gallery" at bounding box center [764, 142] width 41 height 15
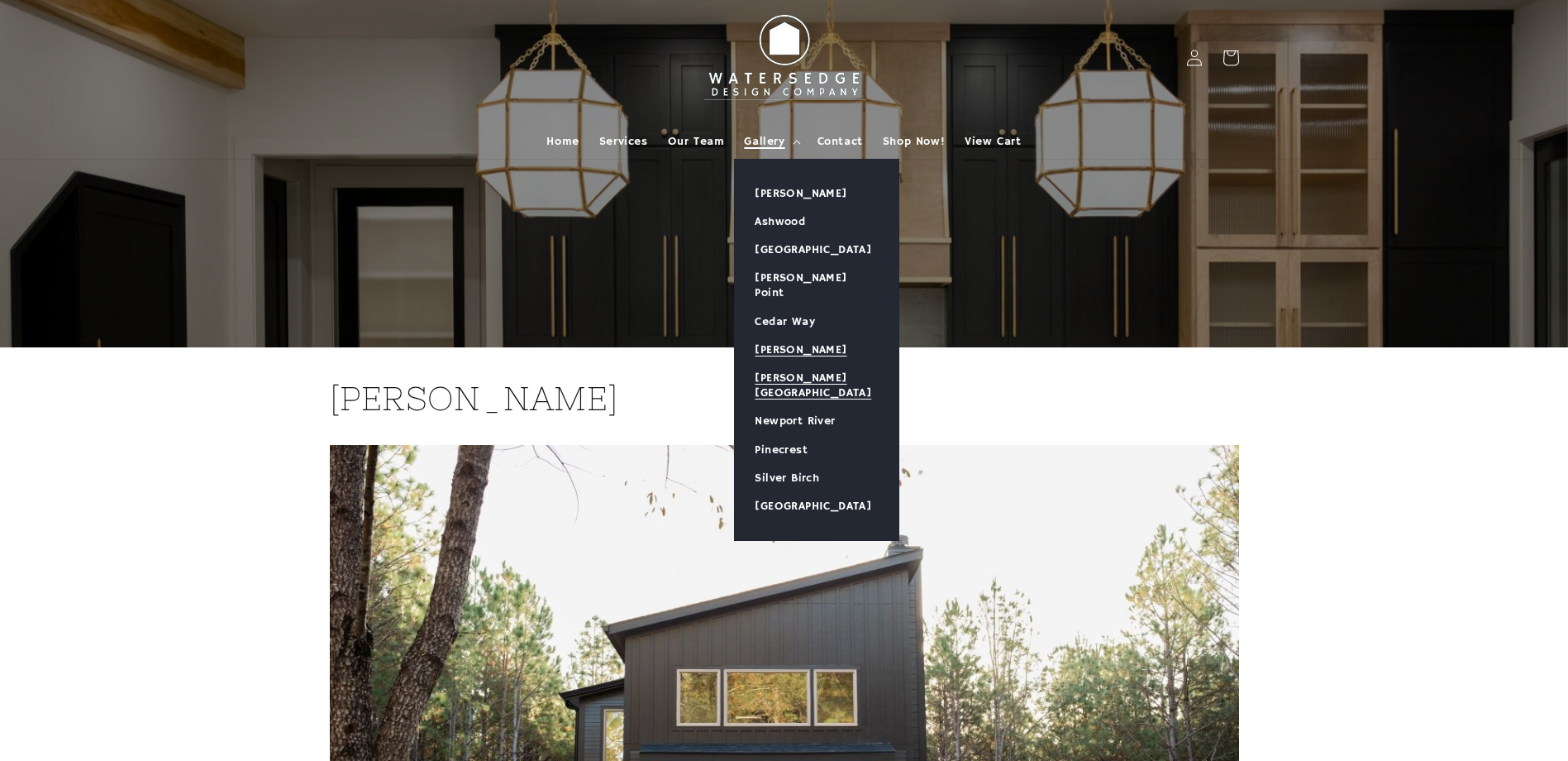
click at [786, 364] on link "[PERSON_NAME][GEOGRAPHIC_DATA]" at bounding box center [816, 385] width 164 height 43
